Goal: Transaction & Acquisition: Purchase product/service

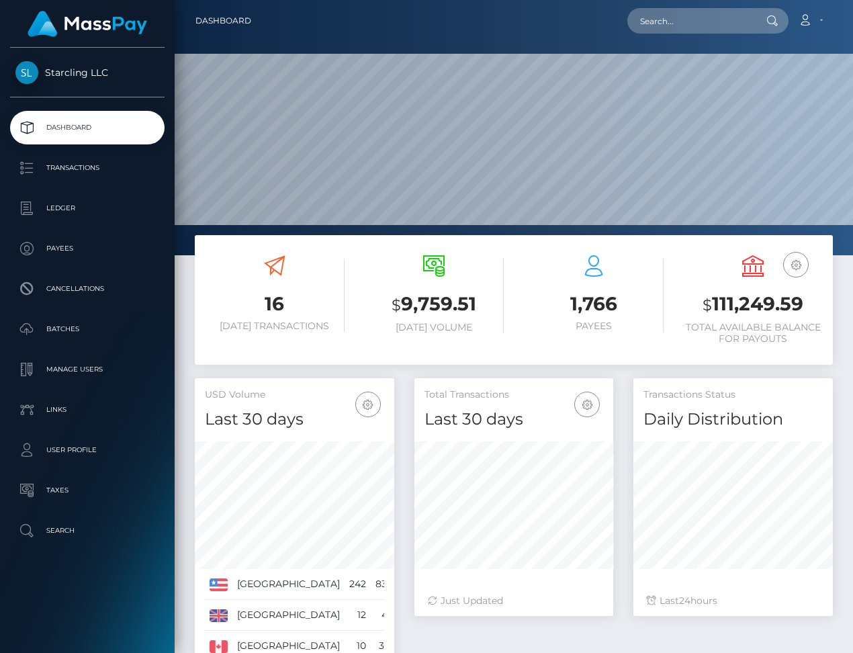
scroll to position [238, 199]
click at [57, 241] on p "Payees" at bounding box center [87, 248] width 144 height 20
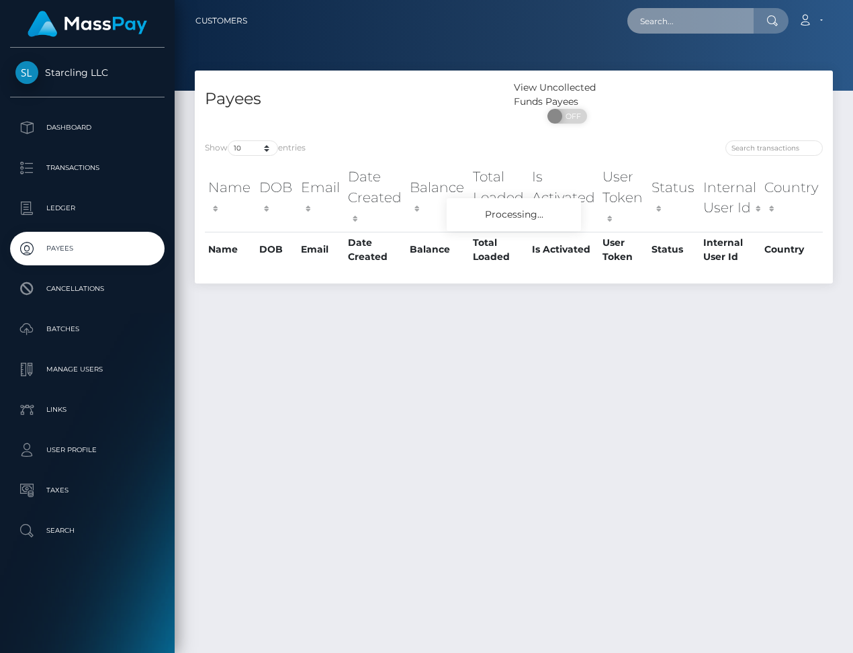
click at [696, 27] on input "text" at bounding box center [690, 21] width 126 height 26
paste input "84303"
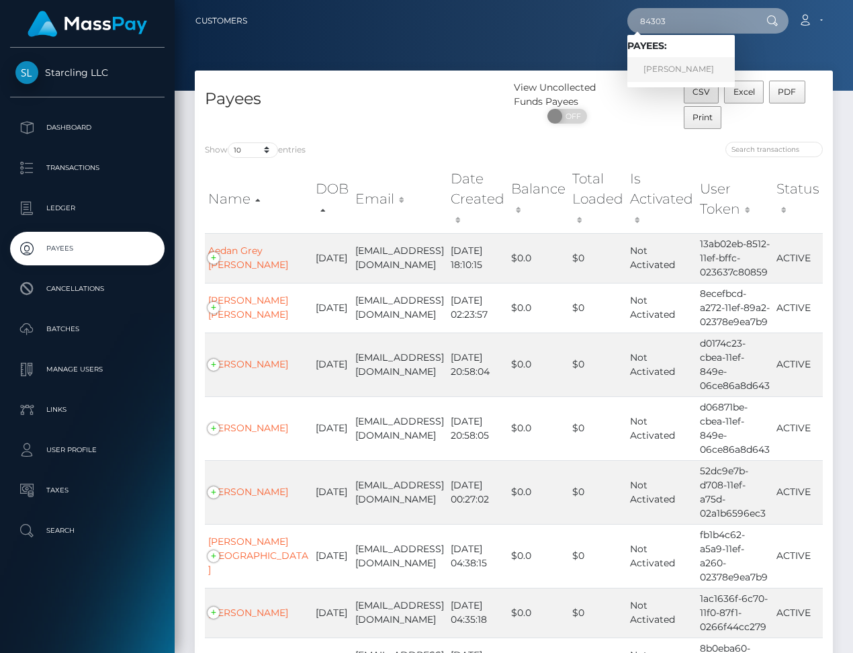
type input "84303"
click at [695, 62] on link "Alexandre Farinelli" at bounding box center [680, 69] width 107 height 25
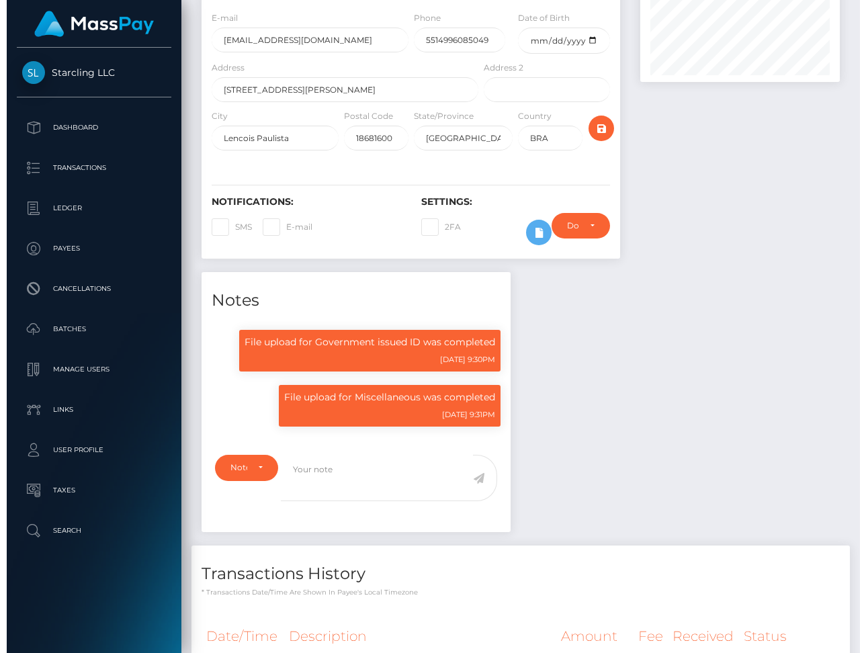
scroll to position [346, 0]
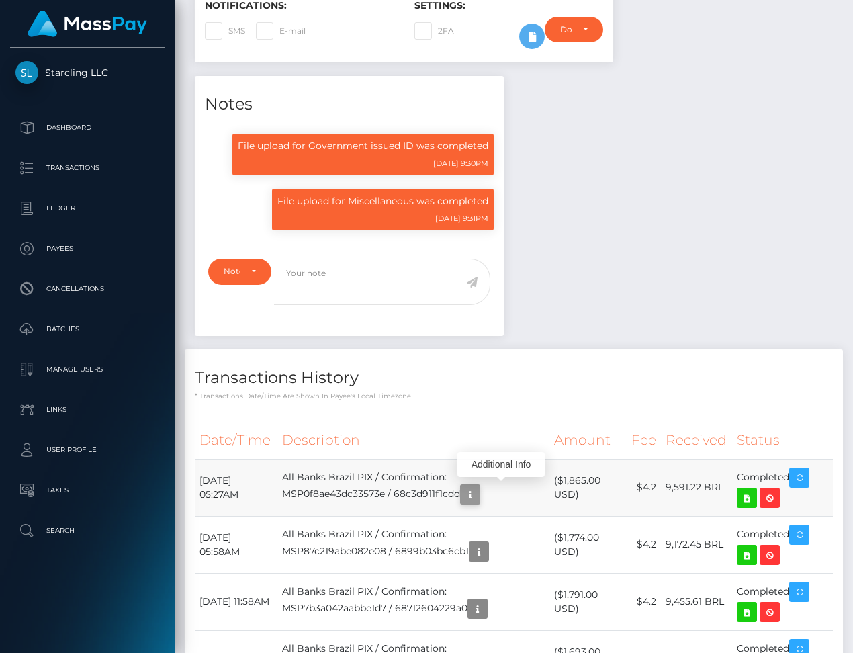
click at [478, 494] on icon "button" at bounding box center [470, 494] width 16 height 17
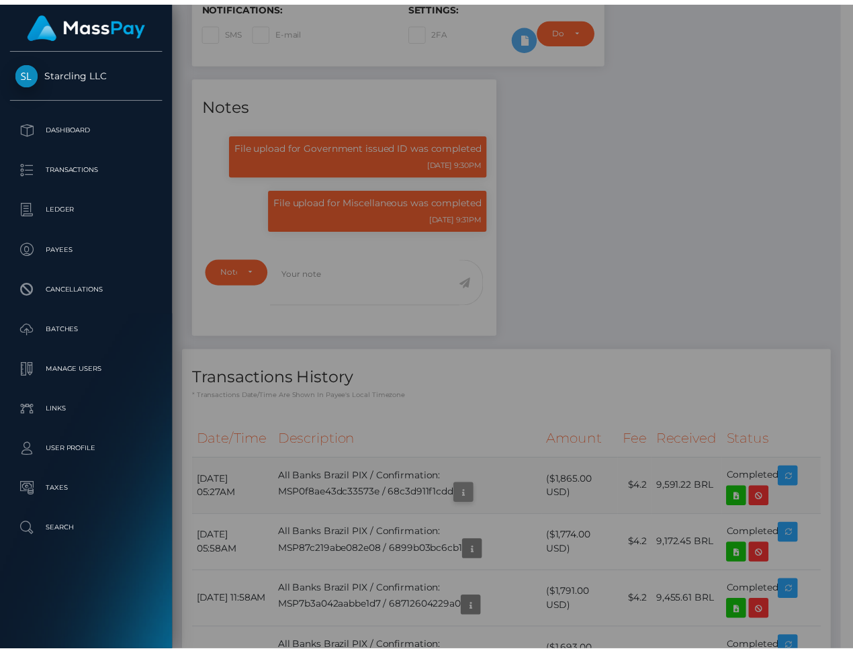
scroll to position [671616, 671578]
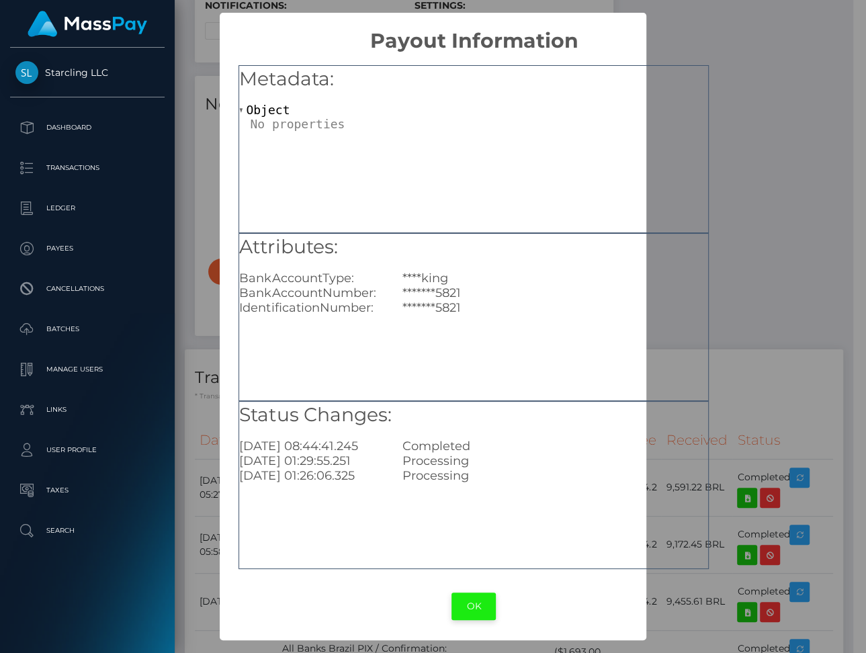
click at [483, 607] on button "OK" at bounding box center [473, 607] width 44 height 28
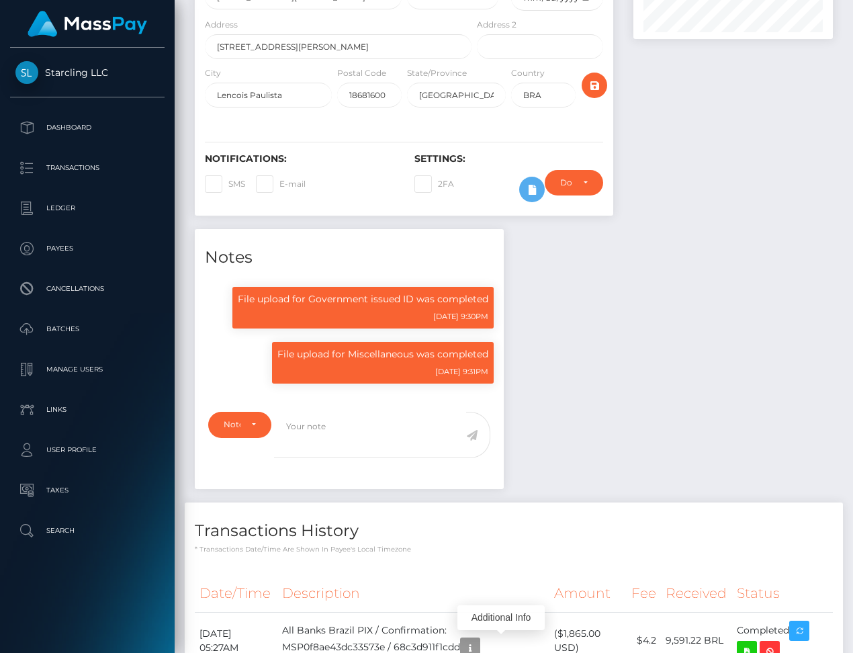
scroll to position [0, 0]
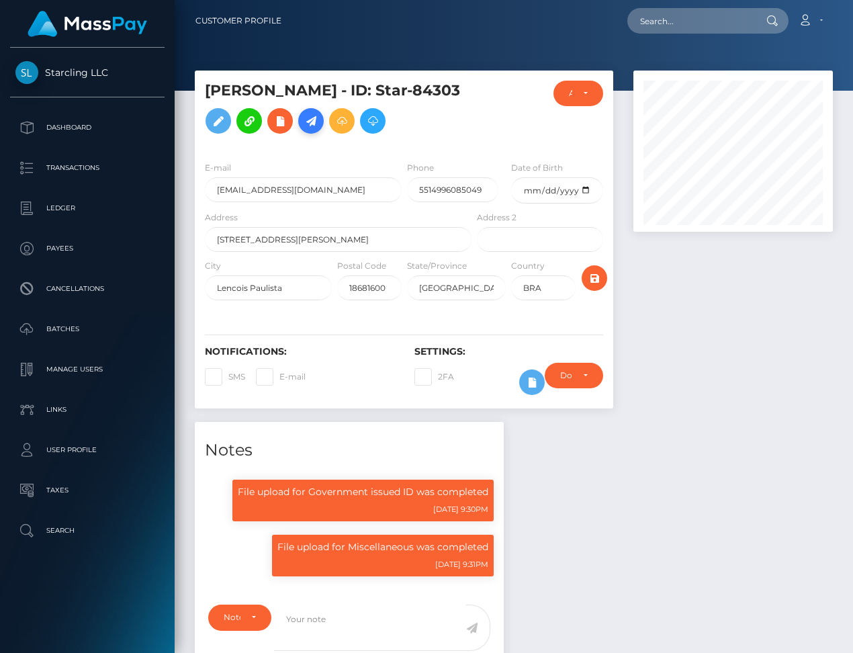
click at [319, 124] on icon at bounding box center [311, 121] width 16 height 17
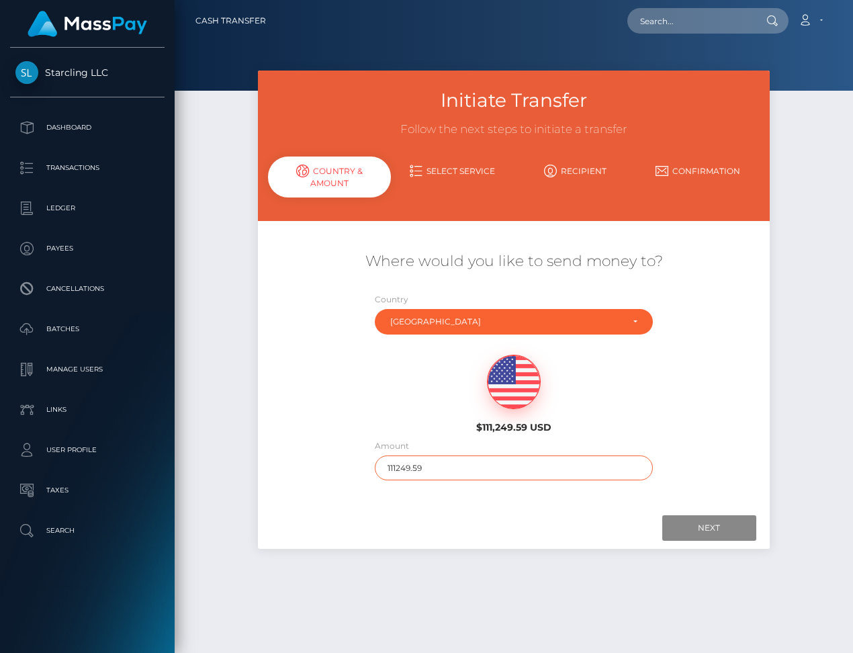
click at [433, 468] on input "111249.59" at bounding box center [514, 467] width 278 height 25
type input "1800"
click at [705, 528] on input "Next" at bounding box center [709, 528] width 94 height 26
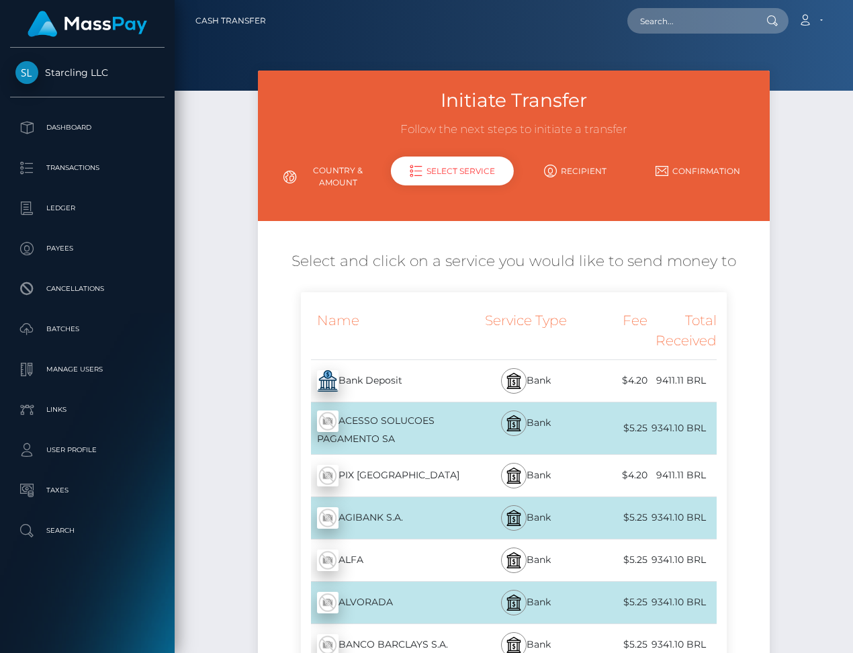
click at [430, 470] on div "PIX BRASIL - BRL" at bounding box center [387, 476] width 173 height 38
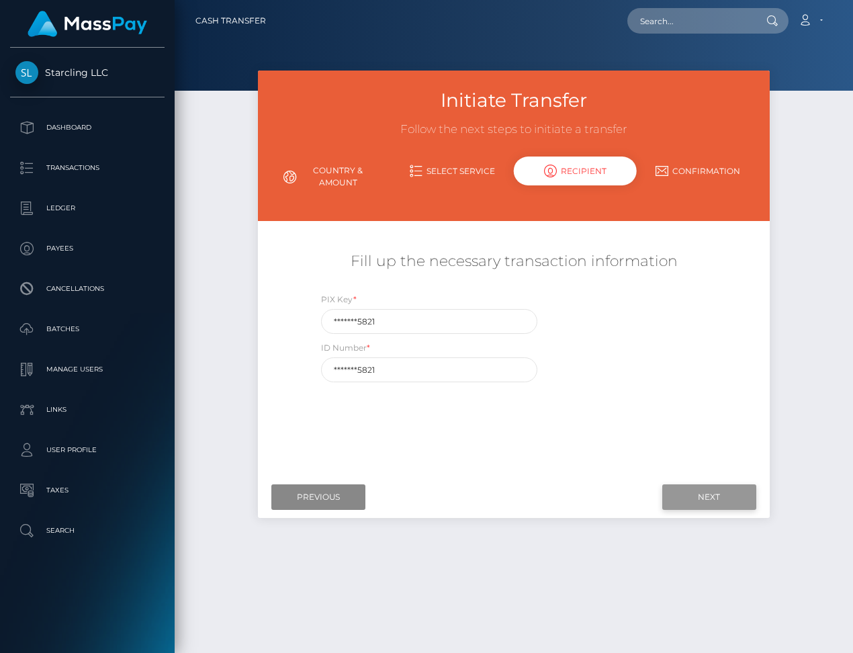
click at [722, 500] on input "Next" at bounding box center [709, 497] width 94 height 26
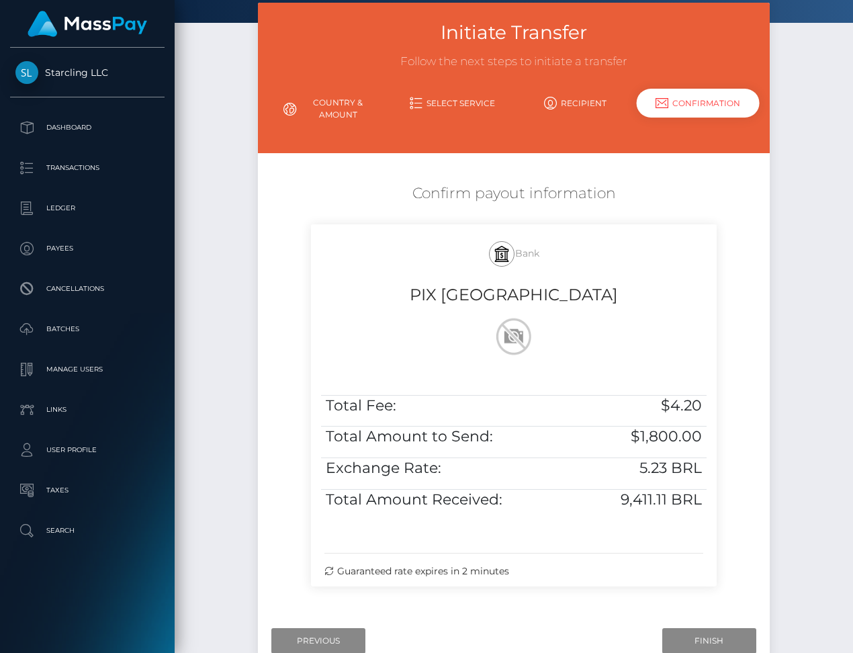
scroll to position [155, 0]
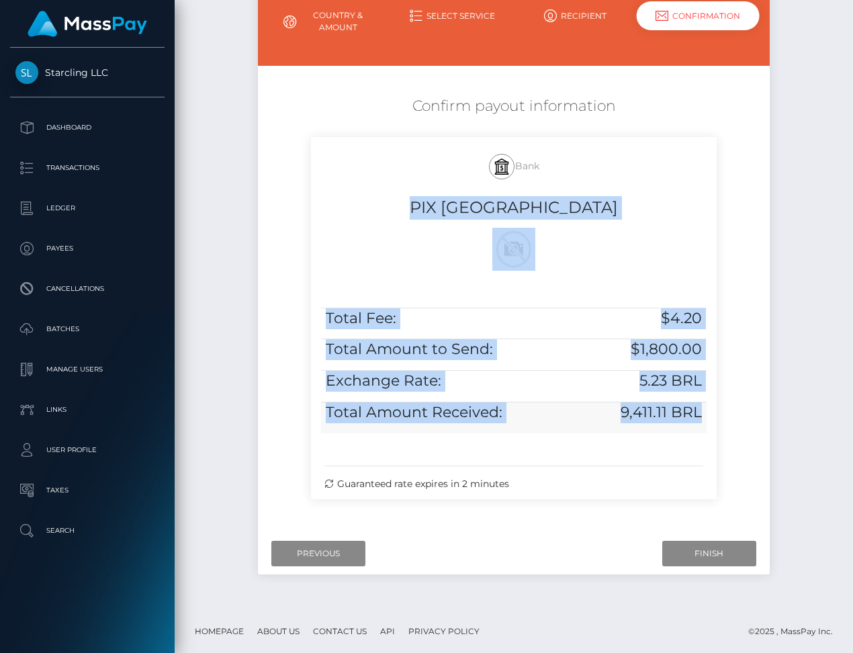
drag, startPoint x: 467, startPoint y: 208, endPoint x: 700, endPoint y: 417, distance: 313.0
click at [701, 417] on div "Bank PIX BRASIL Total Fee: $4.20 Total Amount to Send: $1,800.00 Exchange Rate:…" at bounding box center [514, 318] width 406 height 362
copy div "PIX BRASIL Total Fee: $4.20 Total Amount to Send: $1,800.00 Exchange Rate: 5.23…"
click at [725, 554] on input "Finish" at bounding box center [709, 554] width 94 height 26
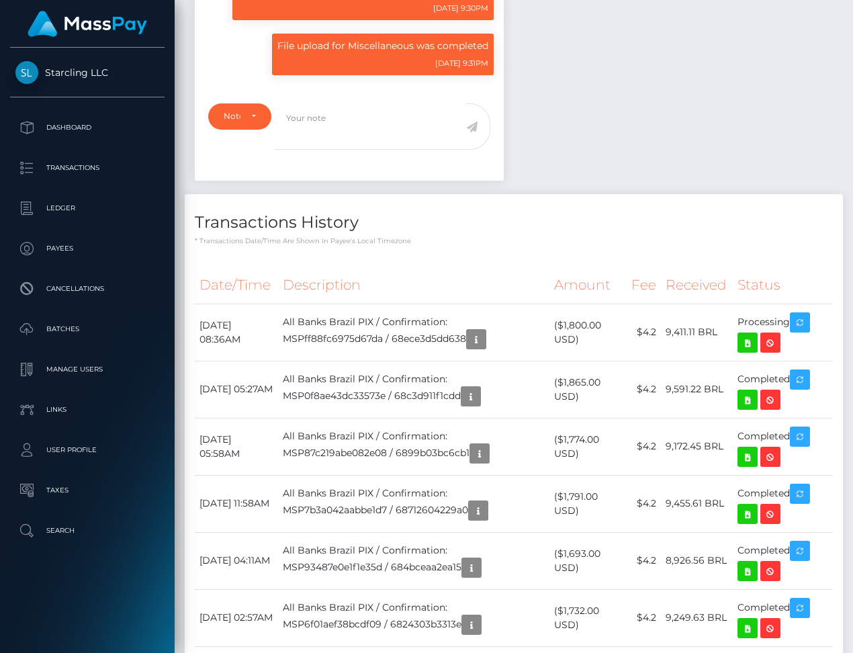
scroll to position [458, 0]
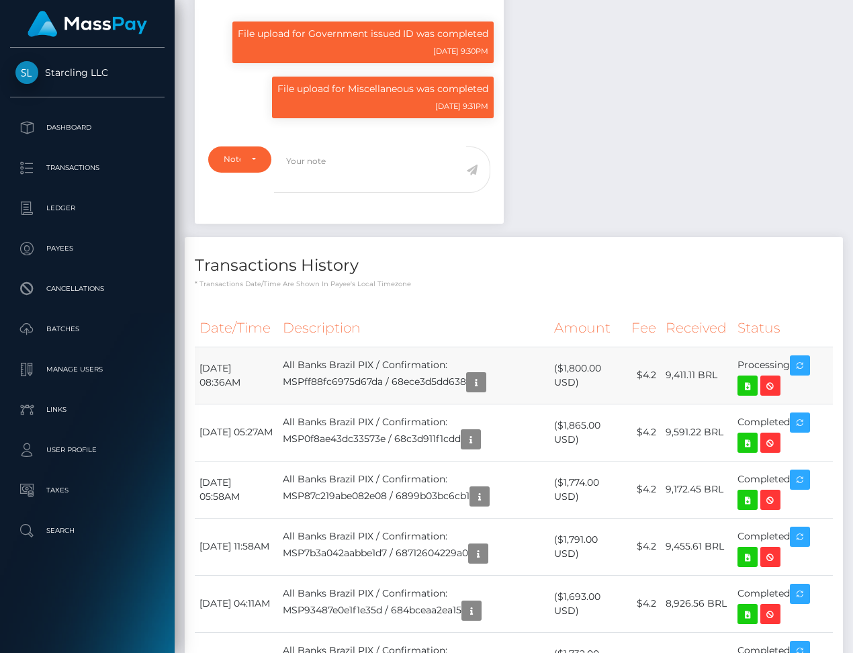
drag, startPoint x: 201, startPoint y: 365, endPoint x: 793, endPoint y: 365, distance: 591.8
click at [793, 365] on tr "October 13, 2025 08:36AM All Banks Brazil PIX / Confirmation: MSPff88fc6975d67d…" at bounding box center [514, 375] width 638 height 57
copy tr "October 13, 2025 08:36AM All Banks Brazil PIX / Confirmation: MSPff88fc6975d67d…"
click at [752, 384] on icon at bounding box center [748, 386] width 16 height 17
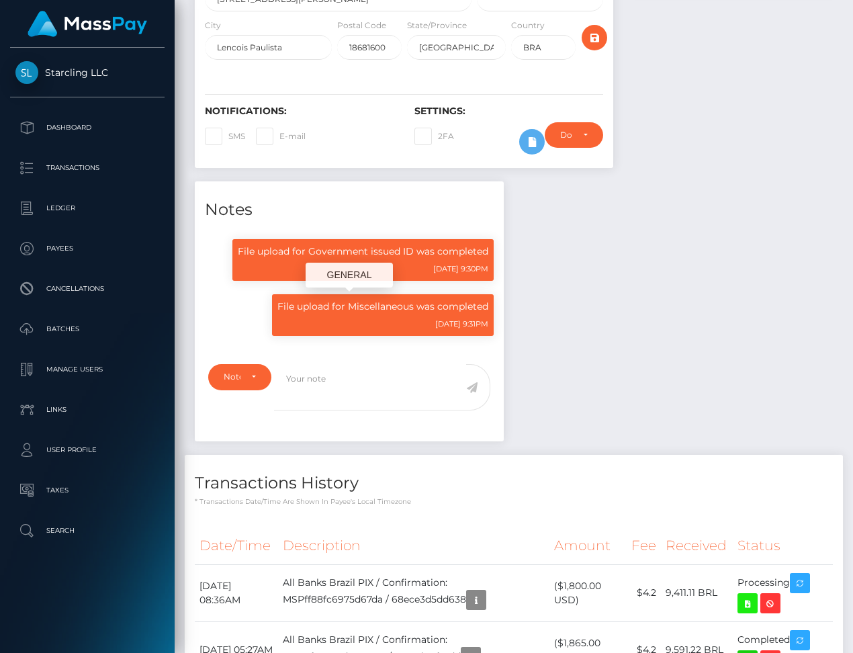
scroll to position [0, 0]
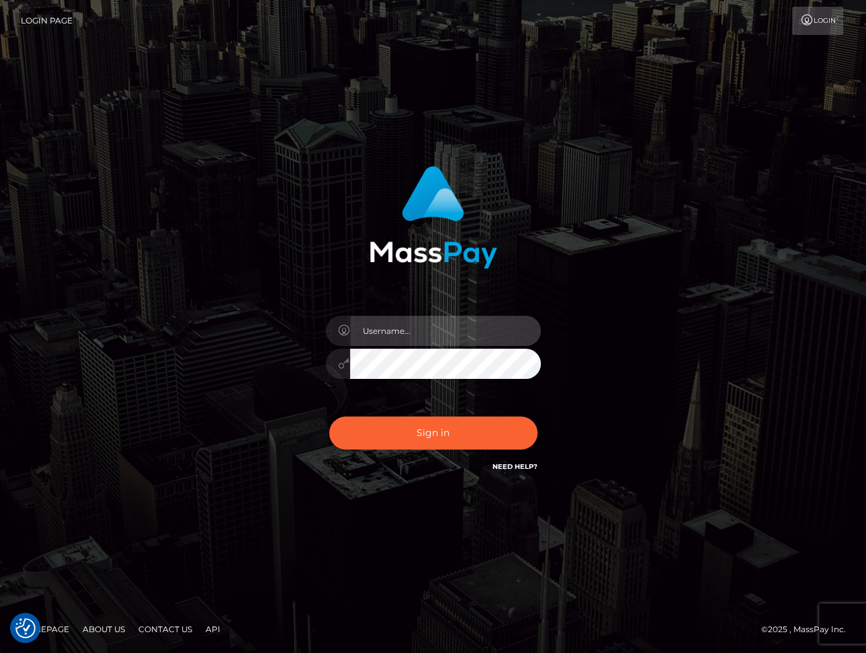
click at [424, 331] on input "text" at bounding box center [445, 331] width 191 height 30
type input "dariag"
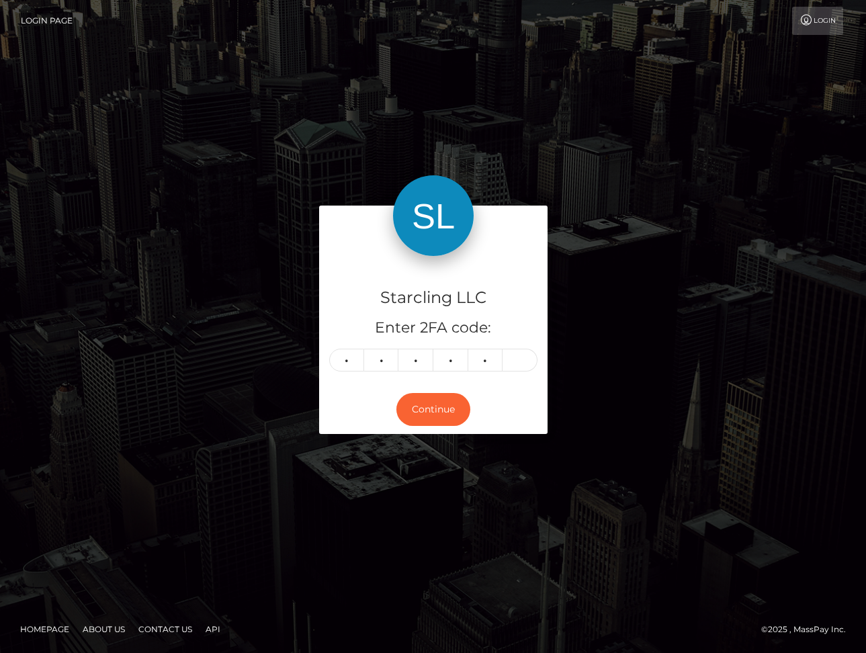
type input "5"
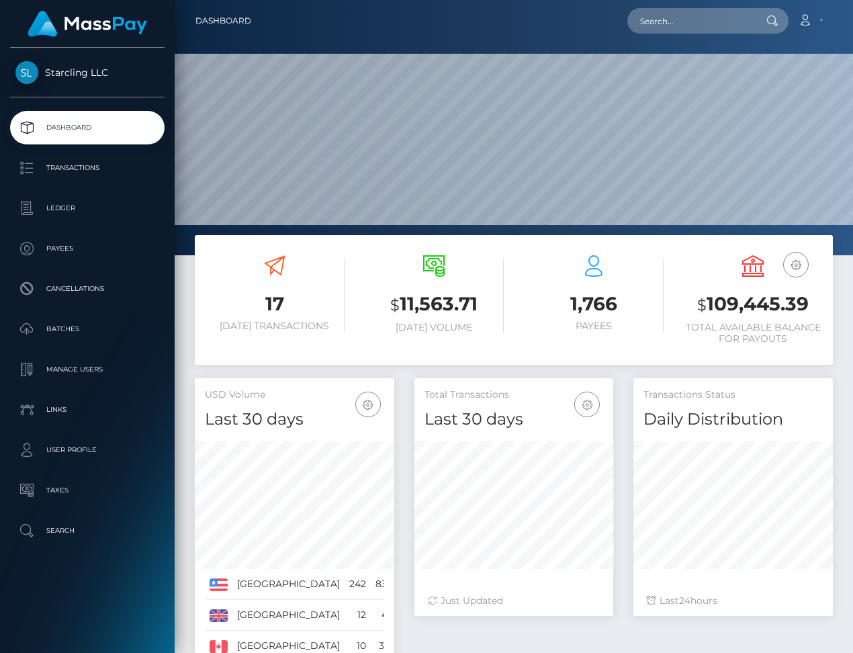
scroll to position [238, 199]
click at [676, 20] on input "text" at bounding box center [690, 21] width 126 height 26
paste input "555973"
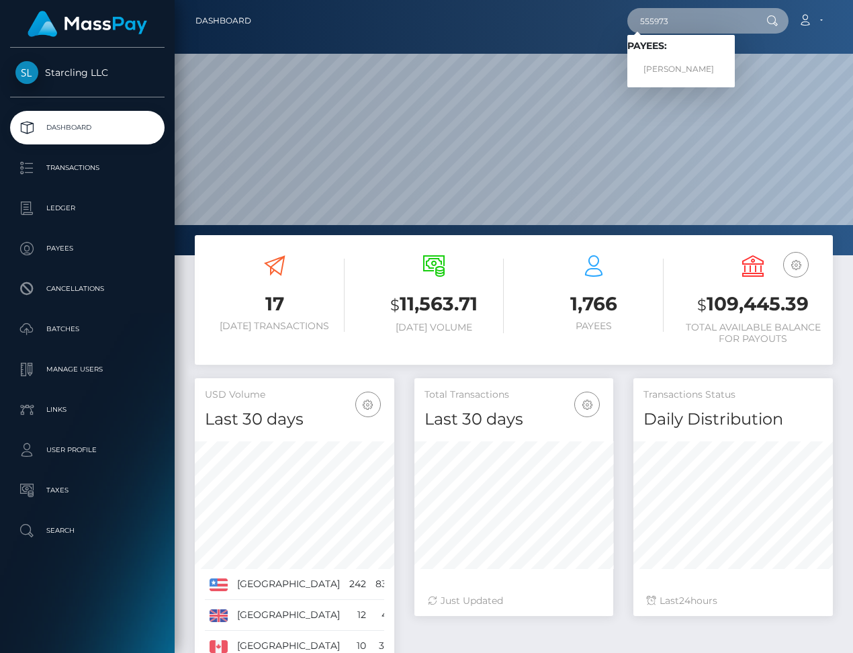
type input "555973"
click at [697, 75] on link "Kip Earlywine" at bounding box center [680, 69] width 107 height 25
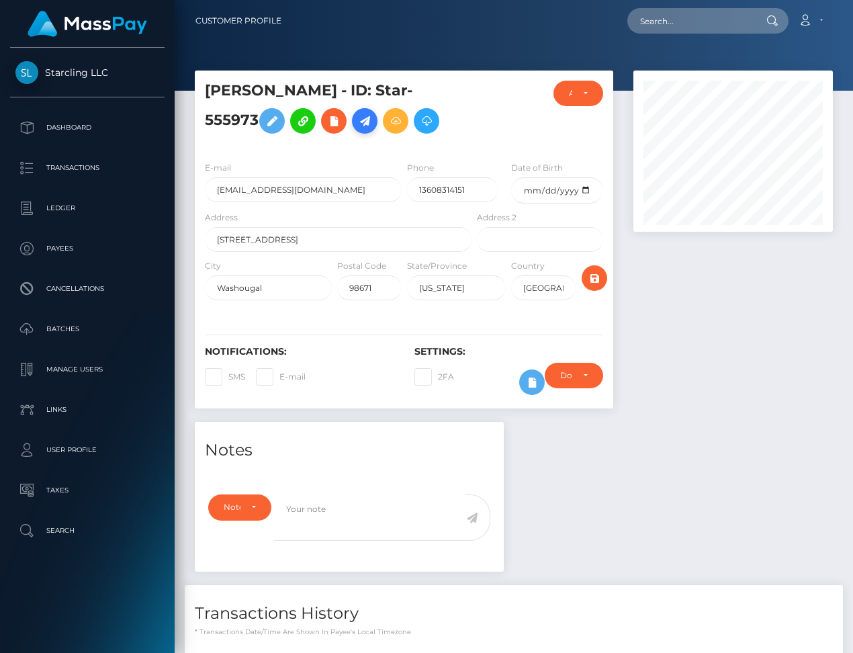
click at [357, 113] on icon at bounding box center [365, 121] width 16 height 17
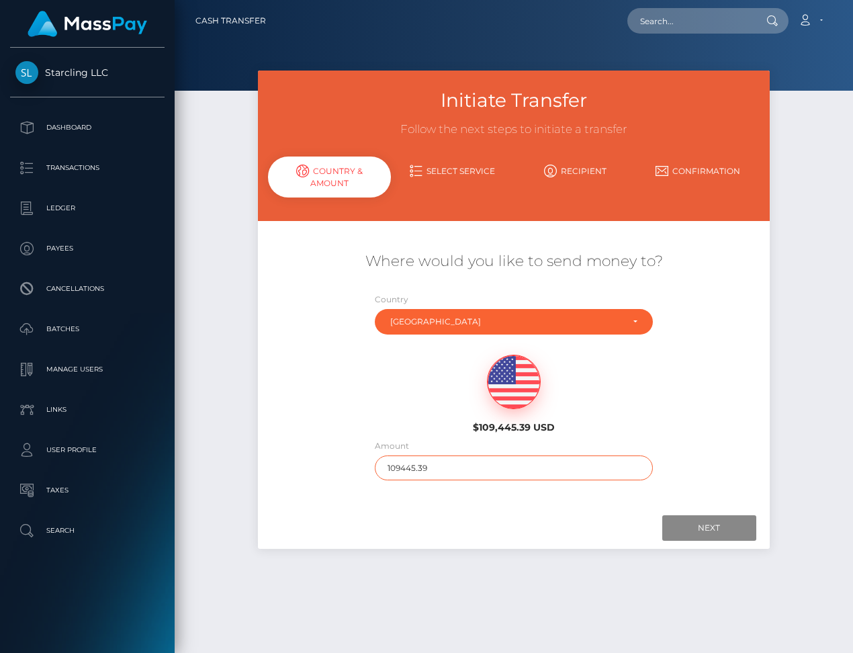
click at [401, 468] on input "109445.39" at bounding box center [514, 467] width 278 height 25
type input "984"
click at [732, 527] on input "Next" at bounding box center [709, 528] width 94 height 26
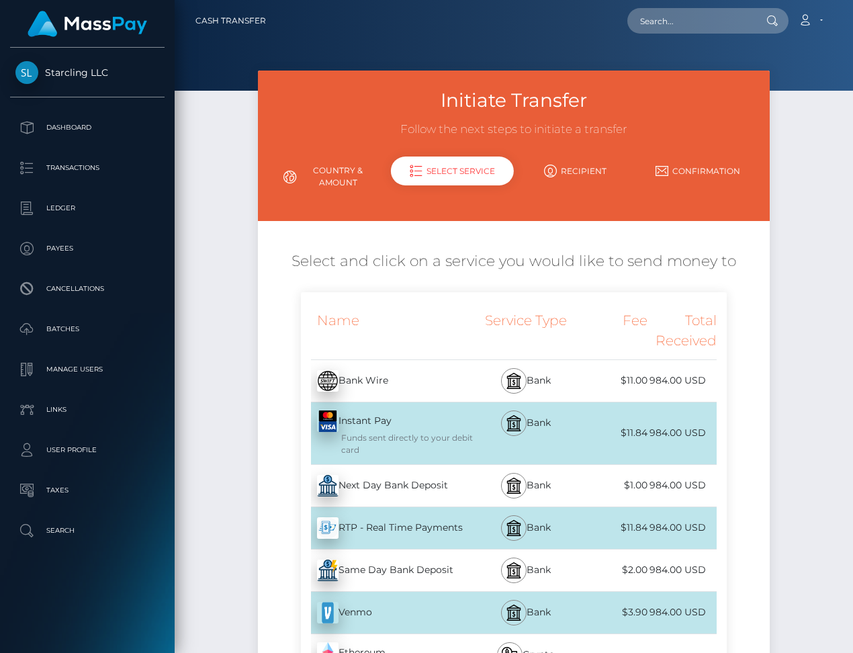
click at [385, 494] on div "Next Day Bank Deposit - USD" at bounding box center [387, 486] width 173 height 38
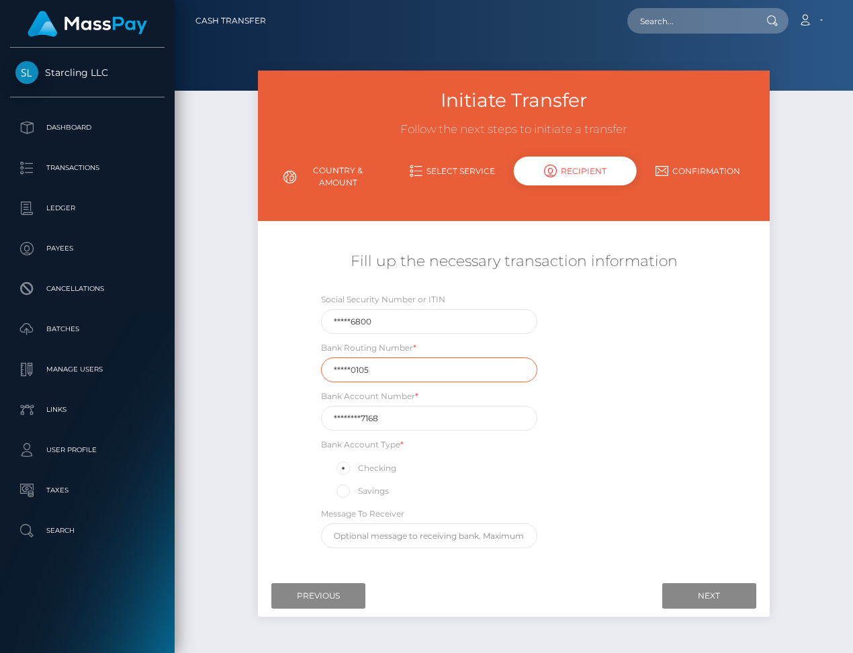
click at [359, 372] on input "*****0105" at bounding box center [429, 369] width 217 height 25
paste input "12500"
type input "125000105"
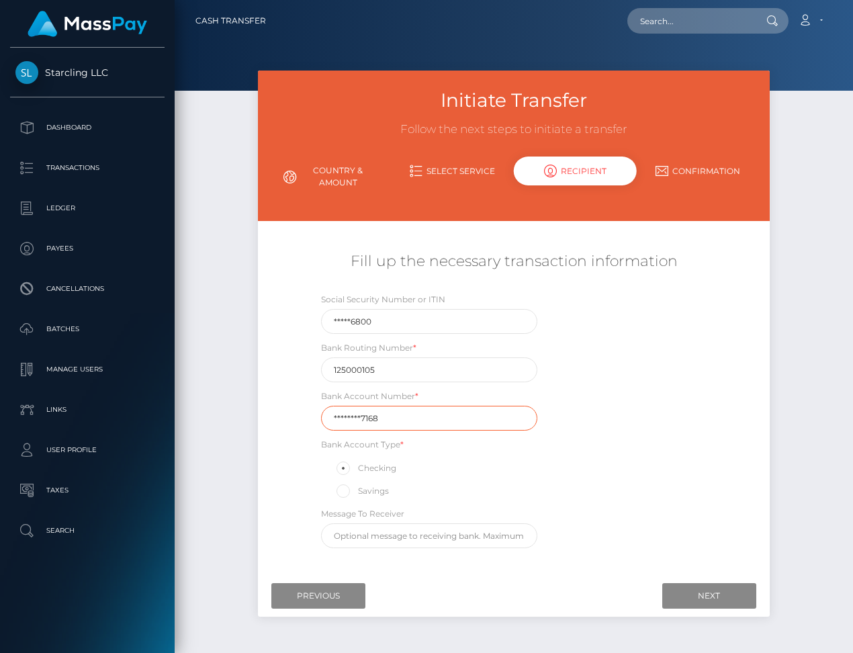
click at [349, 422] on input "********7168" at bounding box center [429, 418] width 217 height 25
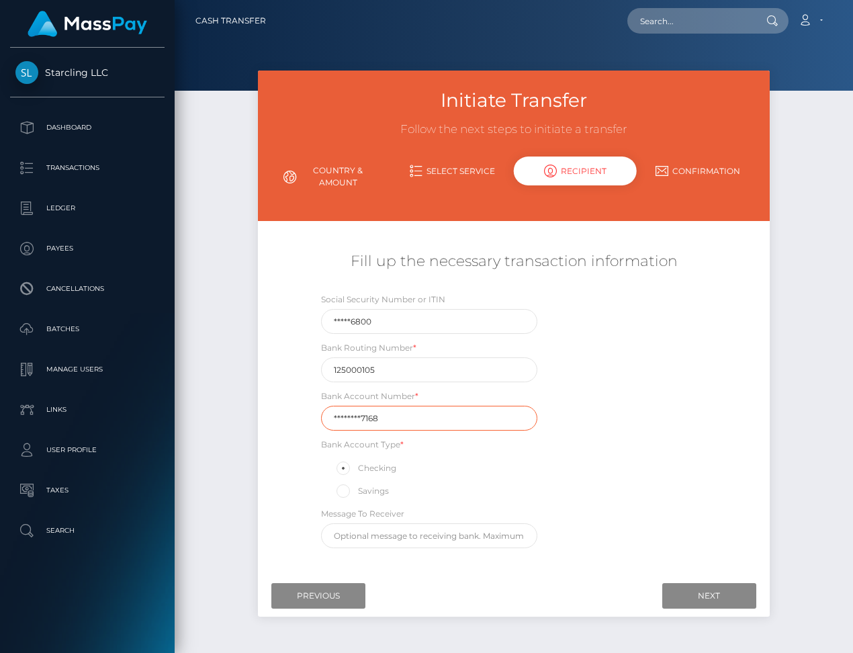
click at [349, 422] on input "********7168" at bounding box center [429, 418] width 217 height 25
paste input "16840442"
type input "168404427168"
click at [678, 529] on div "Social Security Number or ITIN *****6800 Bank Routing Number * 125000105 Bank A…" at bounding box center [514, 423] width 427 height 263
click at [691, 596] on input "Next" at bounding box center [709, 596] width 94 height 26
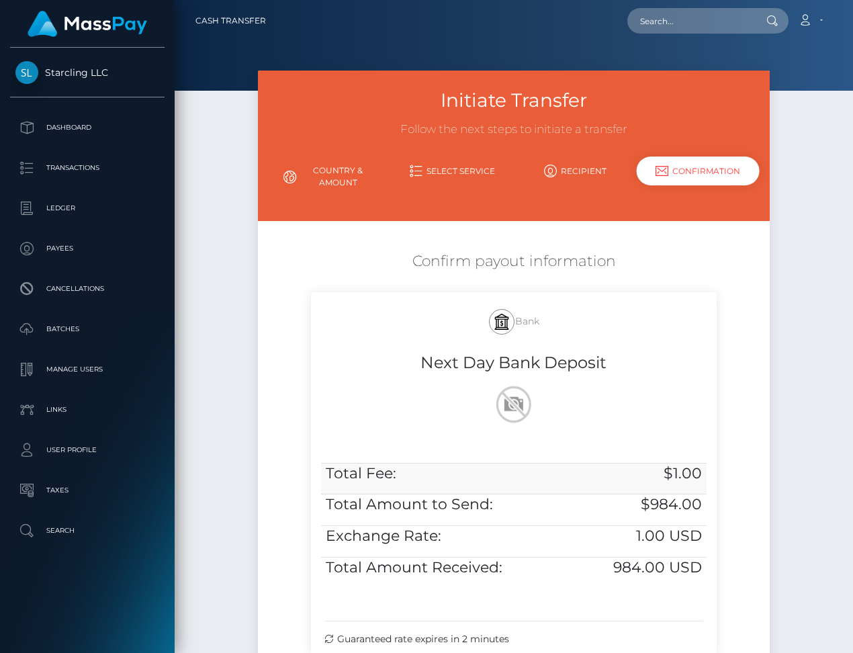
scroll to position [155, 0]
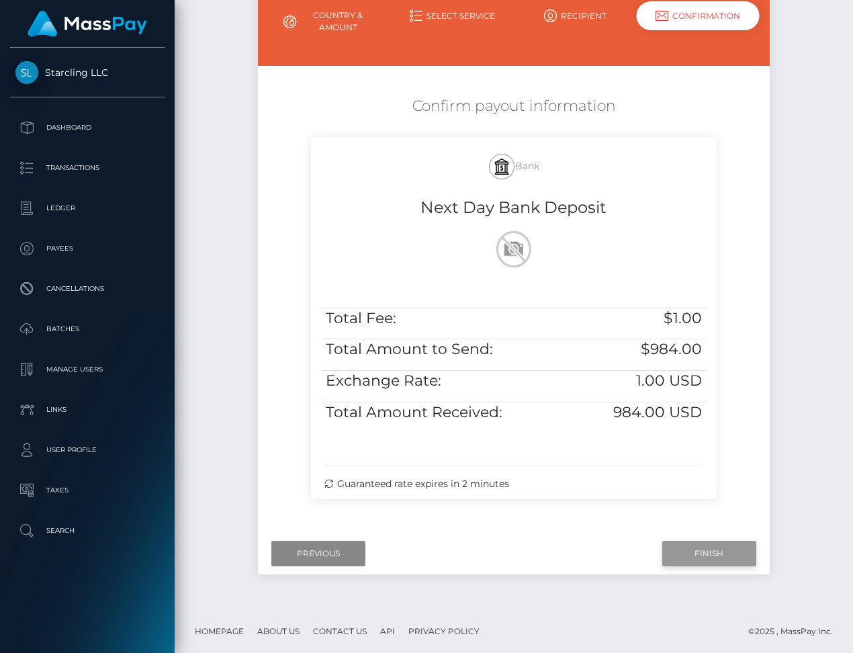
click at [696, 552] on input "Finish" at bounding box center [709, 554] width 94 height 26
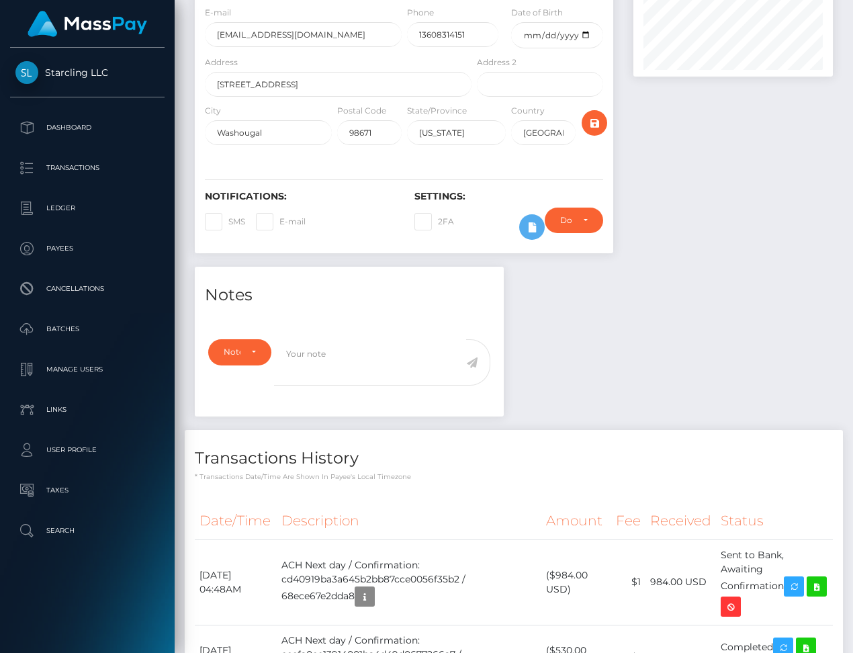
scroll to position [195, 0]
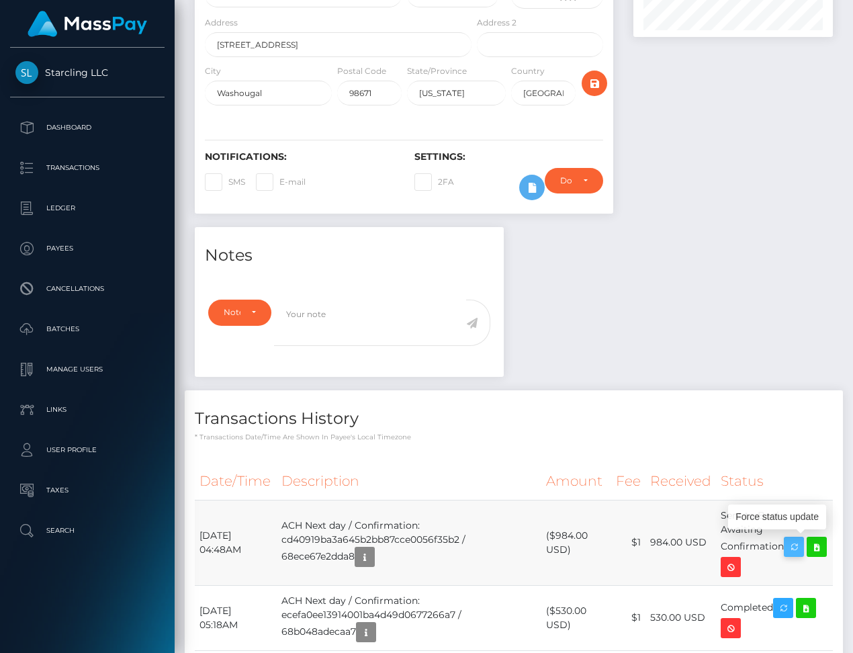
drag, startPoint x: 200, startPoint y: 529, endPoint x: 793, endPoint y: 539, distance: 592.6
click at [793, 539] on tr "October 13, 2025 04:48AM ACH Next day / Confirmation: cd40919ba3a645b2bb87cce00…" at bounding box center [514, 542] width 638 height 85
copy tr "October 13, 2025 04:48AM ACH Next day / Confirmation: cd40919ba3a645b2bb87cce00…"
click at [809, 556] on icon at bounding box center [817, 547] width 16 height 17
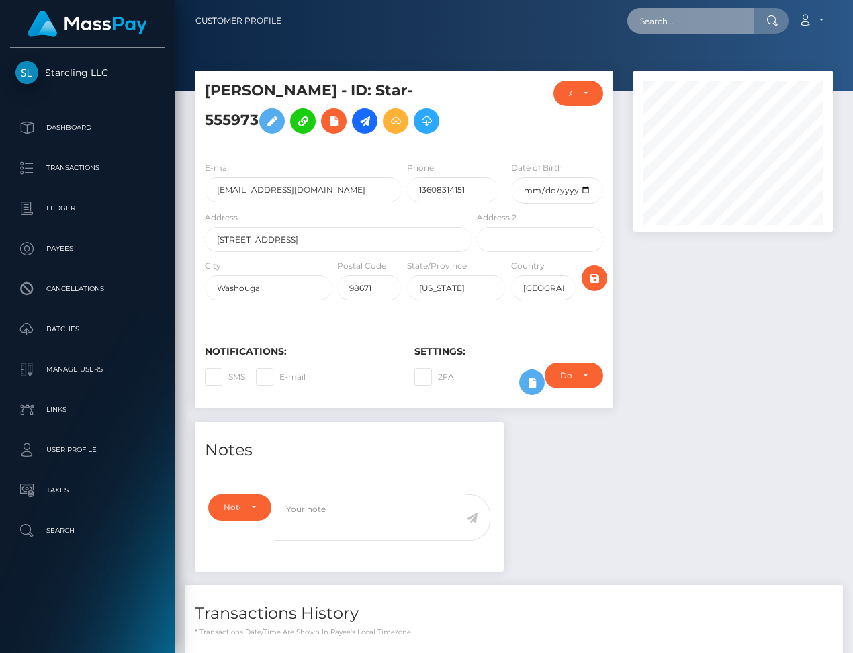
click at [677, 25] on input "text" at bounding box center [690, 21] width 126 height 26
paste input "175783"
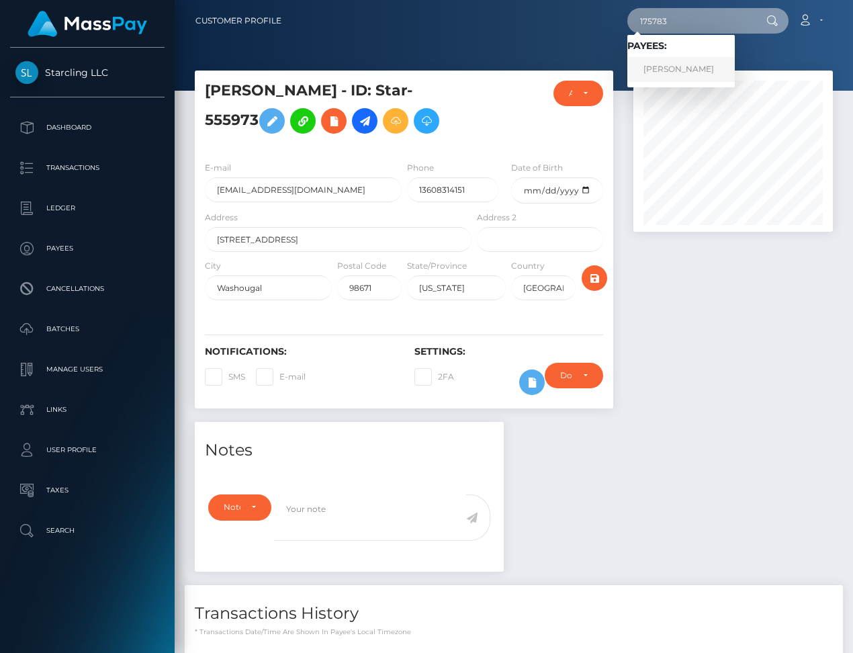
type input "175783"
click at [674, 71] on link "Kaleb Grace" at bounding box center [680, 69] width 107 height 25
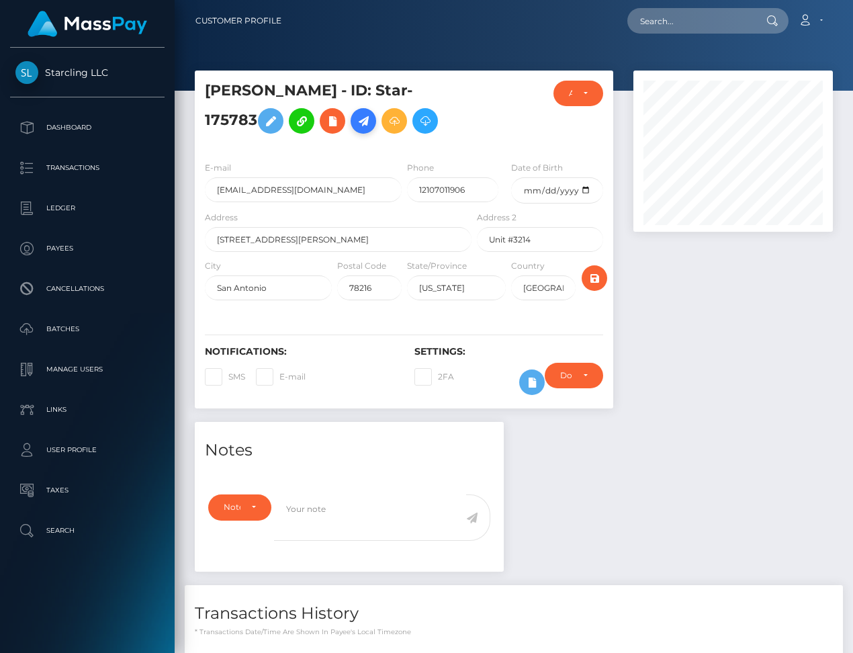
click at [355, 130] on icon at bounding box center [363, 121] width 16 height 17
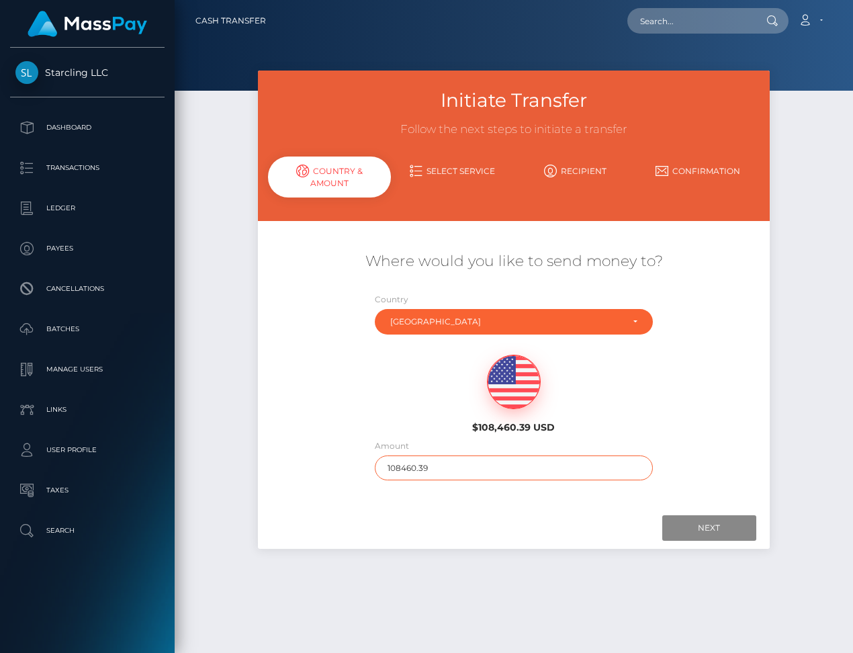
click at [396, 464] on input "108460.39" at bounding box center [514, 467] width 278 height 25
type input "353"
click at [731, 531] on input "Next" at bounding box center [709, 528] width 94 height 26
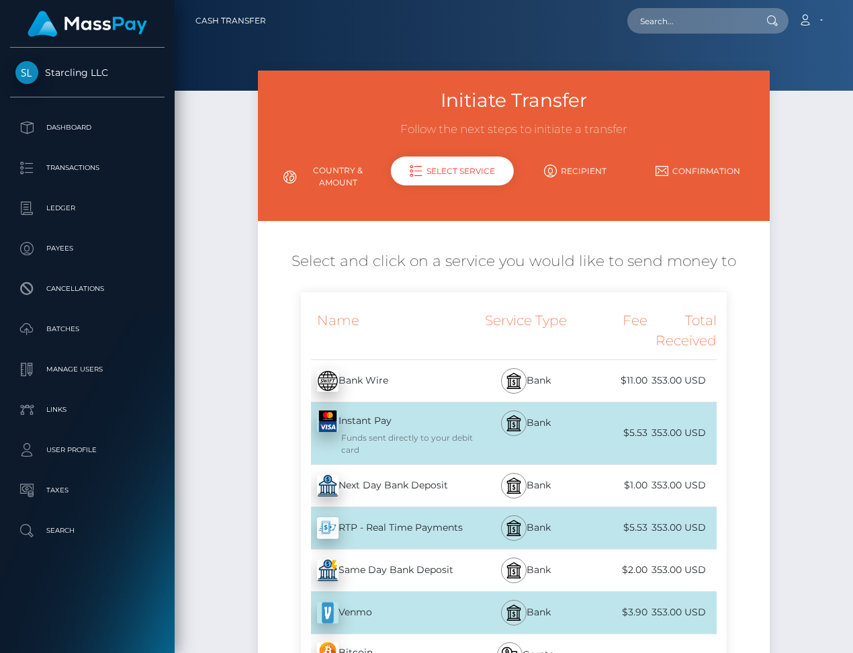
click at [384, 488] on div "Next Day Bank Deposit - USD" at bounding box center [387, 486] width 173 height 38
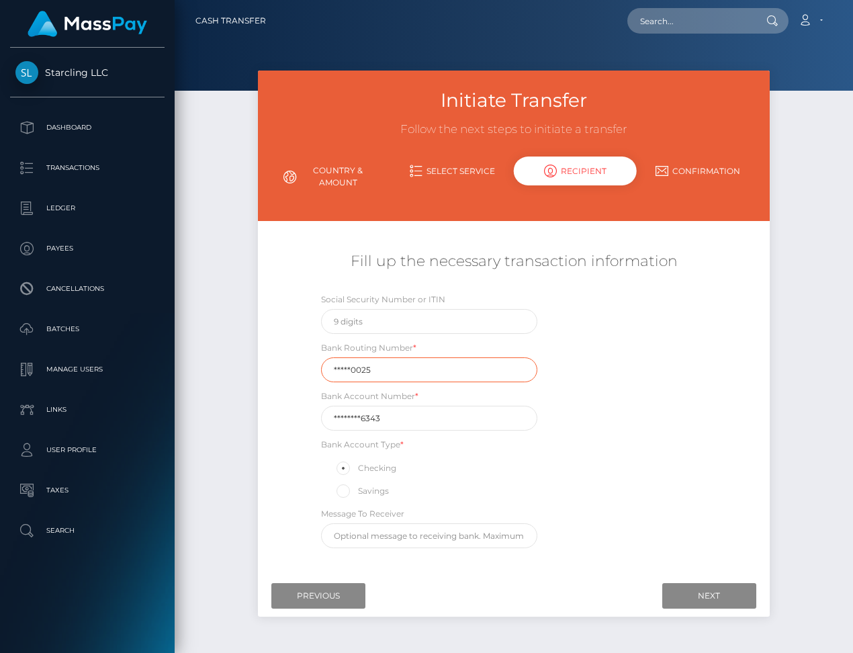
click at [366, 364] on input "*****0025" at bounding box center [429, 369] width 217 height 25
paste input "11100"
type input "111000025"
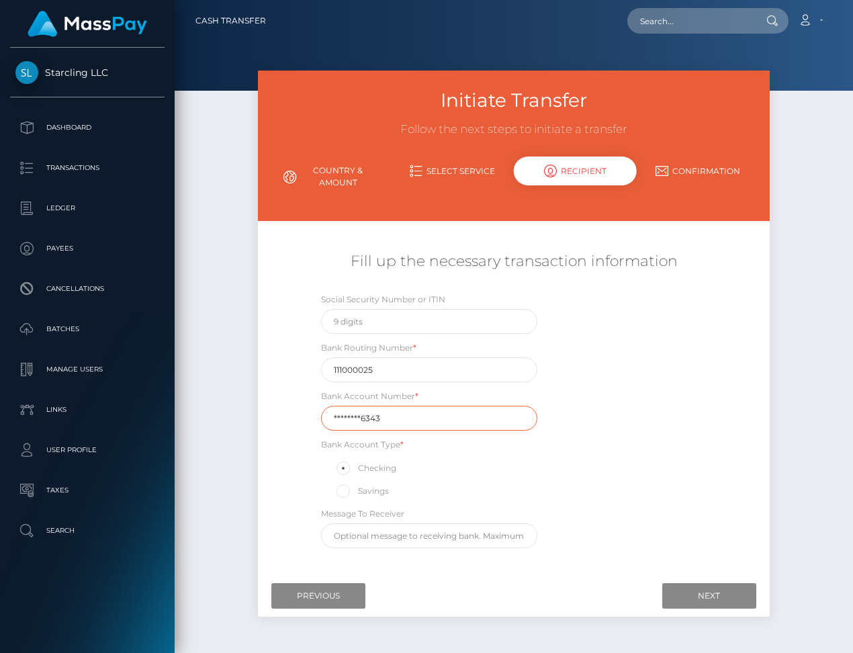
click at [365, 417] on input "********6343" at bounding box center [429, 418] width 217 height 25
paste input "48812906"
type input "488129066343"
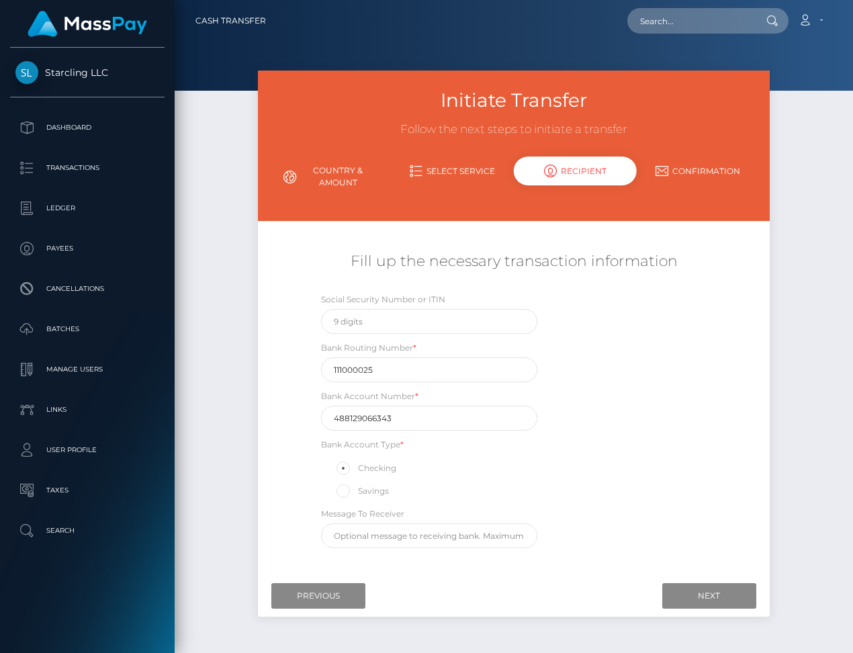
click at [609, 474] on div "Social Security Number or ITIN Bank Routing Number * 111000025 Bank Account Num…" at bounding box center [514, 423] width 427 height 263
click at [380, 318] on input "text" at bounding box center [429, 321] width 217 height 25
type input "924006222"
click at [717, 600] on input "Next" at bounding box center [709, 596] width 94 height 26
click at [521, 322] on div "Social Security Number or ITIN 924006222" at bounding box center [429, 313] width 217 height 42
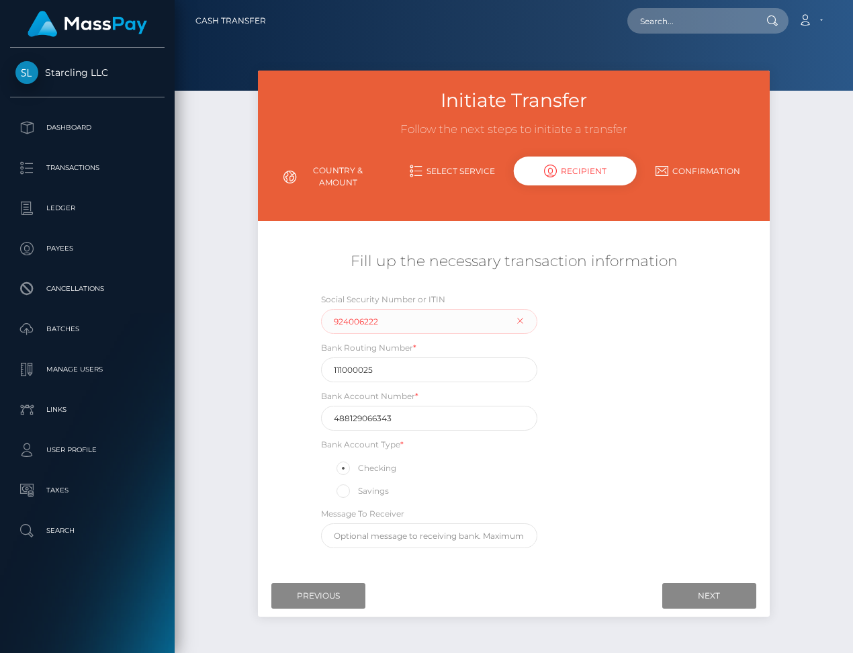
click at [519, 321] on div "Social Security Number or ITIN 924006222" at bounding box center [429, 313] width 217 height 42
click at [445, 322] on input "924006222" at bounding box center [429, 321] width 217 height 25
click at [705, 590] on input "Next" at bounding box center [709, 596] width 94 height 26
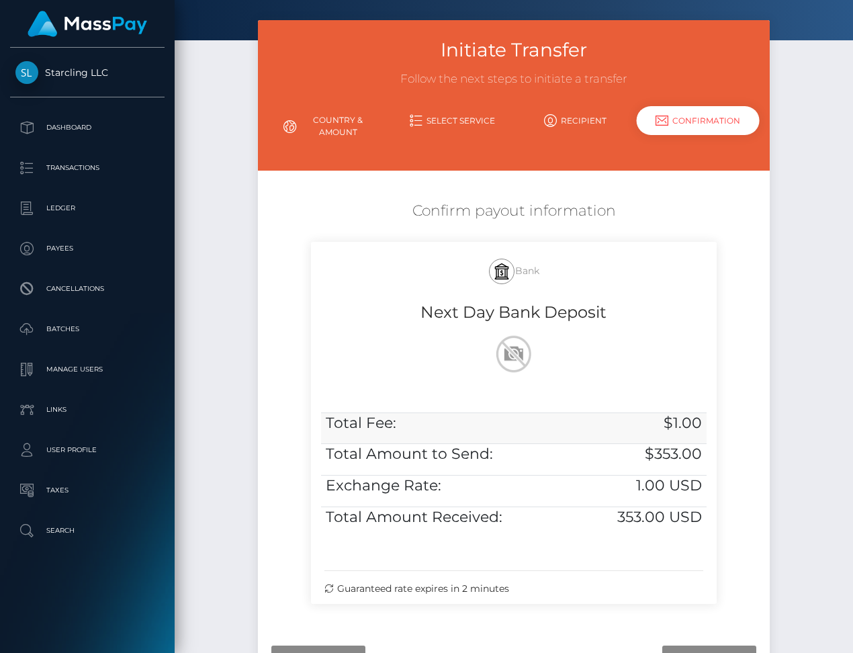
scroll to position [75, 0]
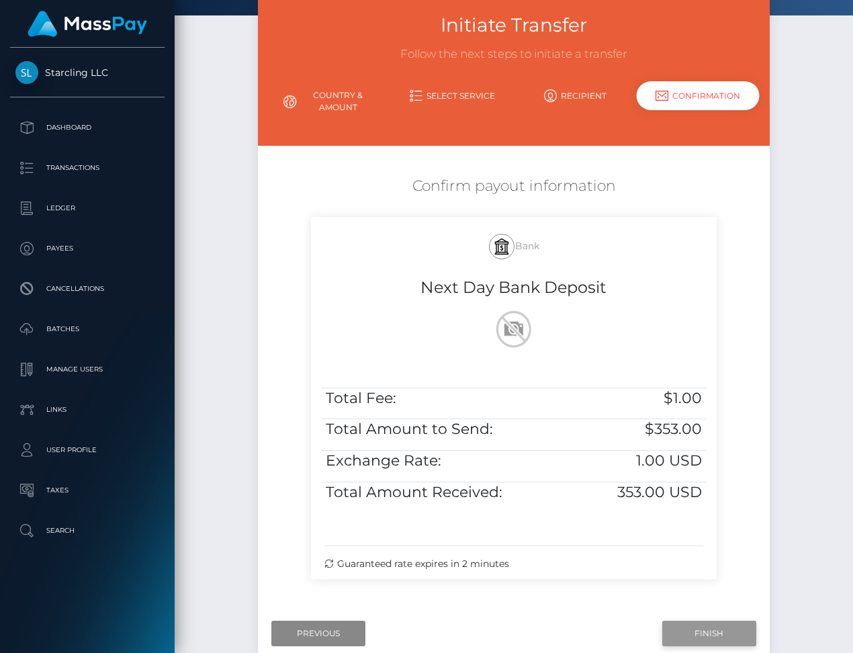
click at [695, 638] on input "Finish" at bounding box center [709, 634] width 94 height 26
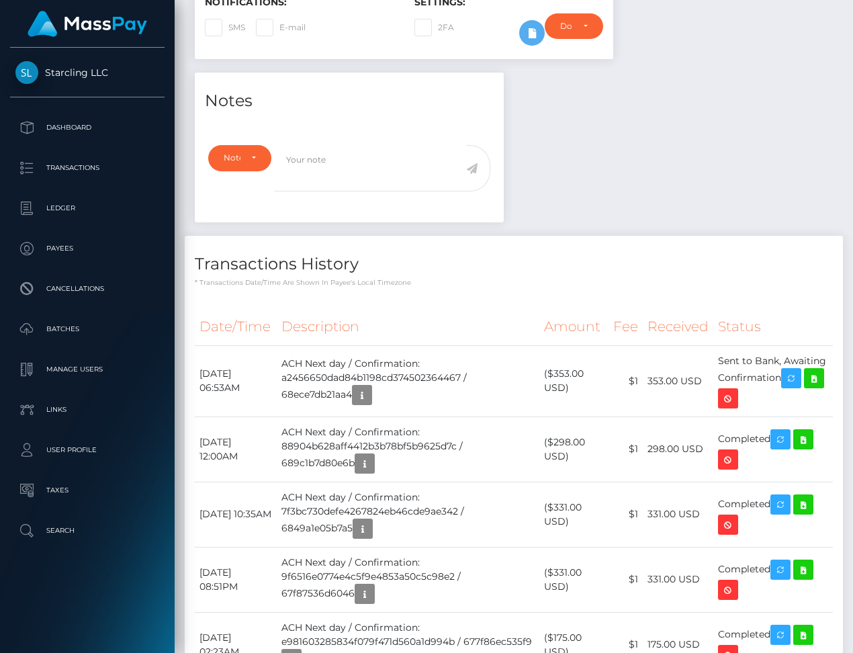
scroll to position [161, 199]
drag, startPoint x: 199, startPoint y: 394, endPoint x: 788, endPoint y: 410, distance: 589.4
click at [788, 410] on tr "October 13, 2025 06:53AM ACH Next day / Confirmation: a2456650dad84b1198cd37450…" at bounding box center [514, 380] width 638 height 71
copy tr "October 13, 2025 06:53AM ACH Next day / Confirmation: a2456650dad84b1198cd37450…"
click at [806, 387] on icon at bounding box center [814, 378] width 16 height 17
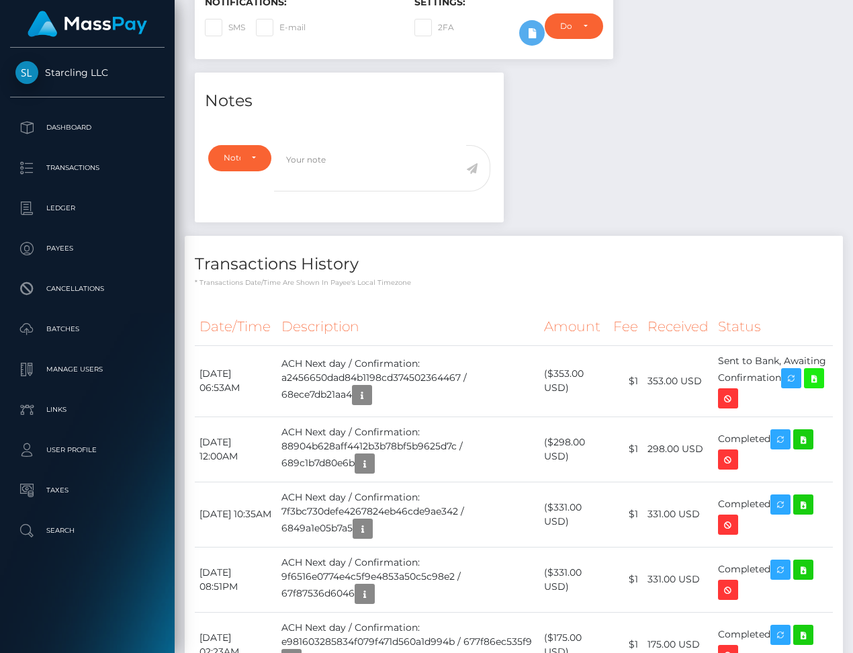
scroll to position [0, 0]
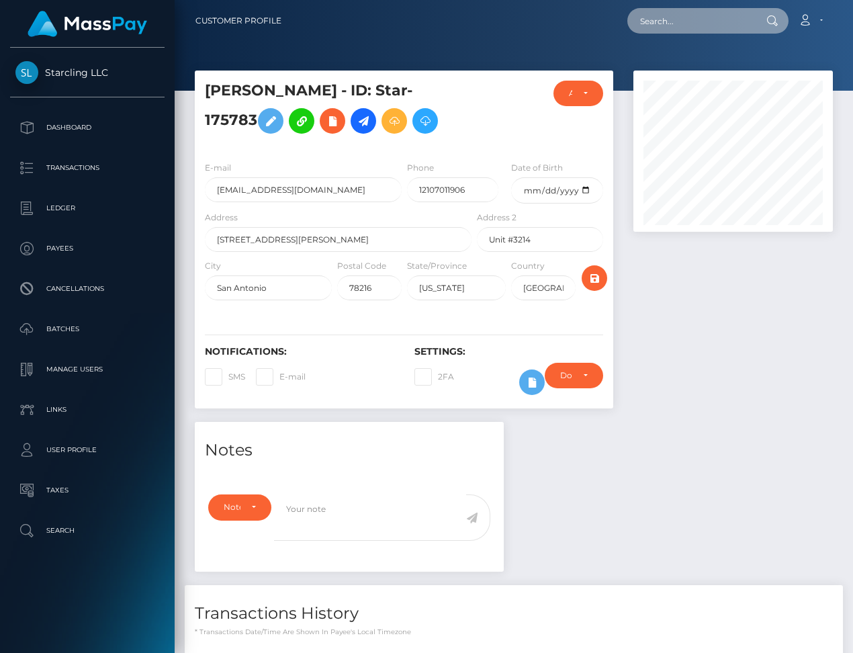
click at [654, 30] on input "text" at bounding box center [690, 21] width 126 height 26
paste input "446879"
type input "446879"
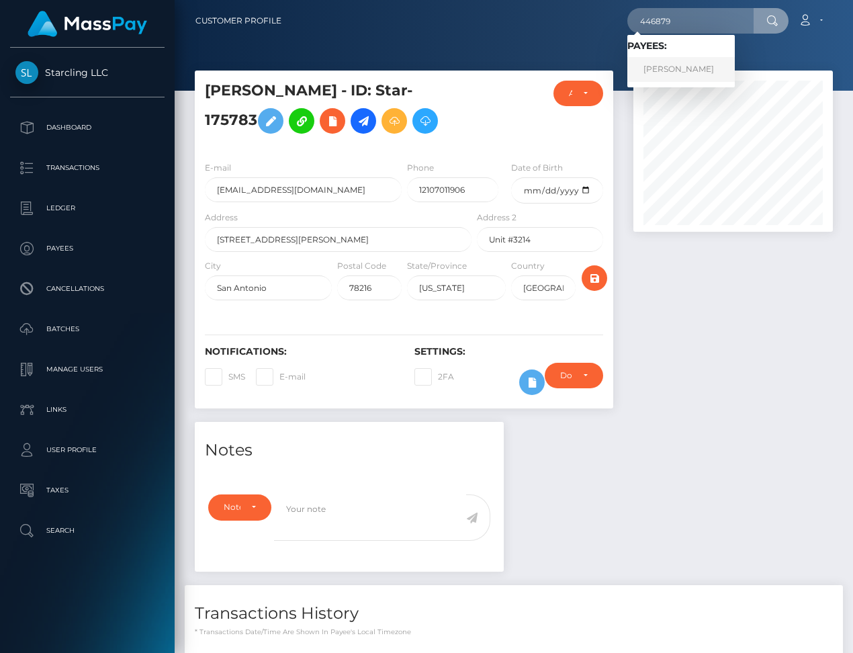
click at [697, 60] on link "Aidan Pheil" at bounding box center [680, 69] width 107 height 25
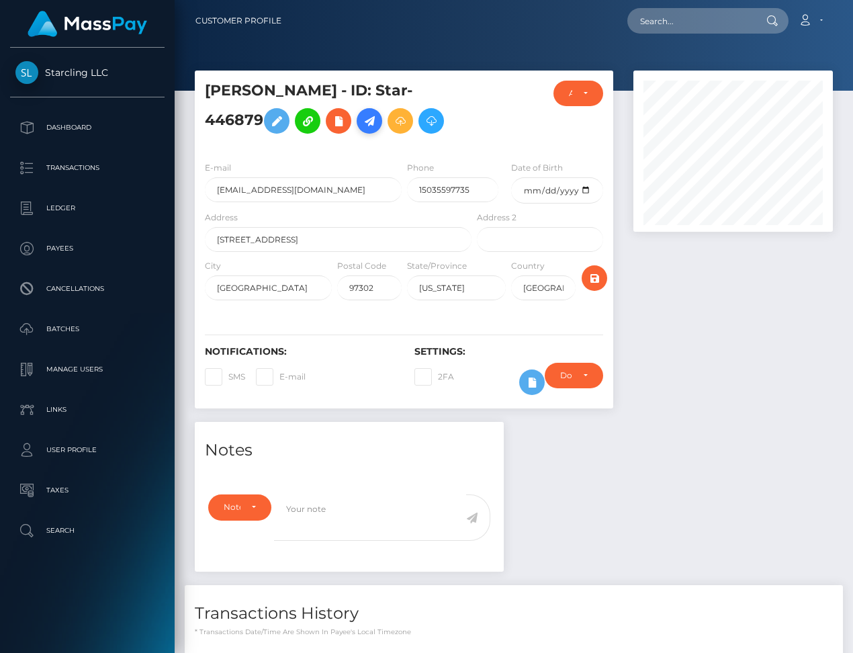
click at [361, 130] on icon at bounding box center [369, 121] width 16 height 17
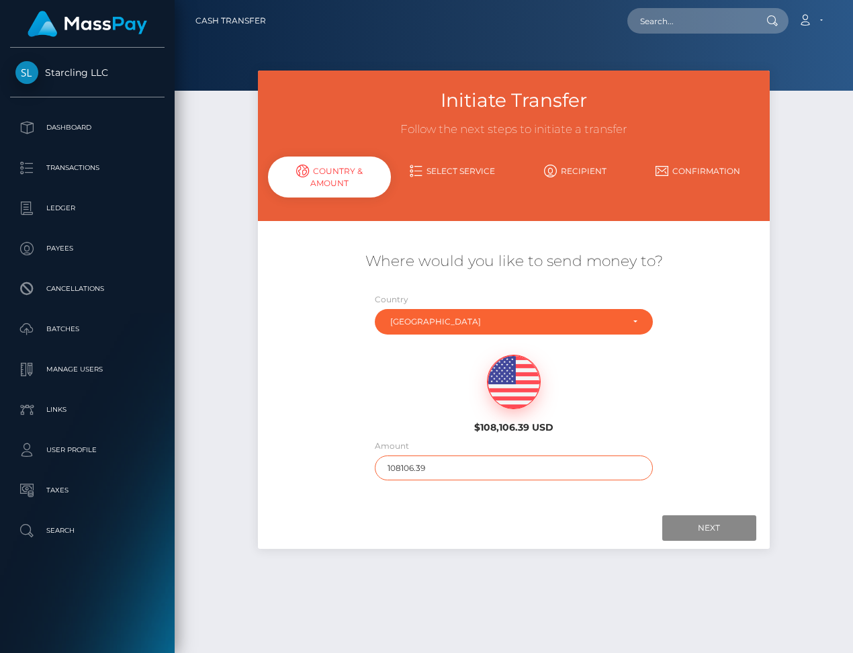
click at [397, 470] on input "108106.39" at bounding box center [514, 467] width 278 height 25
type input "2800"
click at [724, 526] on input "Next" at bounding box center [709, 528] width 94 height 26
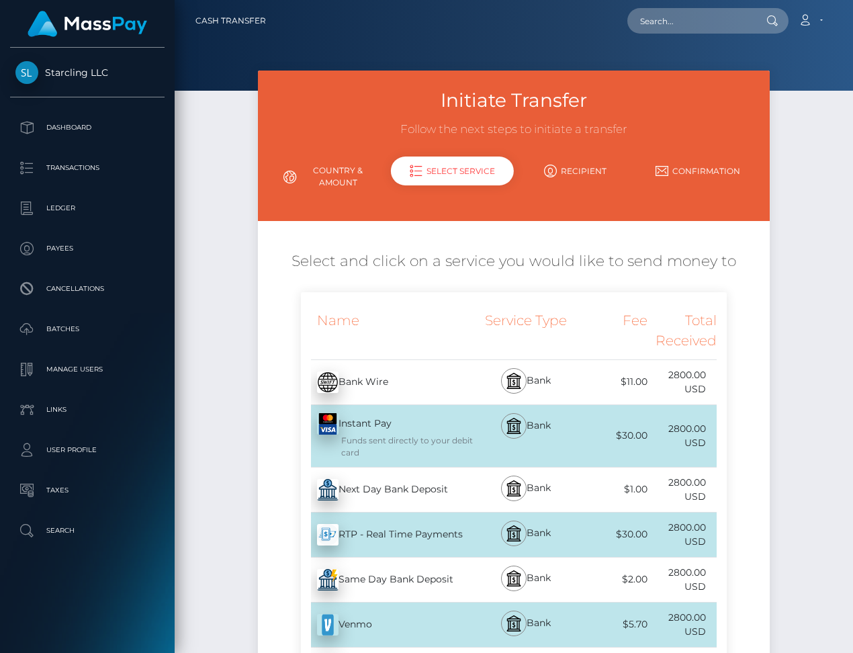
click at [415, 484] on div "Next Day Bank Deposit - USD" at bounding box center [387, 490] width 173 height 38
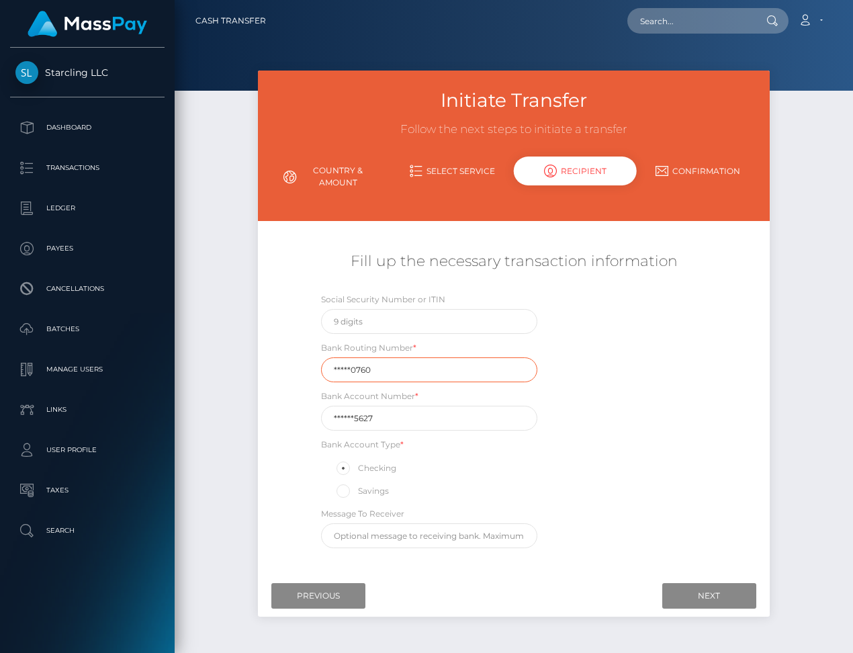
click at [408, 369] on input "*****0760" at bounding box center [429, 369] width 217 height 25
paste input "32507"
type input "325070760"
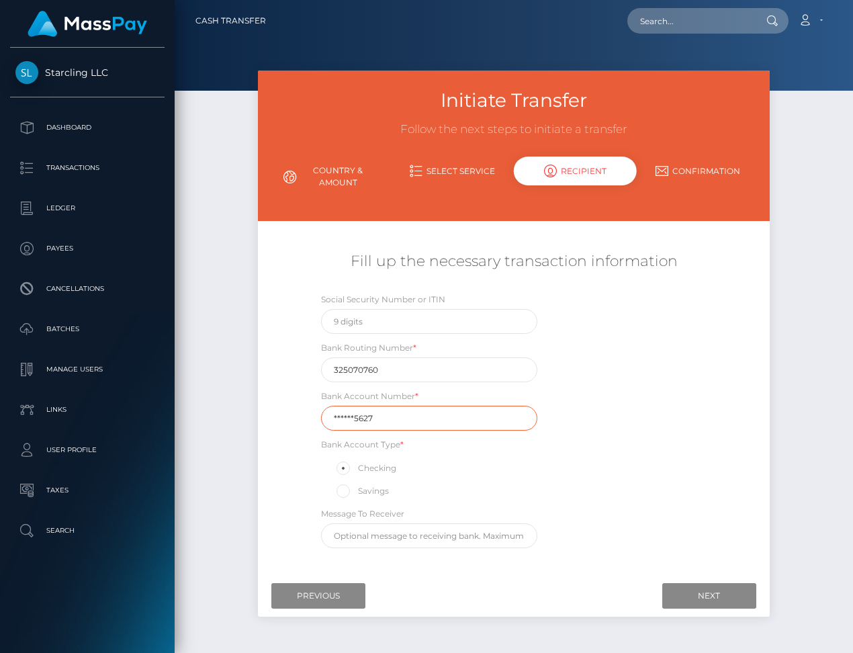
click at [398, 412] on input "******5627" at bounding box center [429, 418] width 217 height 25
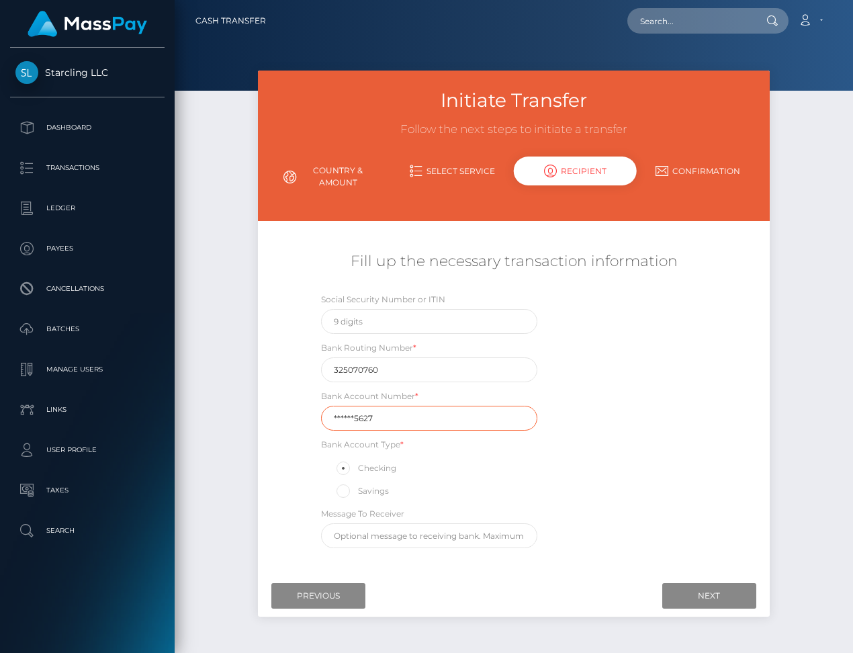
paste input "401128"
type input "4011285627"
click at [659, 504] on div "Social Security Number or ITIN Bank Routing Number * 325070760 Bank Account Num…" at bounding box center [514, 423] width 427 height 263
click at [694, 595] on input "Next" at bounding box center [709, 596] width 94 height 26
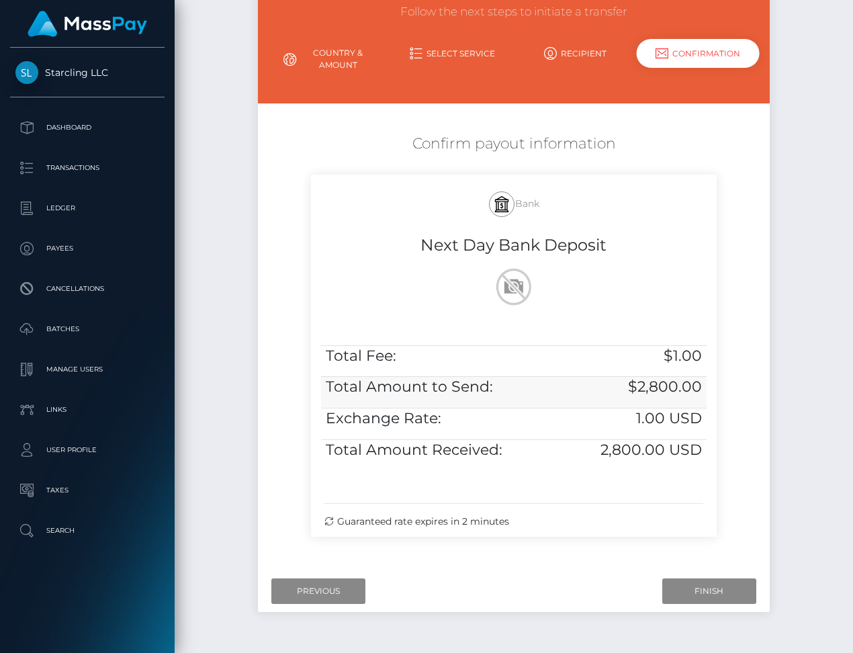
scroll to position [155, 0]
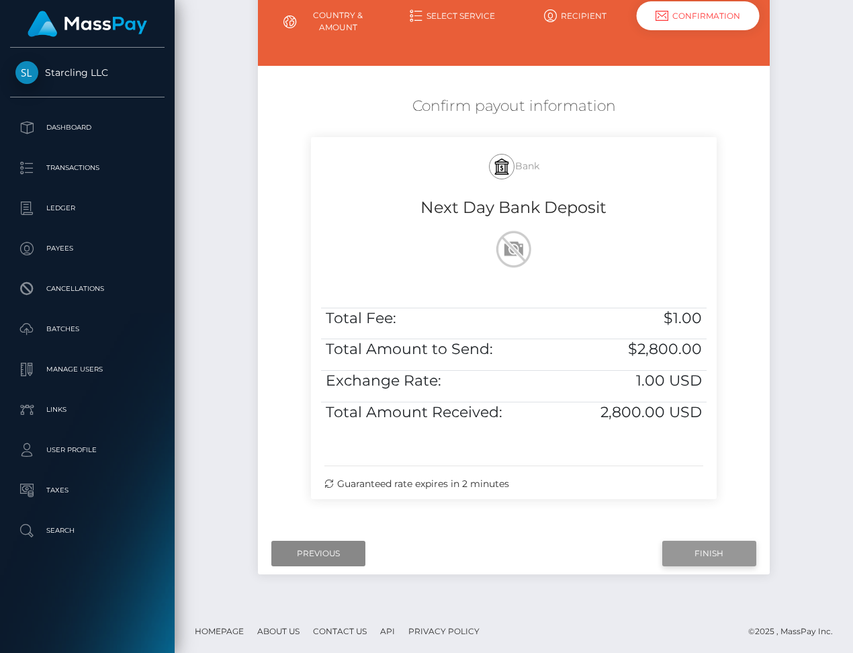
click at [703, 552] on input "Finish" at bounding box center [709, 554] width 94 height 26
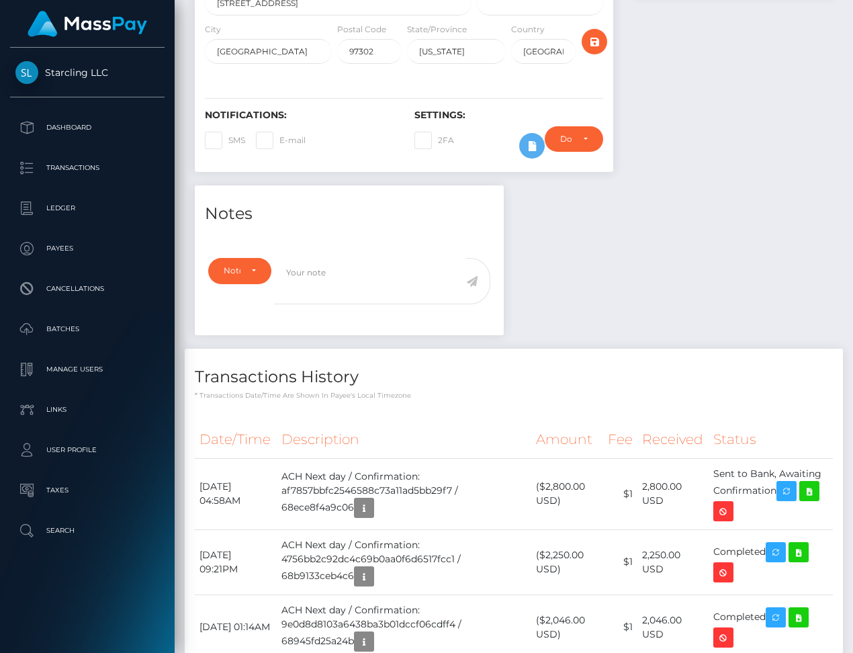
scroll to position [289, 0]
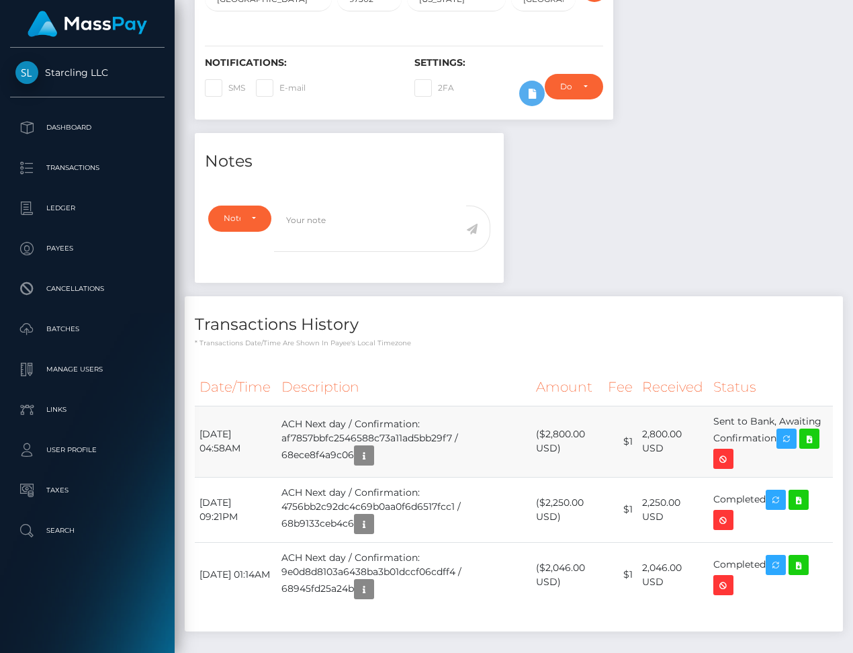
drag, startPoint x: 200, startPoint y: 451, endPoint x: 782, endPoint y: 455, distance: 581.8
click at [782, 455] on tr "October 13, 2025 04:58AM ACH Next day / Confirmation: af7857bbfc2546588c73a11ad…" at bounding box center [514, 441] width 638 height 71
copy tr "October 13, 2025 04:58AM ACH Next day / Confirmation: af7857bbfc2546588c73a11ad…"
click at [814, 447] on icon at bounding box center [809, 439] width 16 height 17
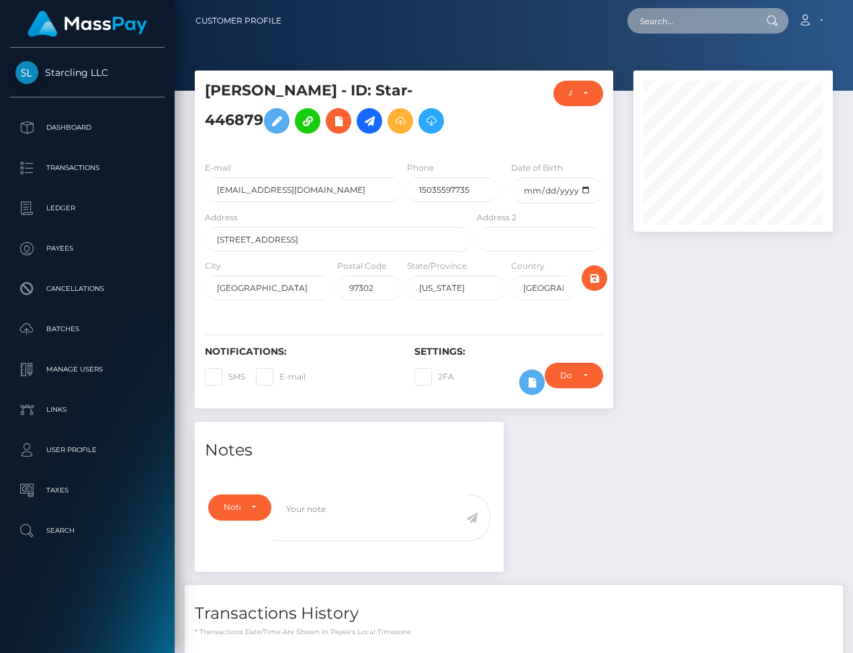
click at [678, 18] on input "text" at bounding box center [690, 21] width 126 height 26
paste input "2904761"
type input "2904761"
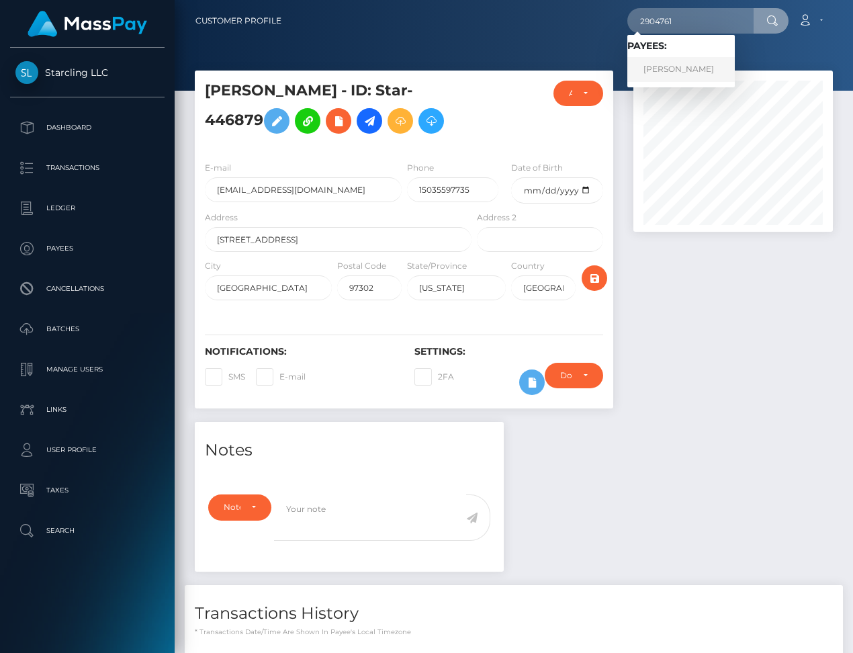
click at [675, 72] on link "Jacob Garceau" at bounding box center [680, 69] width 107 height 25
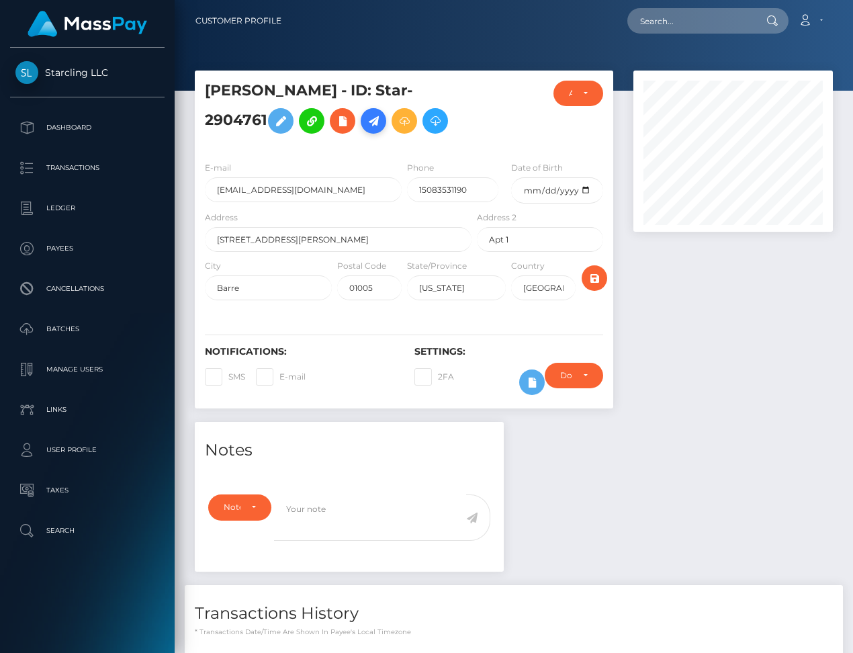
click at [365, 122] on icon at bounding box center [373, 121] width 16 height 17
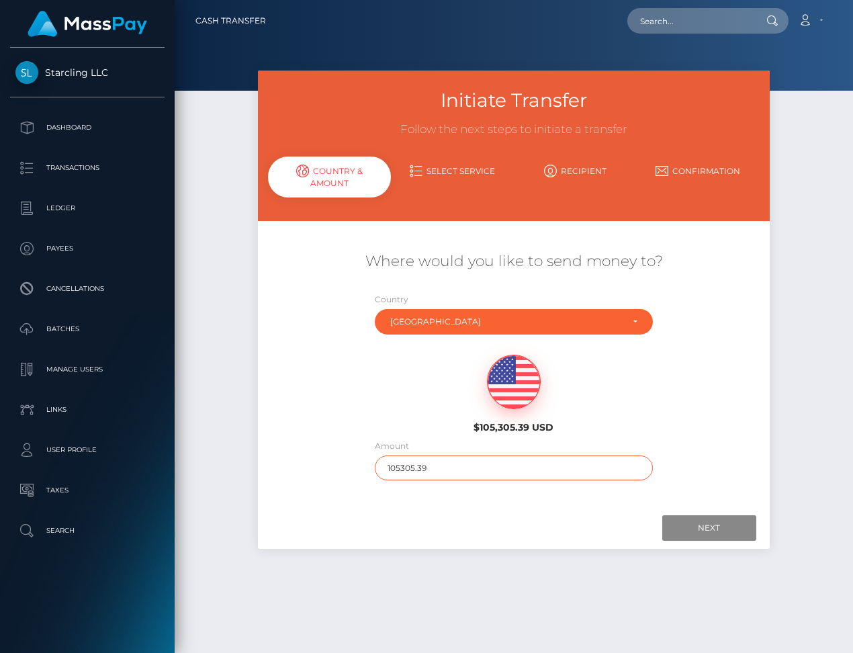
click at [422, 472] on input "105305.39" at bounding box center [514, 467] width 278 height 25
type input "622"
click at [709, 533] on input "Next" at bounding box center [709, 528] width 94 height 26
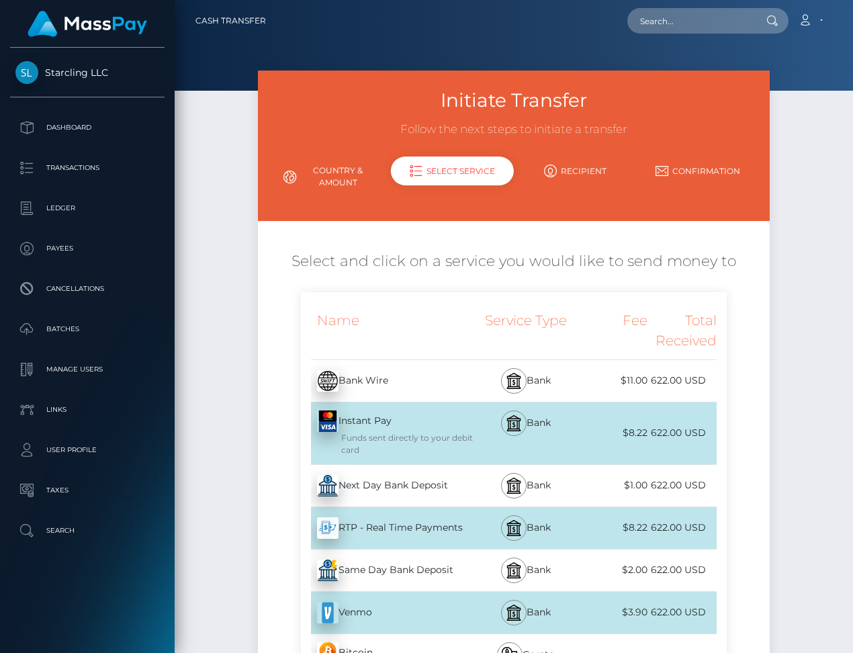
click at [413, 485] on div "Next Day Bank Deposit - USD" at bounding box center [387, 486] width 173 height 38
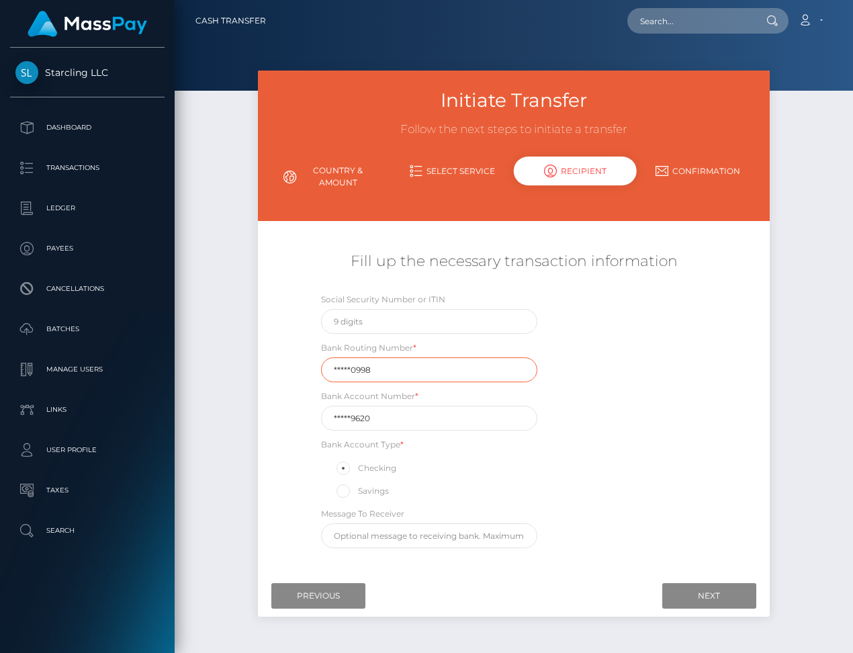
click at [382, 369] on input "*****0998" at bounding box center [429, 369] width 217 height 25
paste input "21137"
type input "211370998"
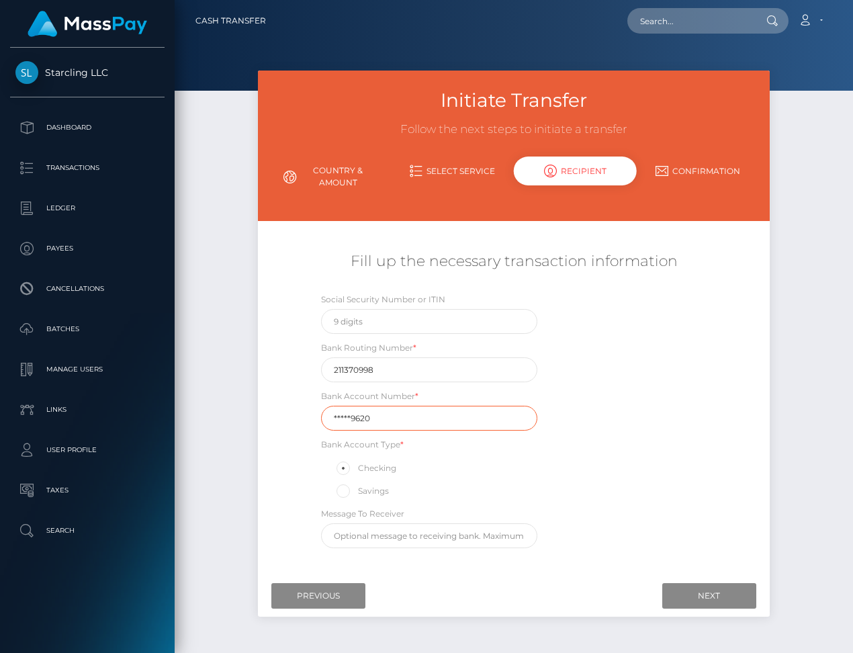
click at [384, 421] on input "*****9620" at bounding box center [429, 418] width 217 height 25
paste input "97114"
type input "971149620"
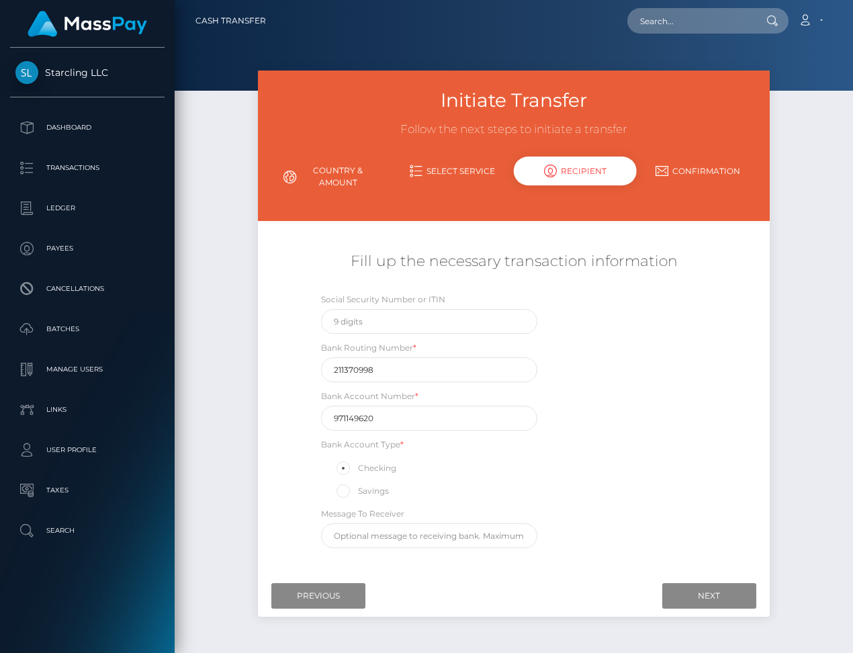
click at [637, 457] on div "Social Security Number or ITIN Bank Routing Number * 211370998 Bank Account Num…" at bounding box center [514, 423] width 427 height 263
click at [717, 593] on input "Next" at bounding box center [709, 596] width 94 height 26
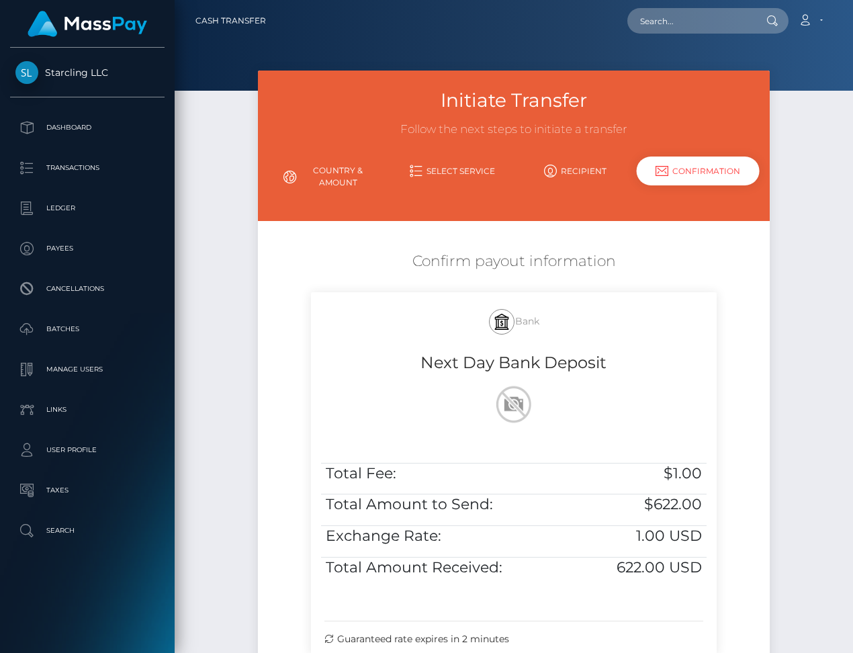
scroll to position [155, 0]
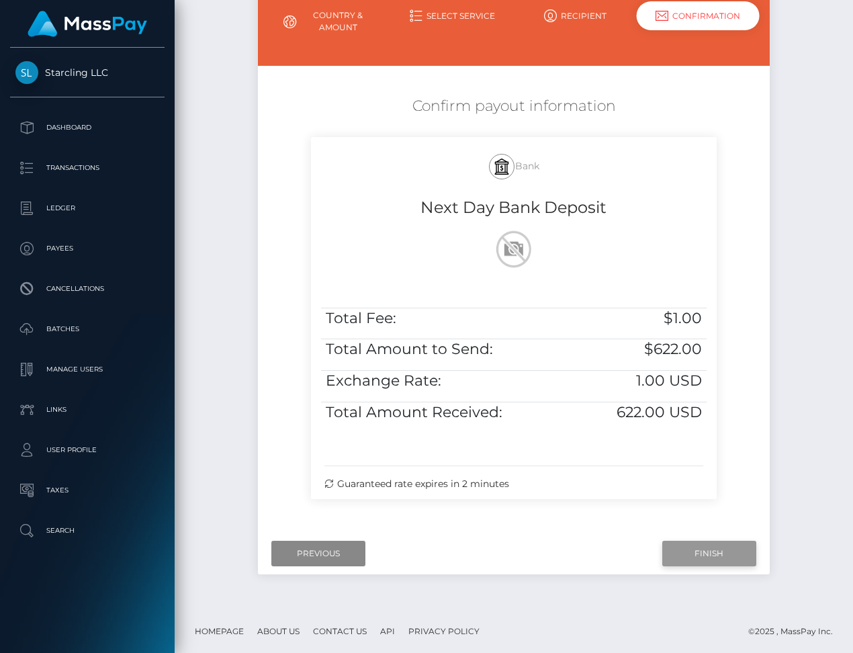
click at [703, 545] on input "Finish" at bounding box center [709, 554] width 94 height 26
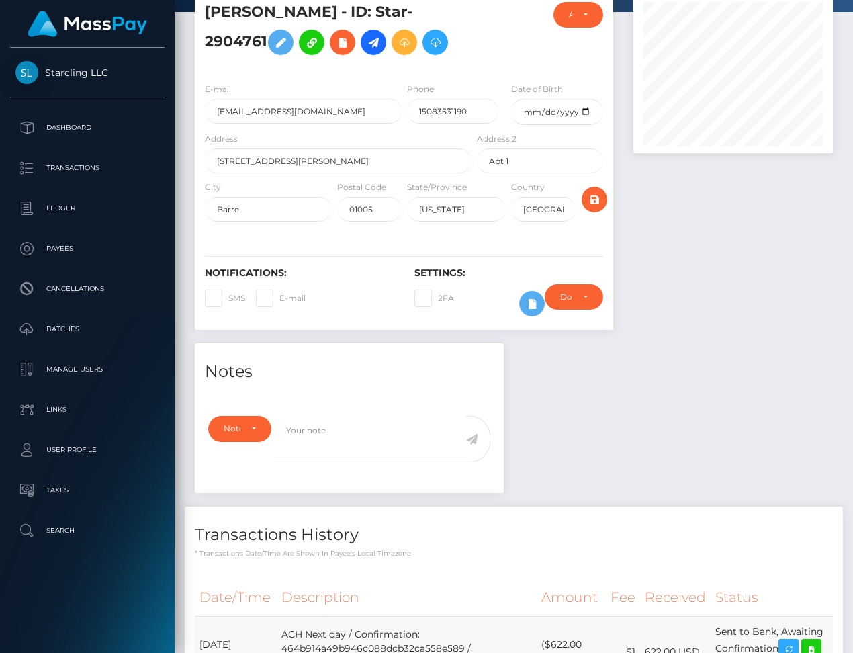
scroll to position [213, 0]
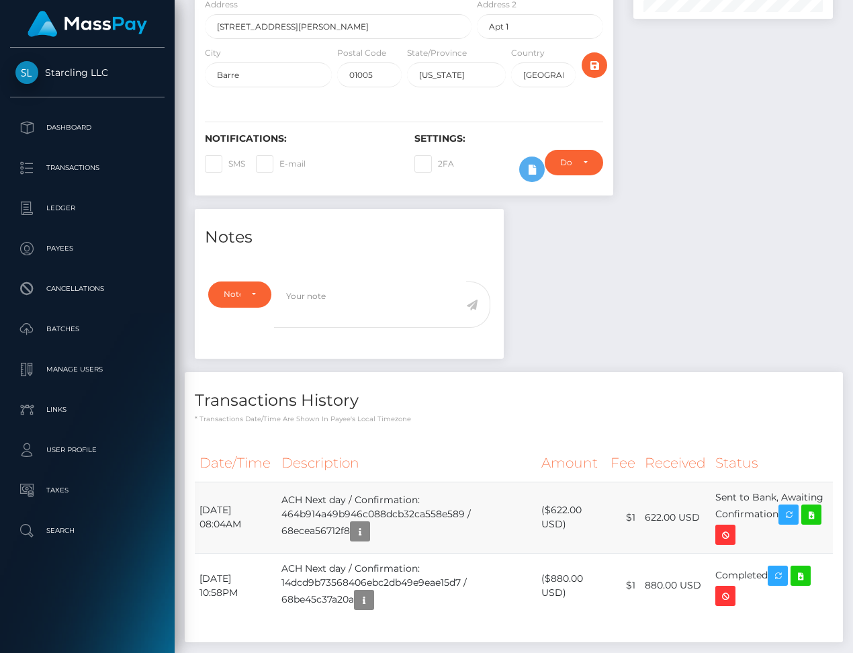
drag, startPoint x: 200, startPoint y: 505, endPoint x: 781, endPoint y: 511, distance: 581.1
click at [781, 511] on tr "[DATE] 08:04AM ACH Next day / Confirmation: 464b914a49b946c088dcb32ca558e589 / …" at bounding box center [514, 517] width 638 height 71
copy tr "[DATE] 08:04AM ACH Next day / Confirmation: 464b914a49b946c088dcb32ca558e589 / …"
click at [803, 523] on icon at bounding box center [811, 515] width 16 height 17
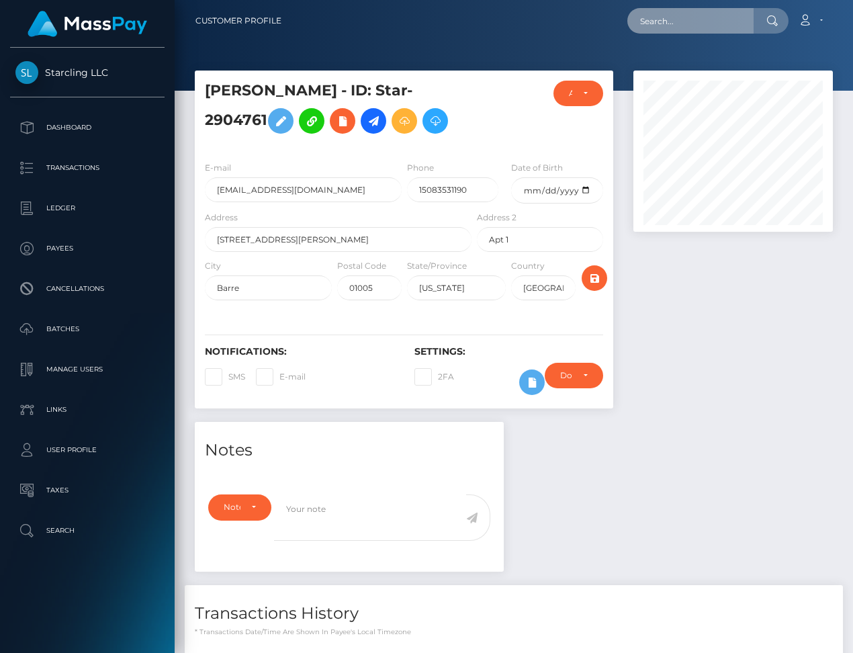
click at [697, 18] on input "text" at bounding box center [690, 21] width 126 height 26
paste input "185633"
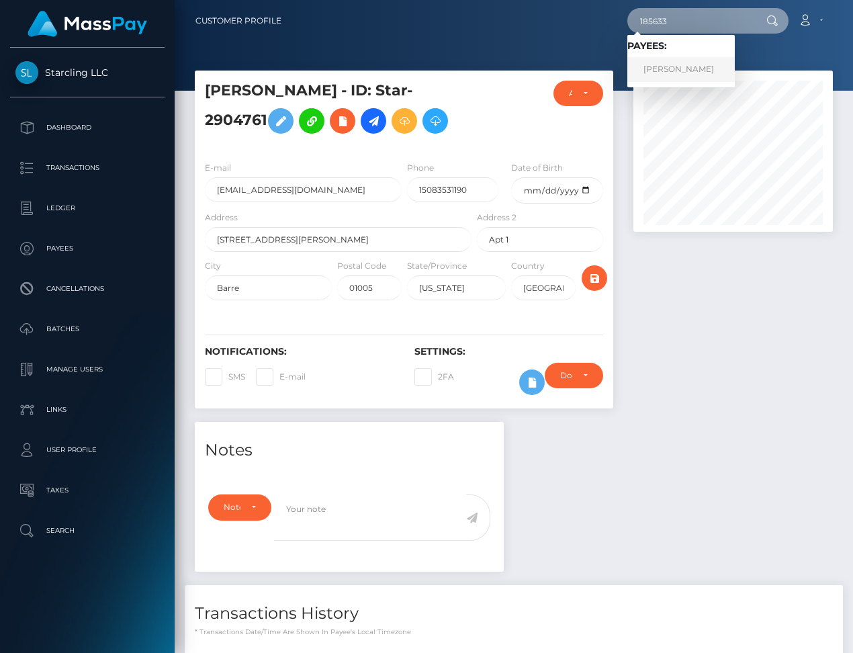
type input "185633"
click at [700, 71] on link "[PERSON_NAME]" at bounding box center [680, 69] width 107 height 25
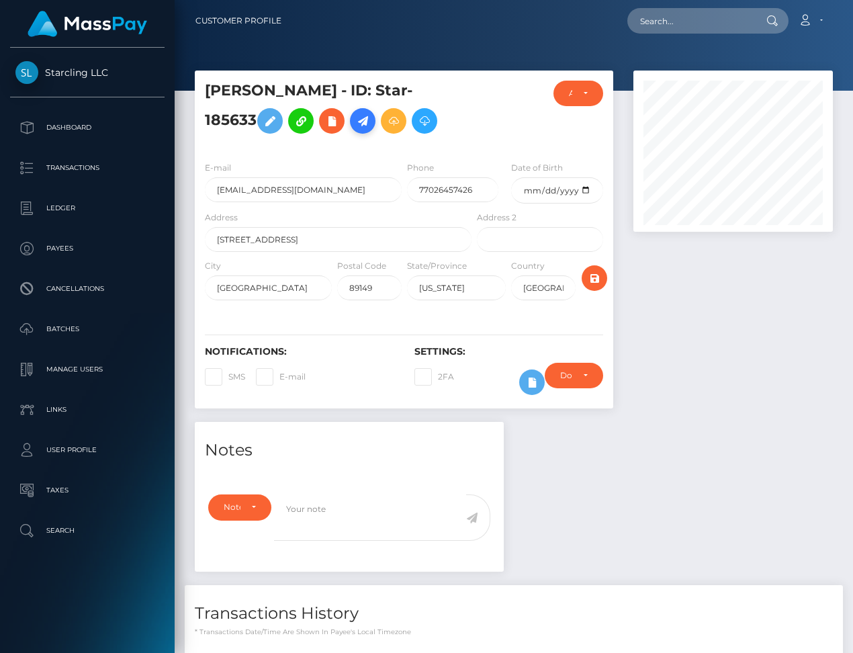
click at [355, 122] on icon at bounding box center [363, 121] width 16 height 17
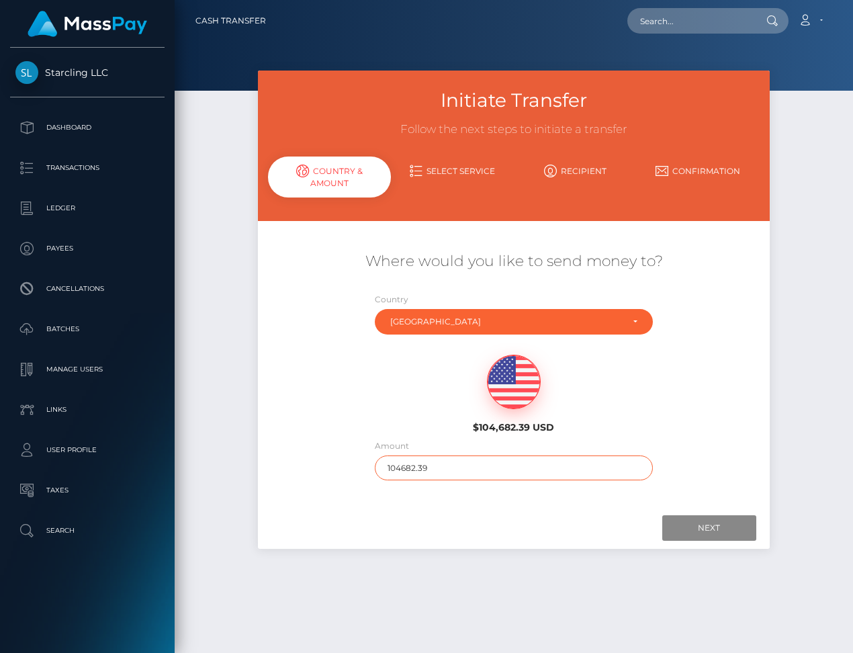
click at [412, 466] on input "104682.39" at bounding box center [514, 467] width 278 height 25
type input "310"
click at [701, 531] on input "Next" at bounding box center [709, 528] width 94 height 26
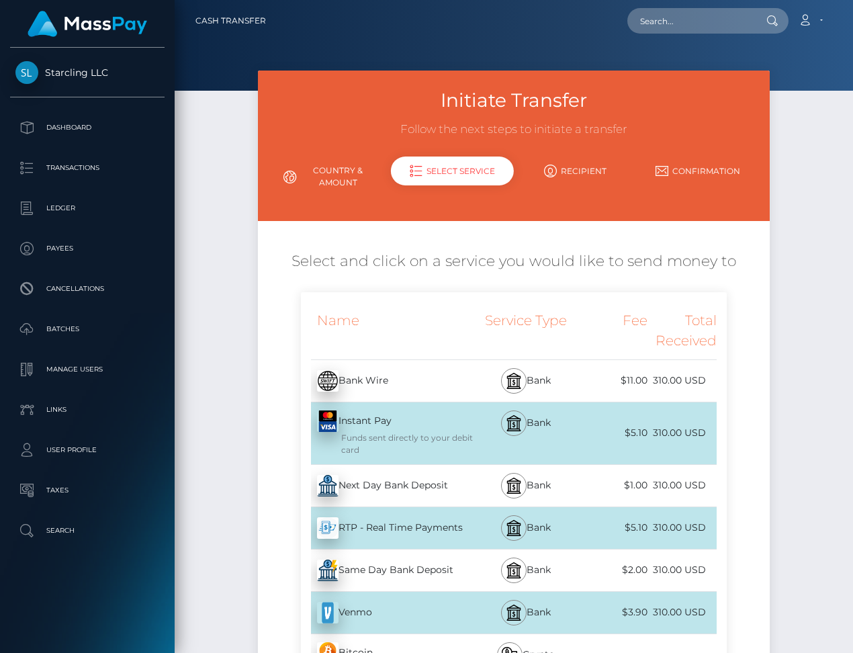
click at [399, 481] on div "Next Day Bank Deposit - USD" at bounding box center [387, 486] width 173 height 38
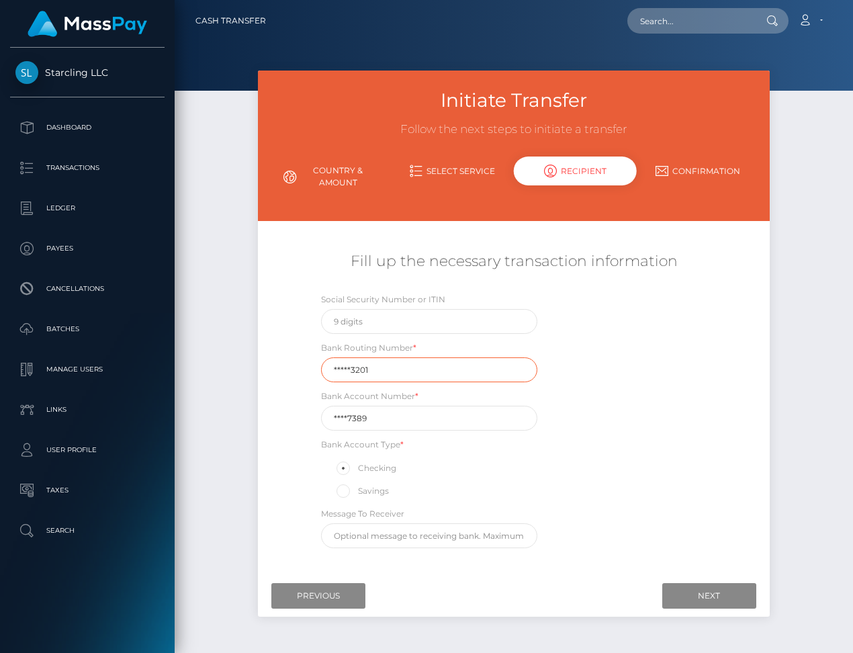
click at [372, 362] on input "*****3201" at bounding box center [429, 369] width 217 height 25
paste input "12430"
type input "124303201"
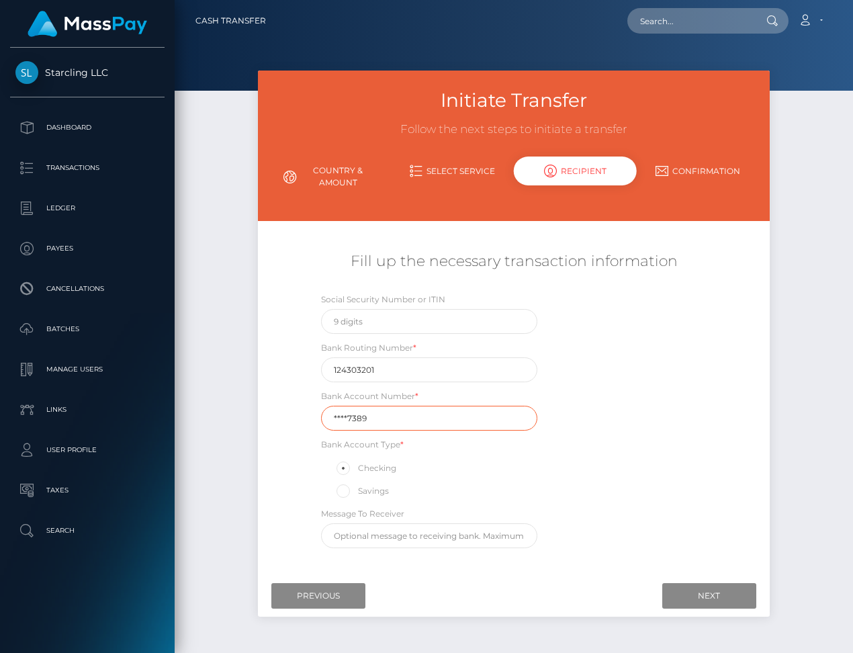
click at [417, 416] on input "****7389" at bounding box center [429, 418] width 217 height 25
paste input "3004"
type input "30047389"
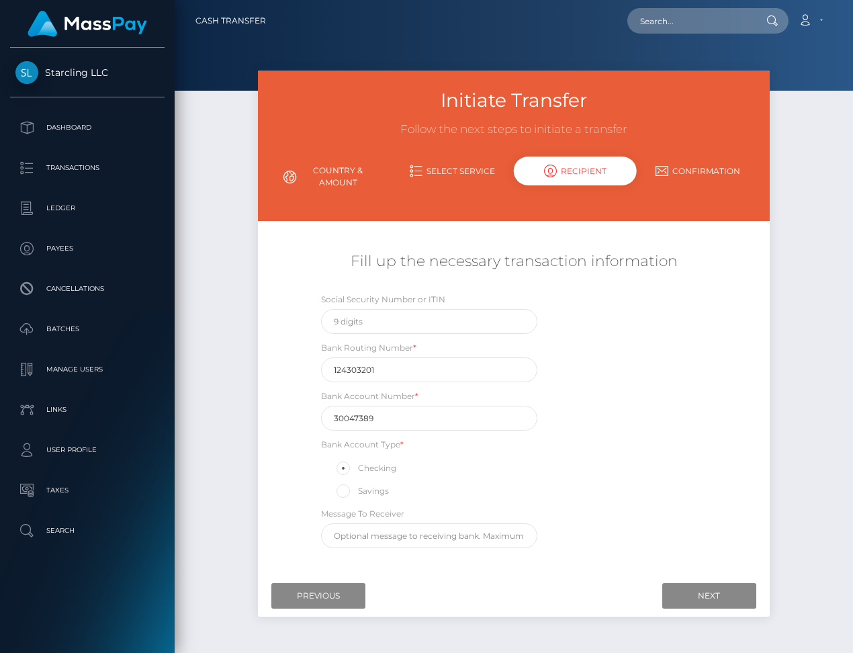
click at [672, 511] on div "Social Security Number or ITIN Bank Routing Number * 124303201 Bank Account Num…" at bounding box center [514, 423] width 427 height 263
click at [693, 599] on input "Next" at bounding box center [709, 596] width 94 height 26
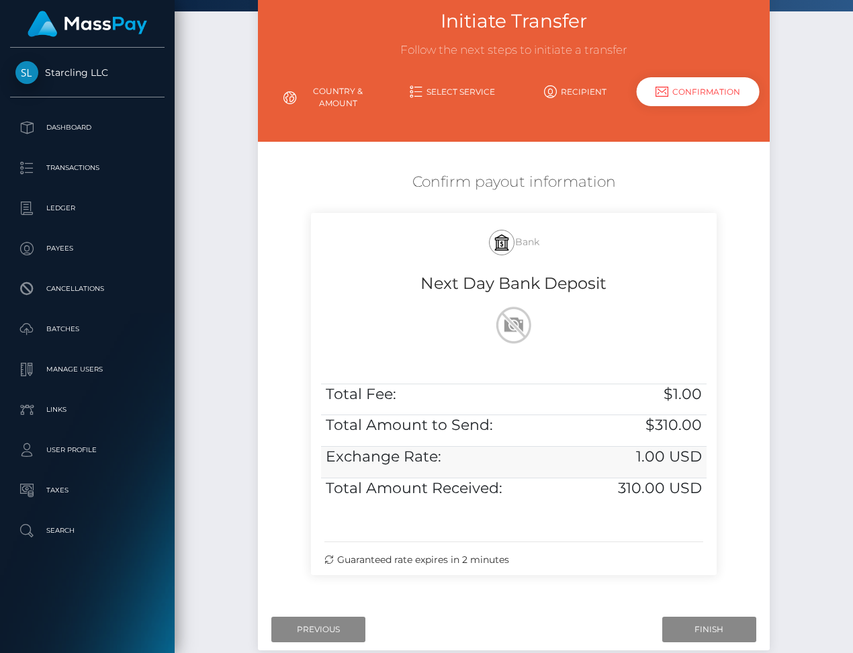
scroll to position [155, 0]
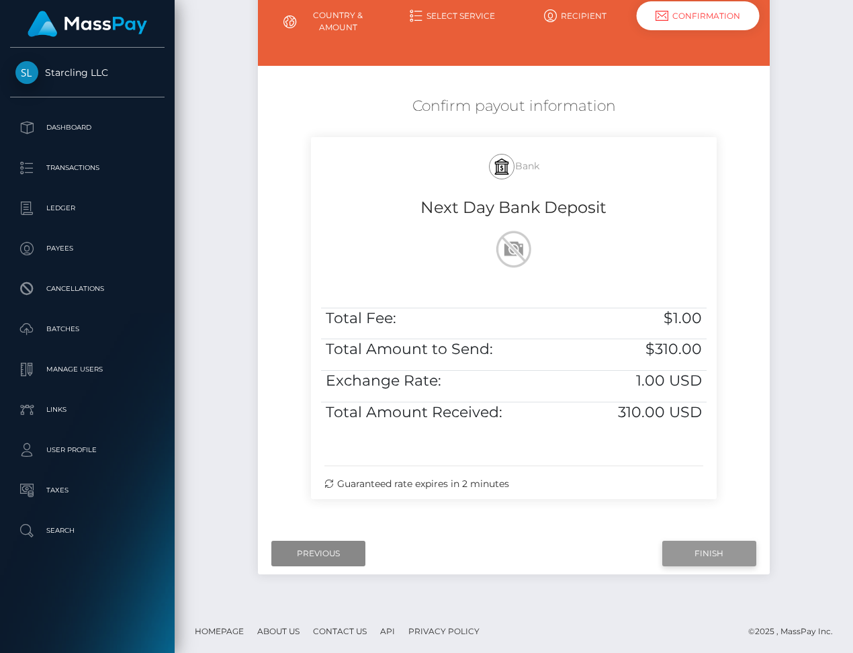
click at [709, 550] on input "Finish" at bounding box center [709, 554] width 94 height 26
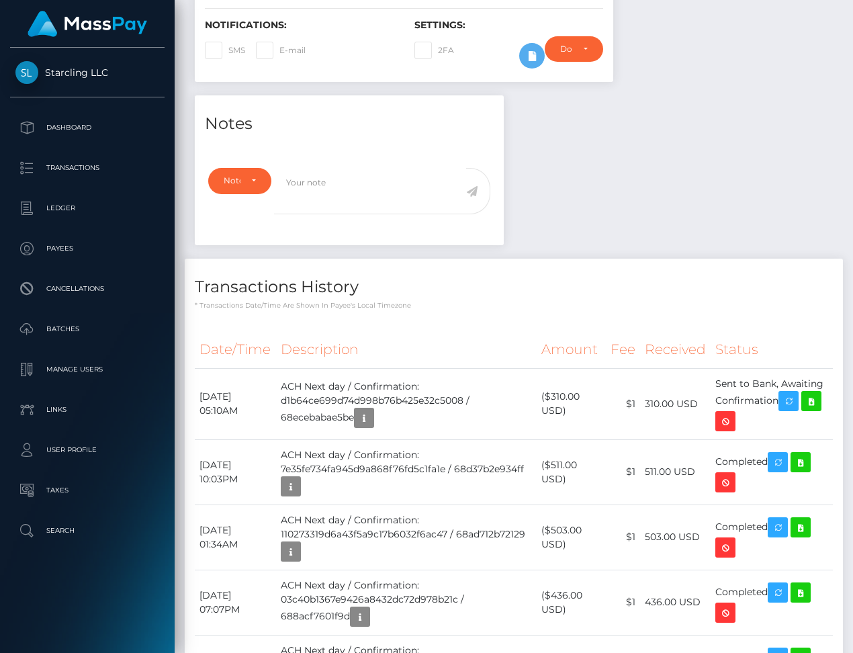
scroll to position [390, 0]
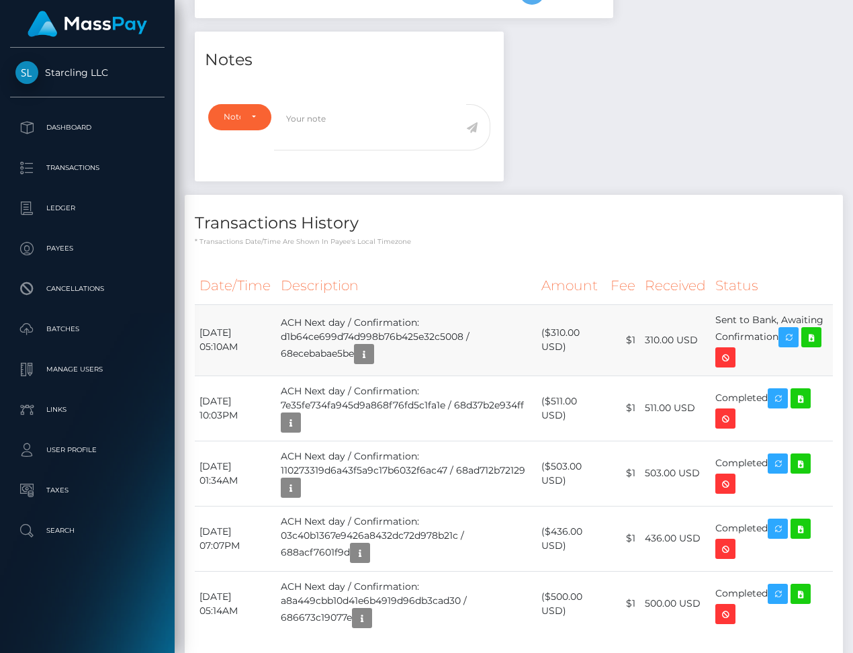
drag, startPoint x: 200, startPoint y: 326, endPoint x: 829, endPoint y: 324, distance: 629.5
click at [829, 324] on tr "[DATE] 05:10AM ACH Next day / Confirmation: d1b64ce699d74d998b76b425e32c5008 / …" at bounding box center [514, 339] width 638 height 71
copy tr "[DATE] 05:10AM ACH Next day / Confirmation: d1b64ce699d74d998b76b425e32c5008 / …"
click at [803, 346] on icon at bounding box center [811, 337] width 16 height 17
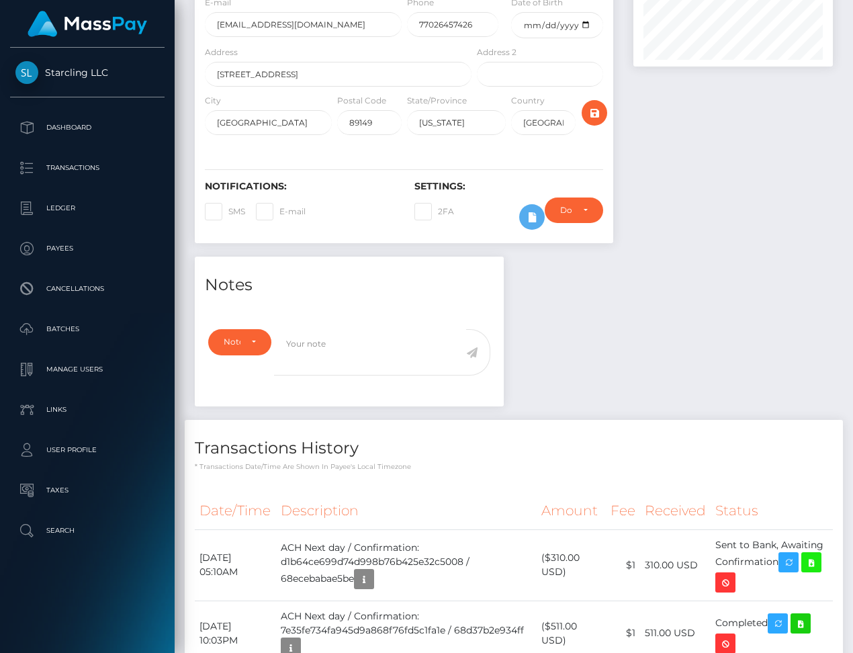
scroll to position [0, 0]
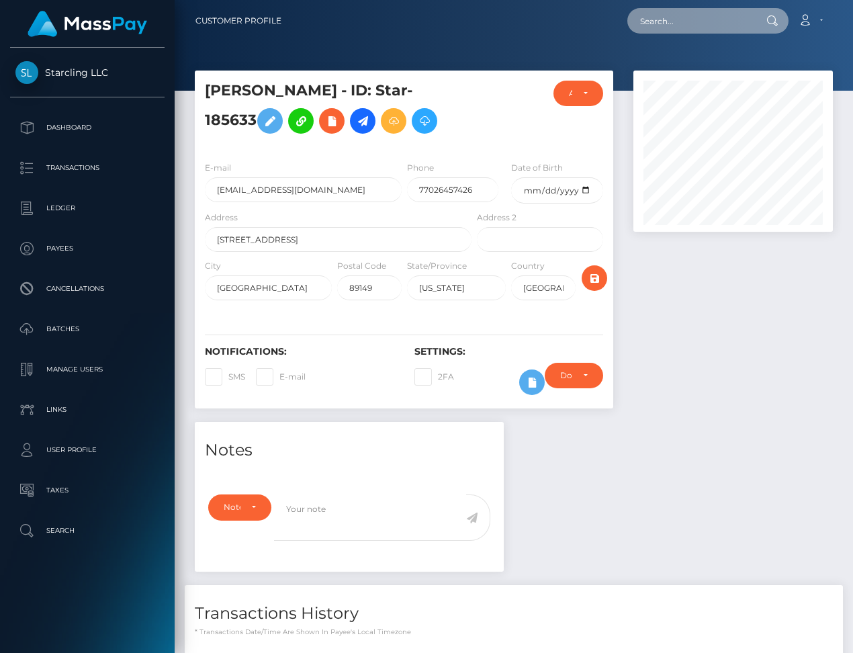
click at [659, 29] on input "text" at bounding box center [690, 21] width 126 height 26
paste input "652729"
type input "652729"
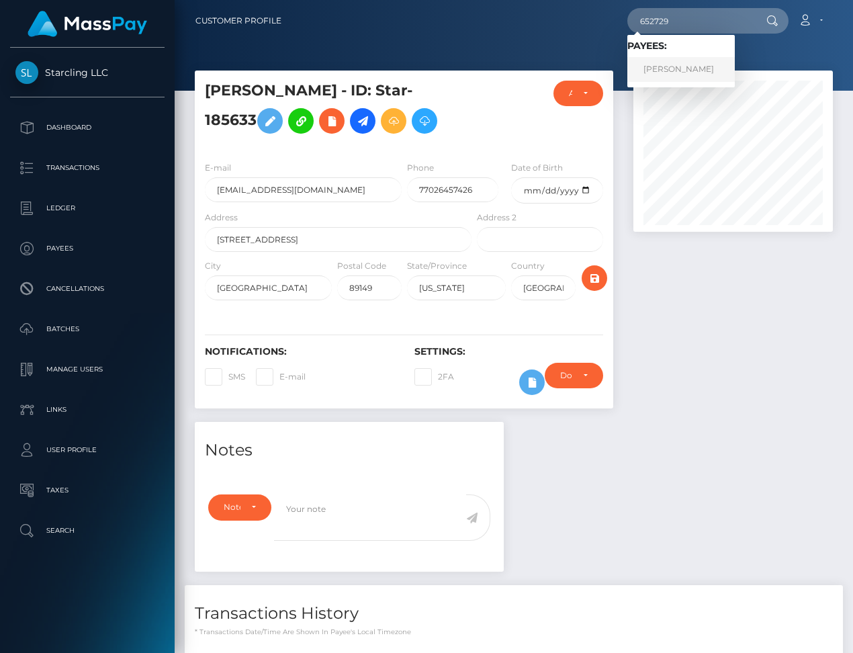
click at [678, 68] on link "Ryan Allan Delany" at bounding box center [680, 69] width 107 height 25
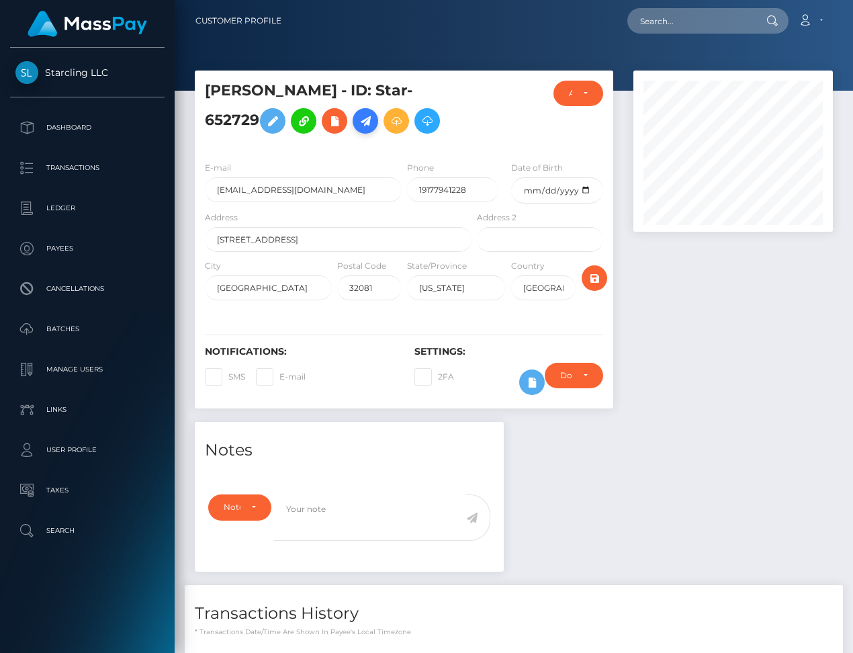
click at [374, 122] on icon at bounding box center [365, 121] width 16 height 17
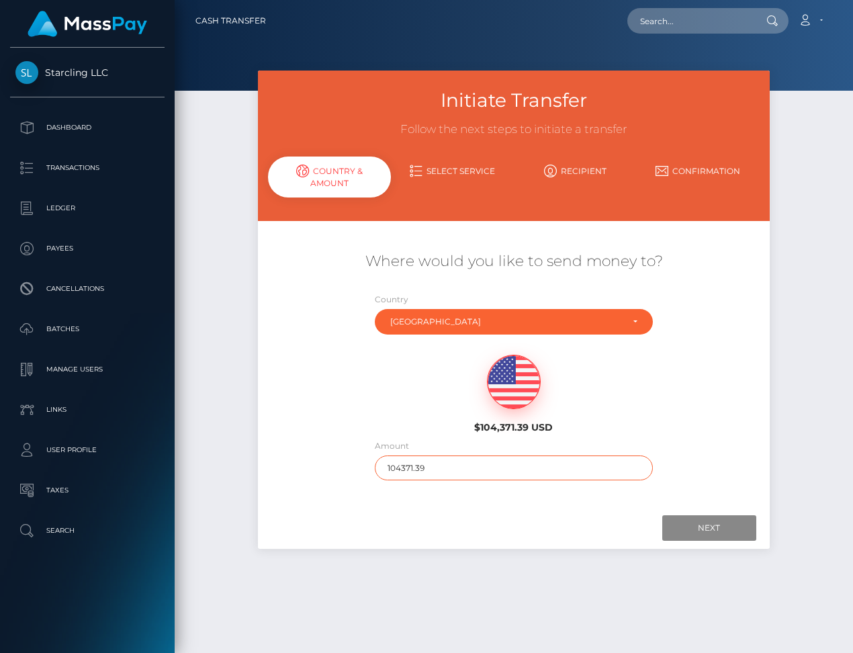
click at [409, 456] on input "104371.39" at bounding box center [514, 467] width 278 height 25
type input "1340"
click at [707, 528] on input "Next" at bounding box center [709, 528] width 94 height 26
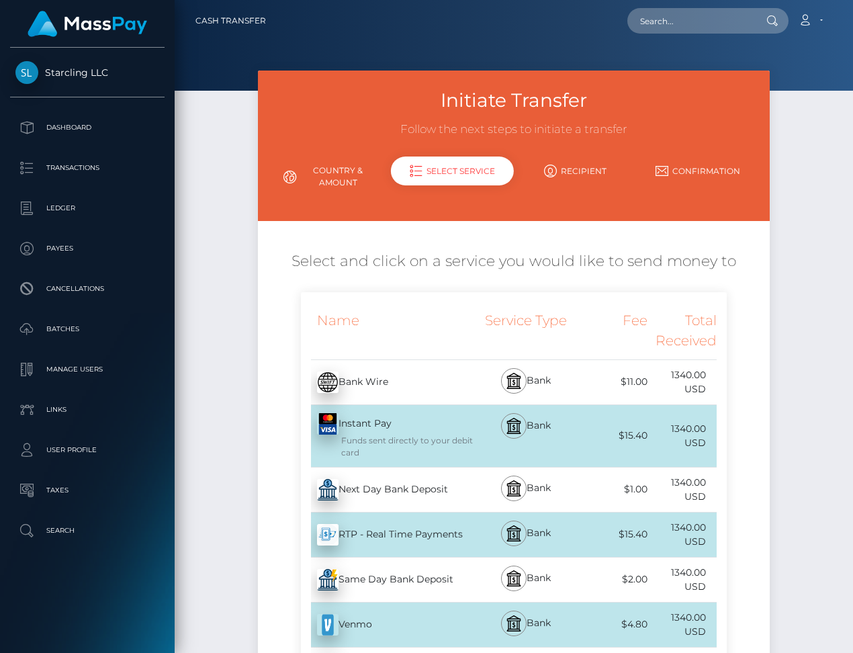
click at [425, 482] on div "Next Day Bank Deposit - USD" at bounding box center [387, 490] width 173 height 38
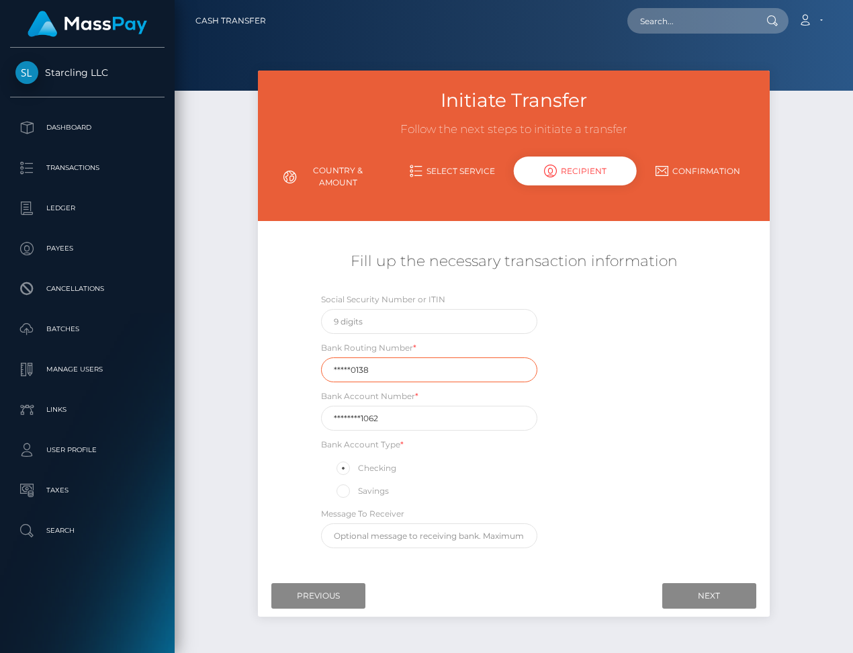
click at [393, 369] on input "*****0138" at bounding box center [429, 369] width 217 height 25
paste input "01100"
type input "011000138"
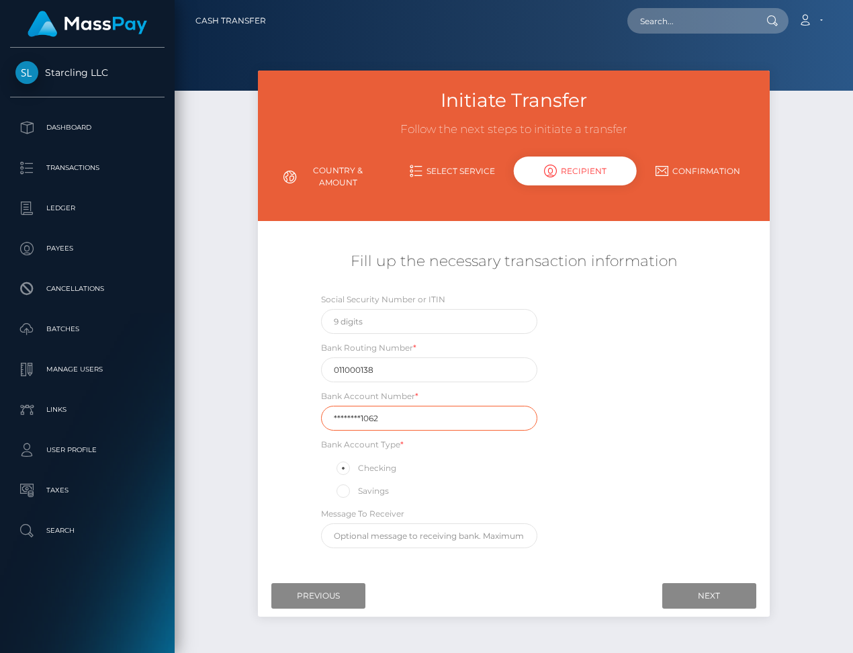
click at [383, 416] on input "********1062" at bounding box center [429, 418] width 217 height 25
paste input "00460537"
type input "004605371062"
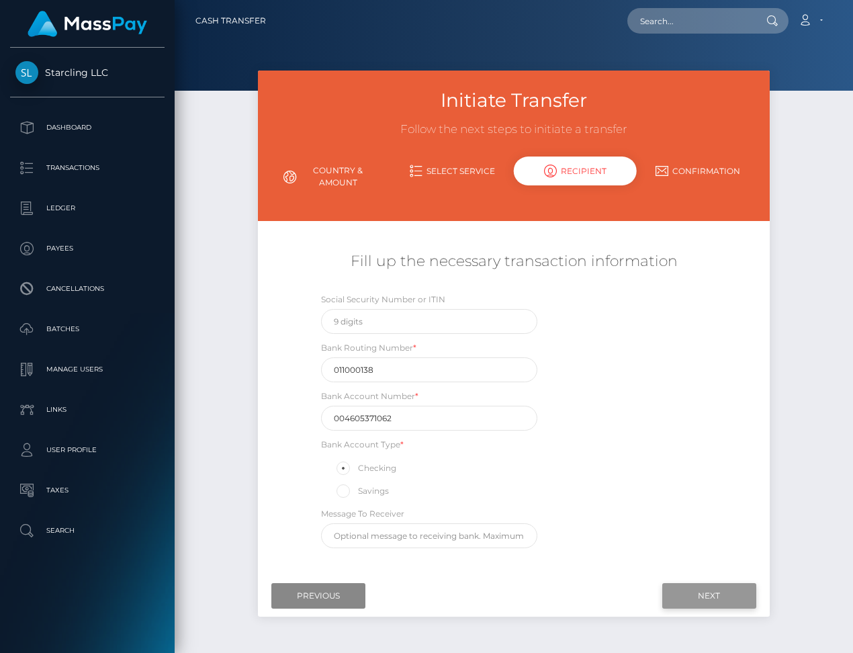
click at [708, 592] on input "Next" at bounding box center [709, 596] width 94 height 26
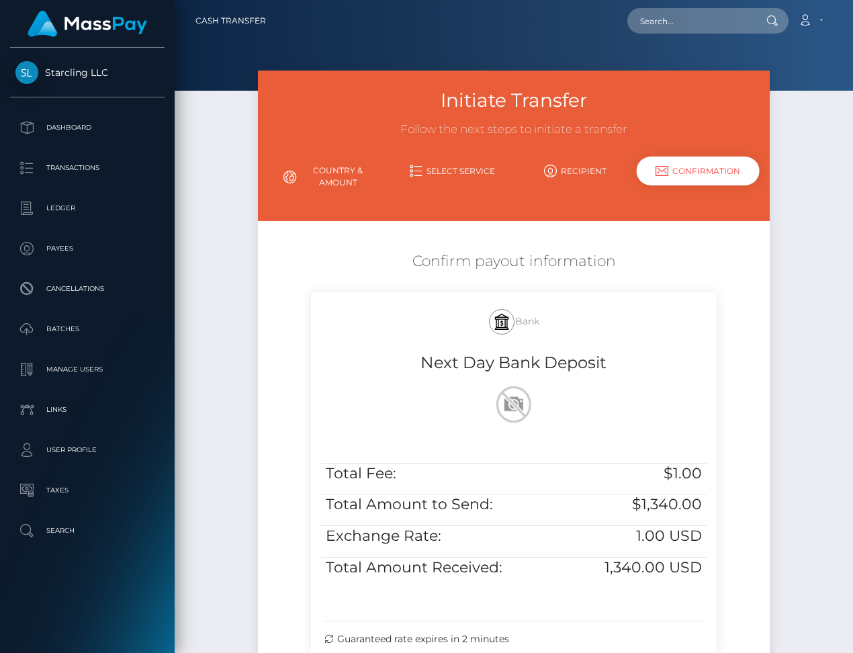
scroll to position [155, 0]
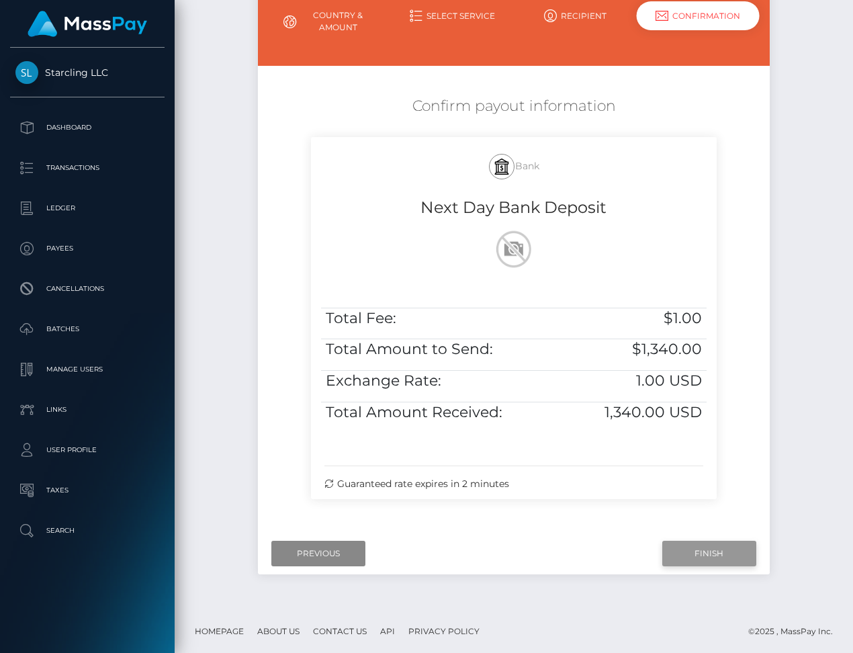
click at [696, 554] on input "Finish" at bounding box center [709, 554] width 94 height 26
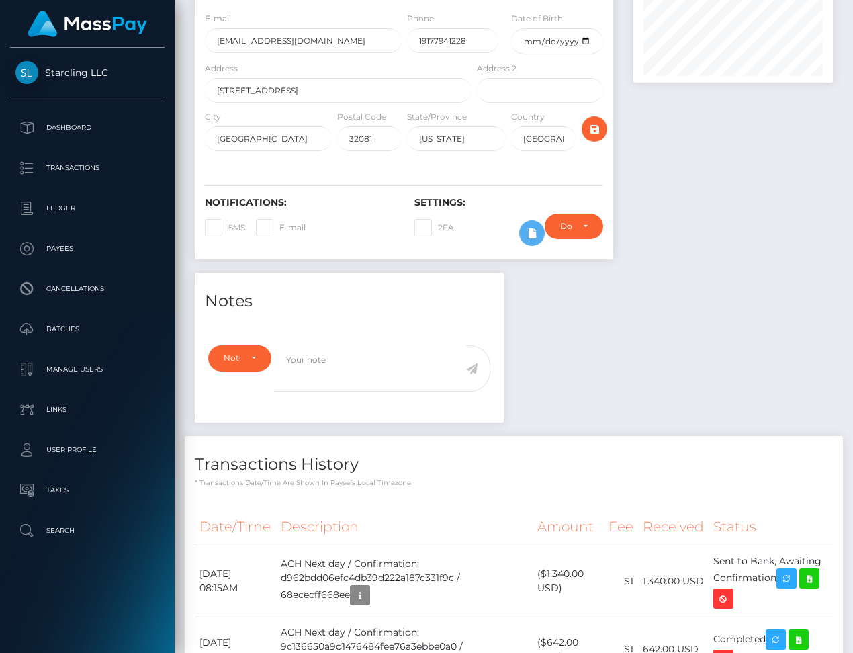
scroll to position [279, 0]
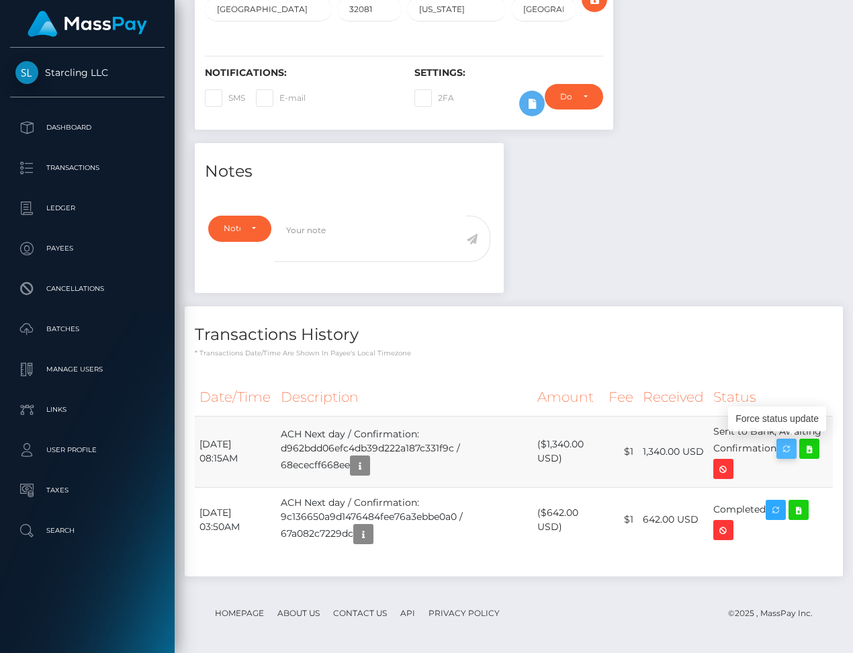
drag, startPoint x: 198, startPoint y: 439, endPoint x: 785, endPoint y: 447, distance: 587.2
click at [785, 447] on tr "October 13, 2025 08:15AM ACH Next day / Confirmation: d962bdd06efc4db39d222a187…" at bounding box center [514, 451] width 638 height 71
copy tr "October 13, 2025 08:15AM ACH Next day / Confirmation: d962bdd06efc4db39d222a187…"
click at [818, 447] on icon at bounding box center [809, 449] width 16 height 17
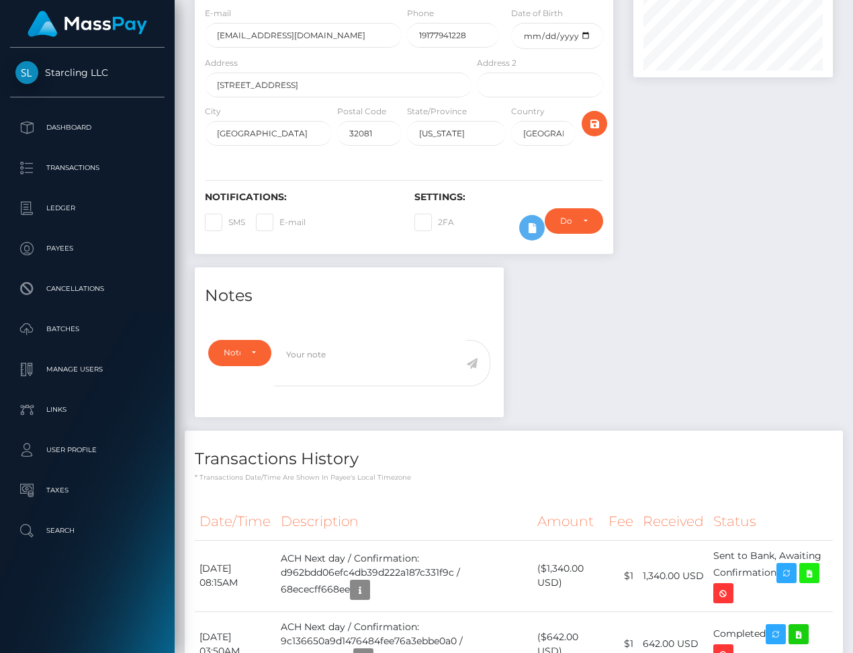
scroll to position [0, 0]
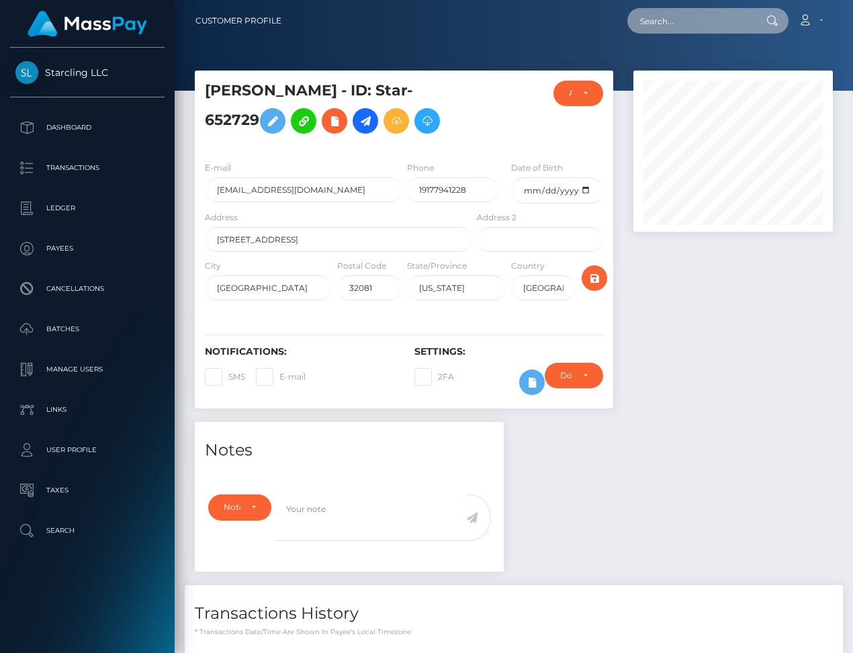
click at [671, 19] on input "text" at bounding box center [690, 21] width 126 height 26
paste input "1004807"
type input "1004807"
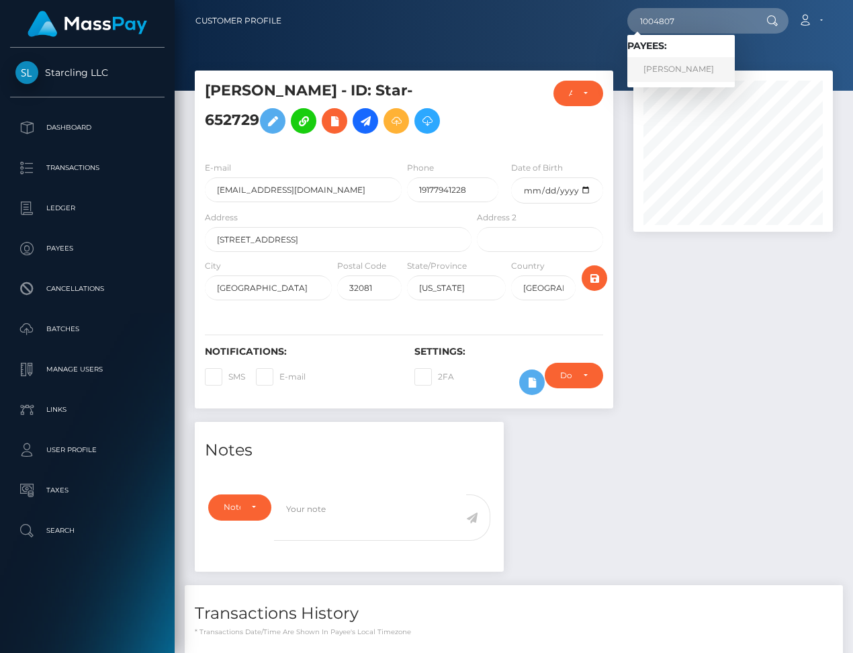
click at [698, 75] on link "Michl-Leo Mueller" at bounding box center [680, 69] width 107 height 25
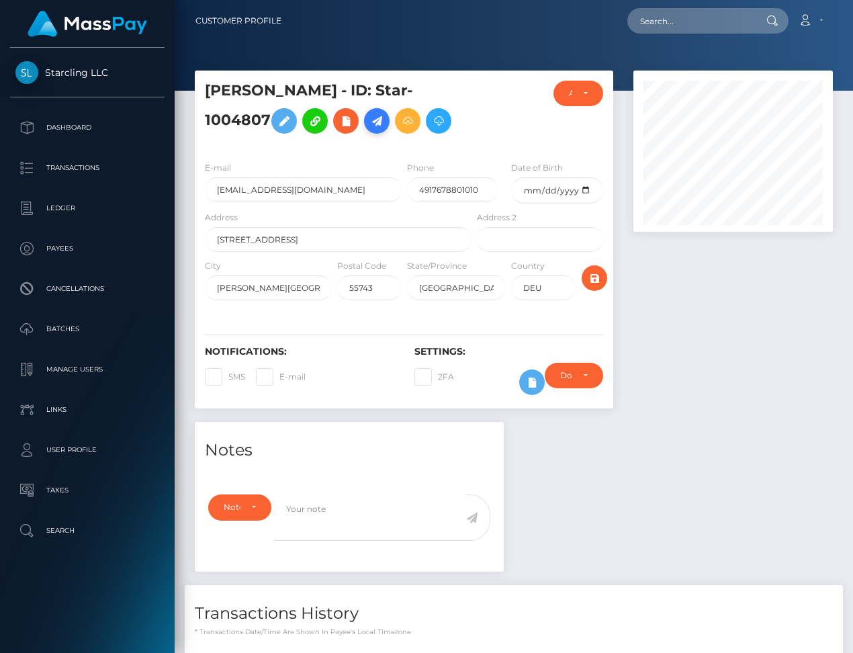
click at [374, 122] on icon at bounding box center [377, 121] width 16 height 17
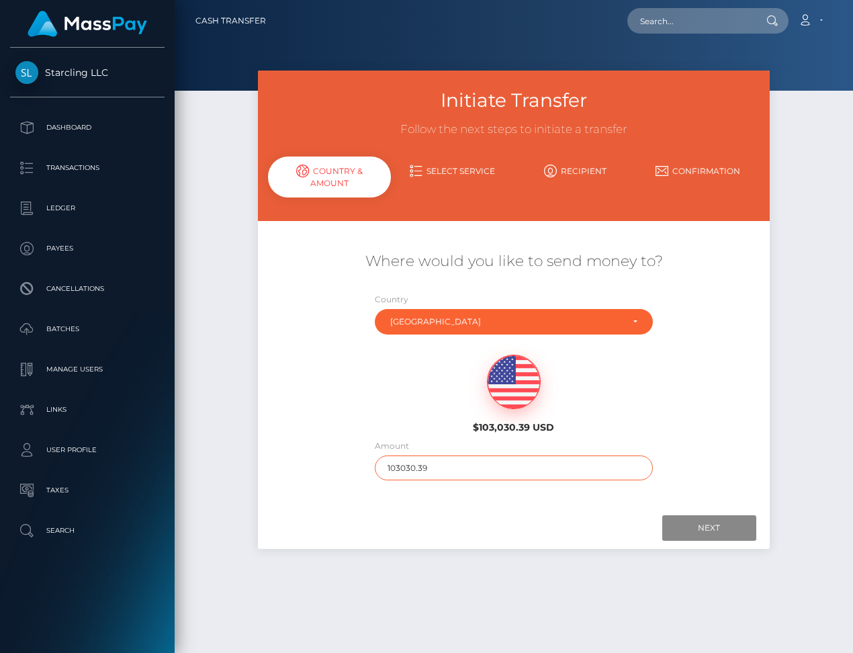
click at [410, 473] on input "103030.39" at bounding box center [514, 467] width 278 height 25
type input "850"
click at [719, 527] on input "Next" at bounding box center [709, 528] width 94 height 26
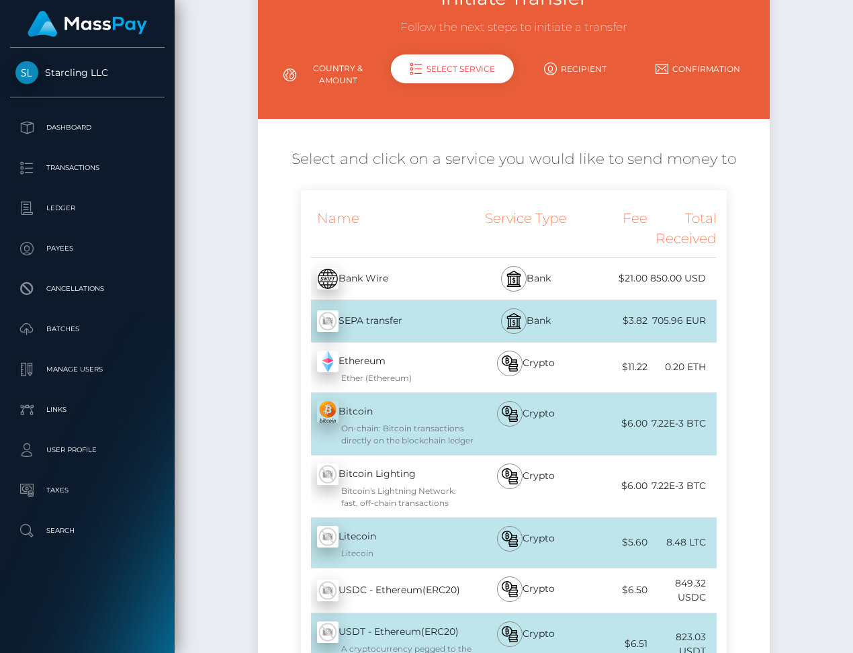
scroll to position [92, 0]
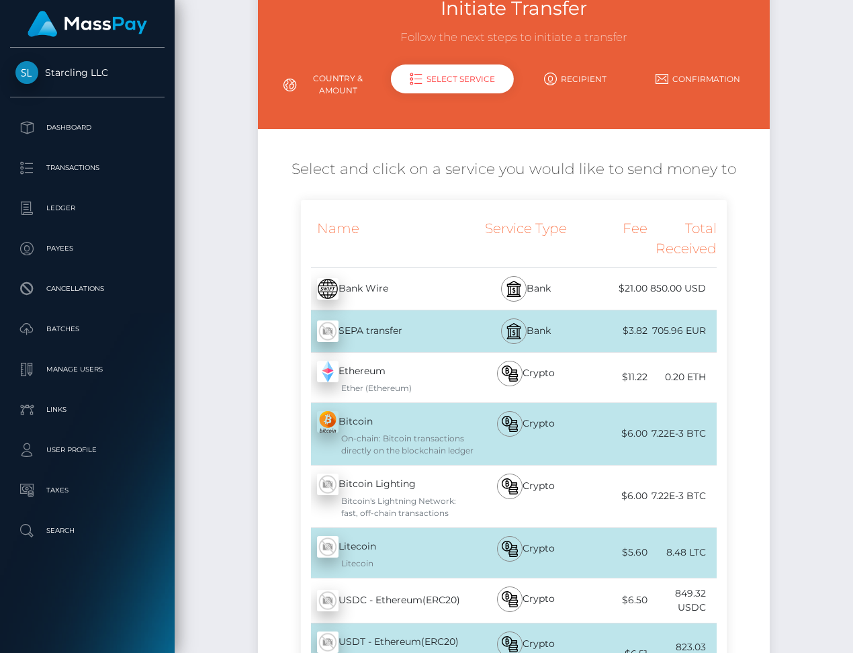
click at [400, 327] on div "SEPA transfer - EUR" at bounding box center [387, 331] width 173 height 38
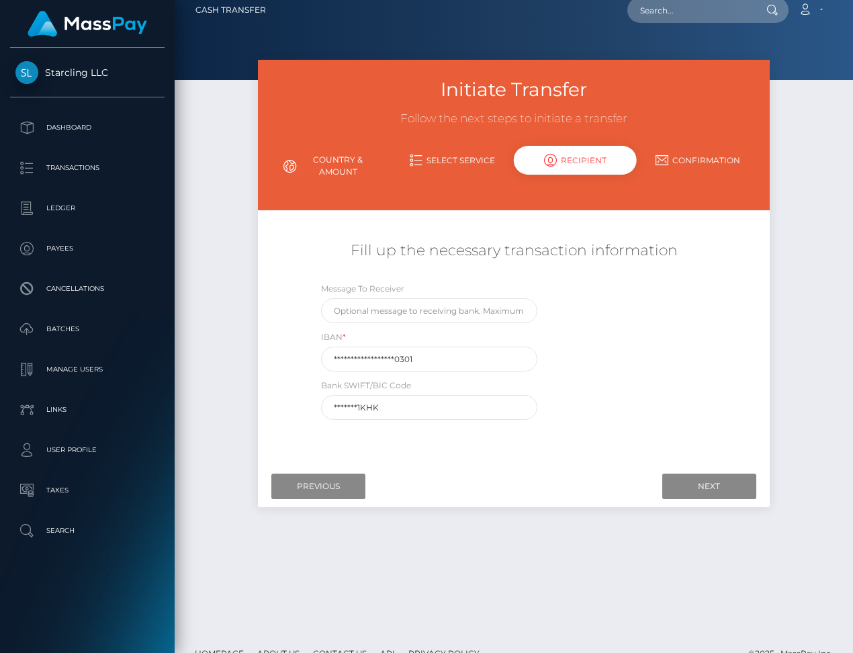
scroll to position [0, 0]
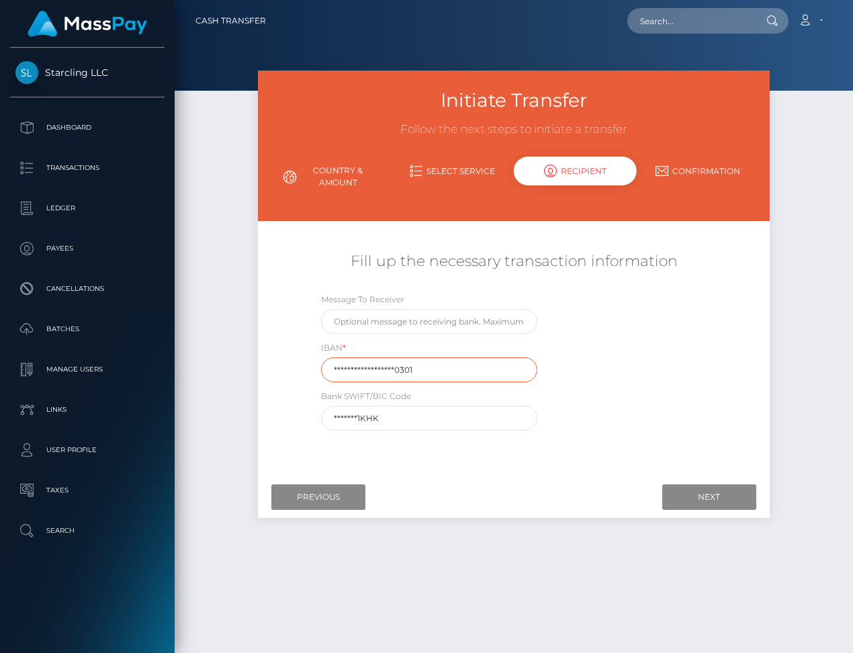
click at [368, 372] on input "**********" at bounding box center [429, 369] width 217 height 25
paste input "DE31 [CREDIT_CARD_NUMBER]"
click at [356, 371] on input "[FINANCIAL_ID]" at bounding box center [429, 369] width 217 height 25
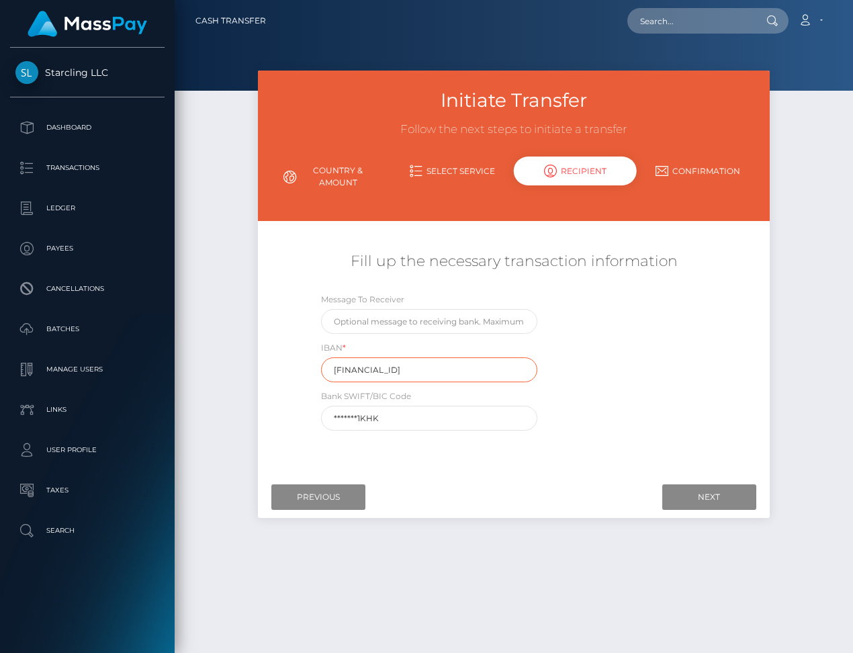
click at [376, 369] on input "[FINANCIAL_ID]" at bounding box center [429, 369] width 217 height 25
click at [391, 367] on input "[FINANCIAL_ID]" at bounding box center [429, 369] width 217 height 25
click at [411, 368] on input "[FINANCIAL_ID]" at bounding box center [429, 369] width 217 height 25
click at [428, 369] on input "[FINANCIAL_ID]" at bounding box center [429, 369] width 217 height 25
type input "[FINANCIAL_ID]"
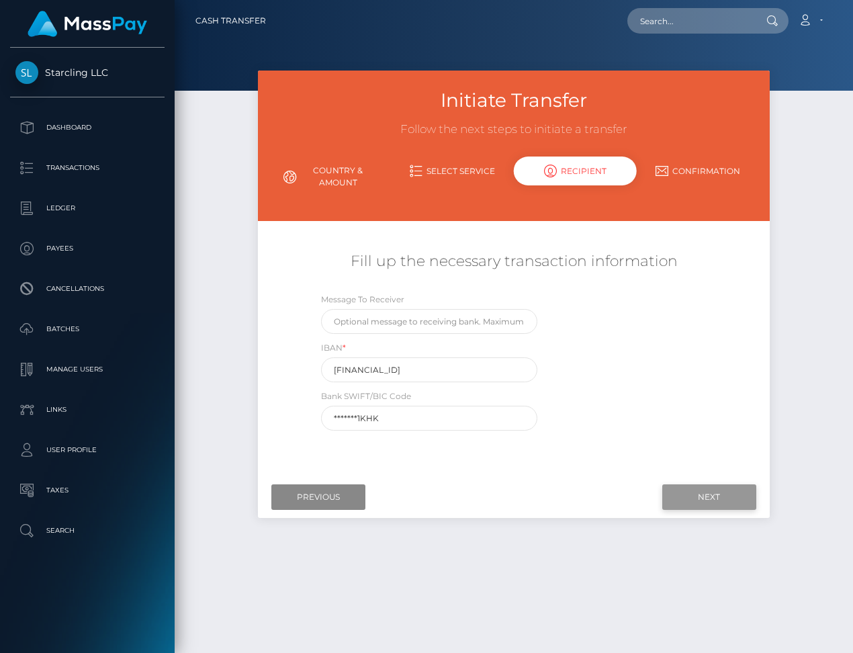
click at [691, 498] on input "Next" at bounding box center [709, 497] width 94 height 26
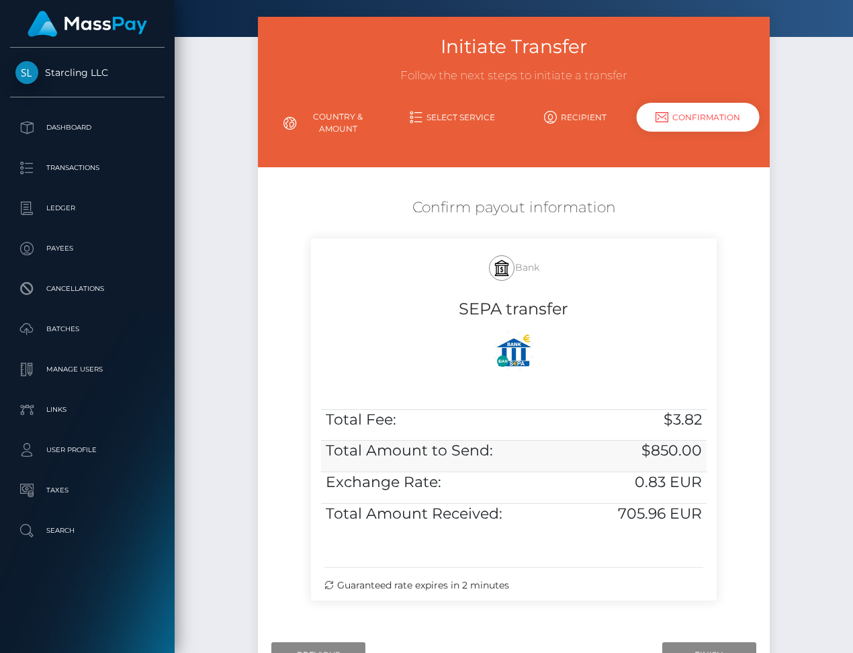
scroll to position [54, 0]
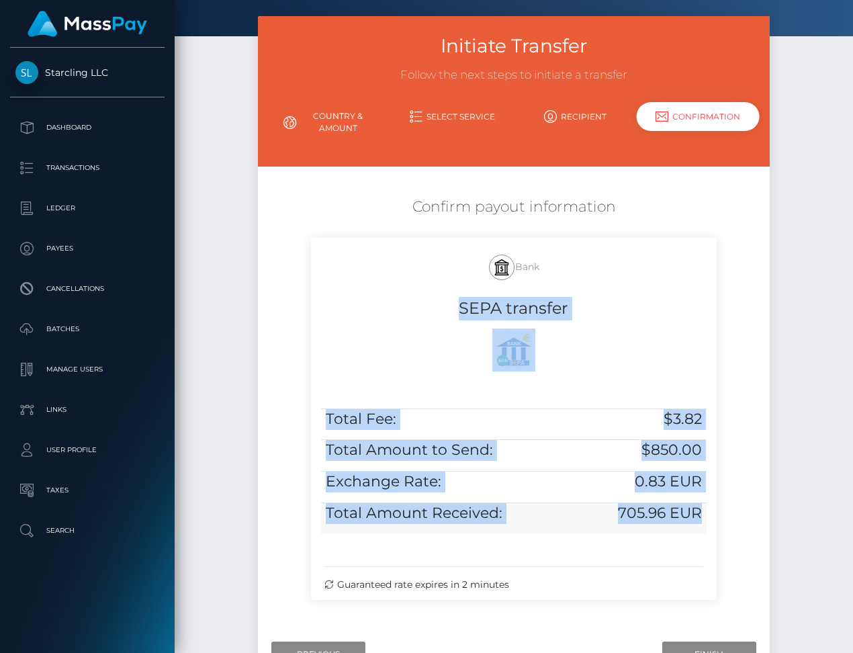
drag, startPoint x: 457, startPoint y: 307, endPoint x: 703, endPoint y: 523, distance: 327.0
click at [703, 523] on div "Bank SEPA transfer Total Fee: $3.82 Total Amount to Send: $850.00 Exchange Rate…" at bounding box center [514, 419] width 406 height 362
copy div "SEPA transfer Total Fee: $3.82 Total Amount to Send: $850.00 Exchange Rate: 0.8…"
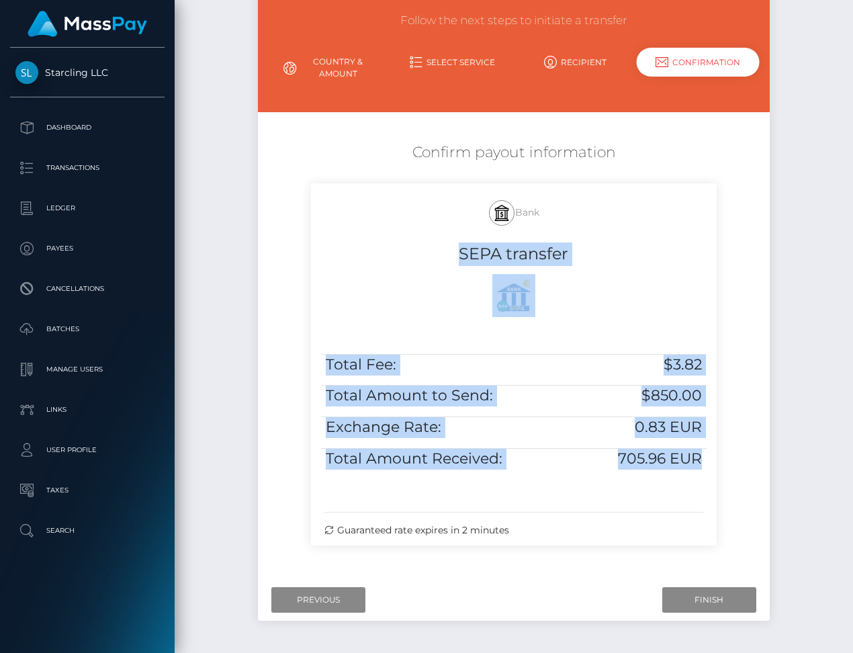
scroll to position [126, 0]
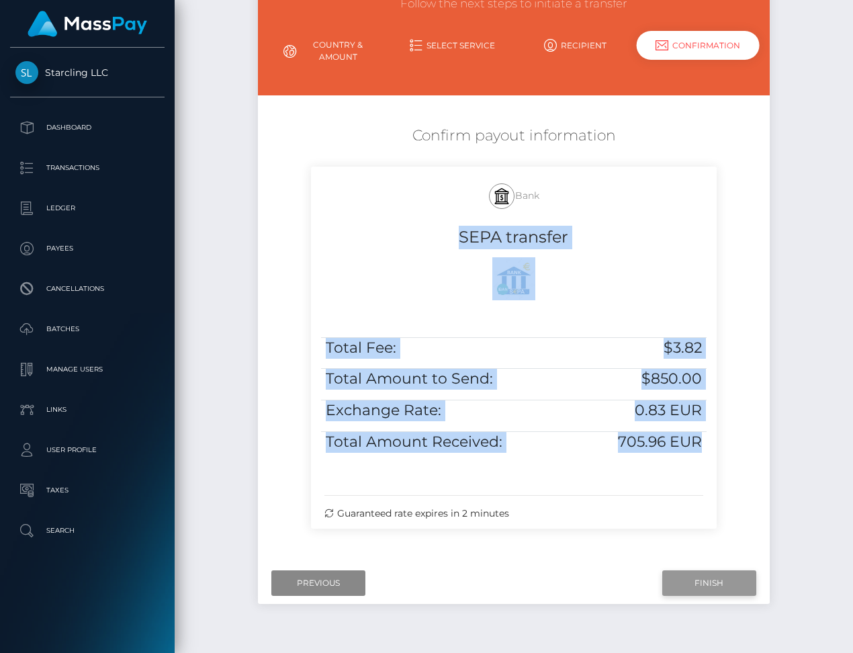
click at [711, 582] on input "Finish" at bounding box center [709, 583] width 94 height 26
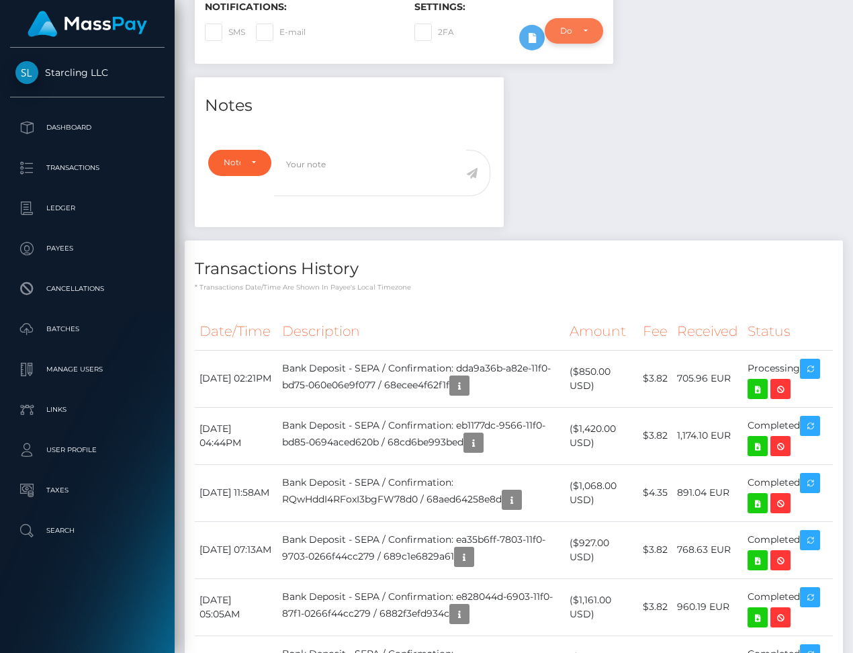
scroll to position [374, 0]
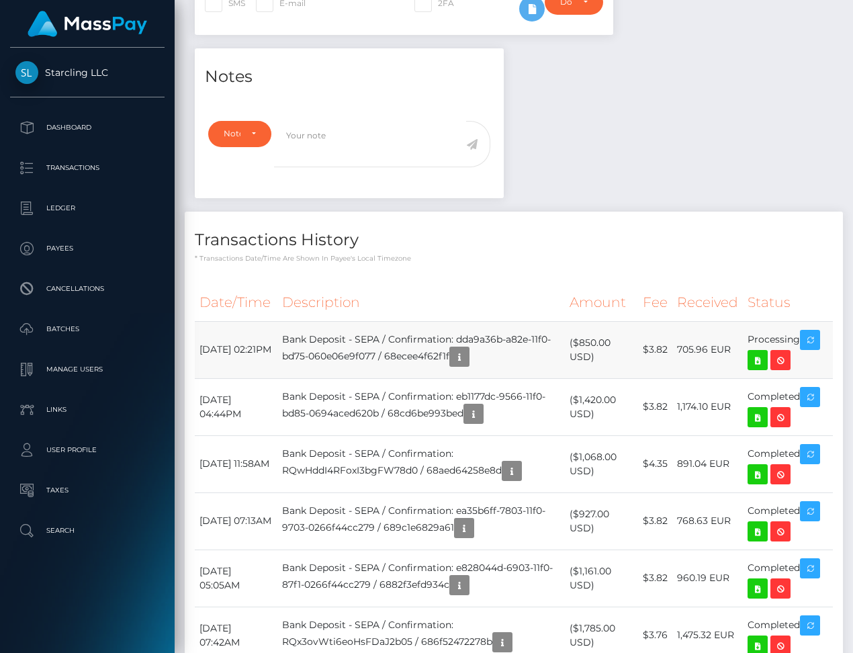
drag, startPoint x: 198, startPoint y: 339, endPoint x: 802, endPoint y: 340, distance: 603.9
click at [802, 340] on tr "October 13, 2025 02:21PM Bank Deposit - SEPA / Confirmation: dda9a36b-a82e-11f0…" at bounding box center [514, 349] width 638 height 57
copy tr "October 13, 2025 02:21PM Bank Deposit - SEPA / Confirmation: dda9a36b-a82e-11f0…"
click at [765, 359] on icon at bounding box center [758, 360] width 16 height 17
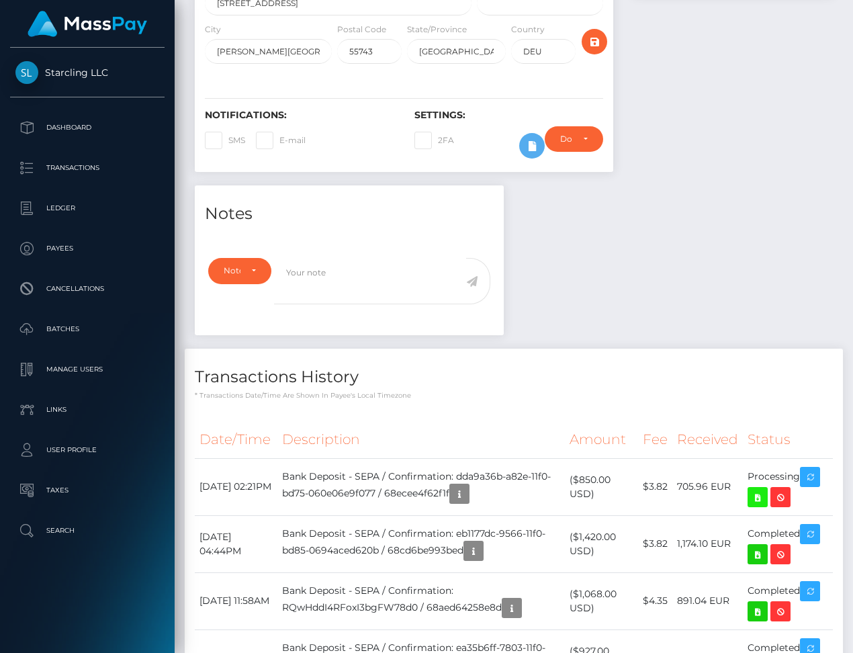
scroll to position [0, 0]
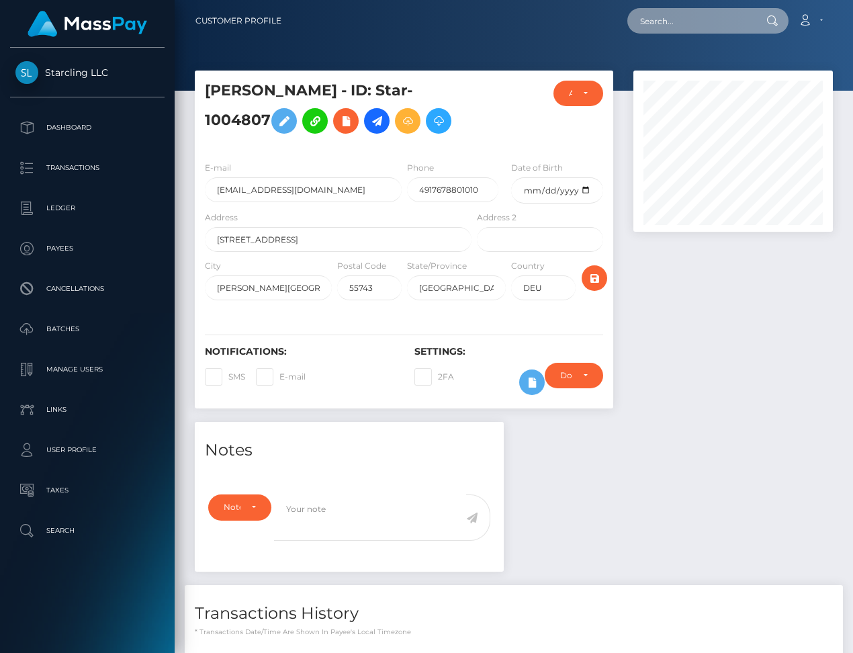
click at [681, 19] on input "text" at bounding box center [690, 21] width 126 height 26
paste input "877273"
type input "877273"
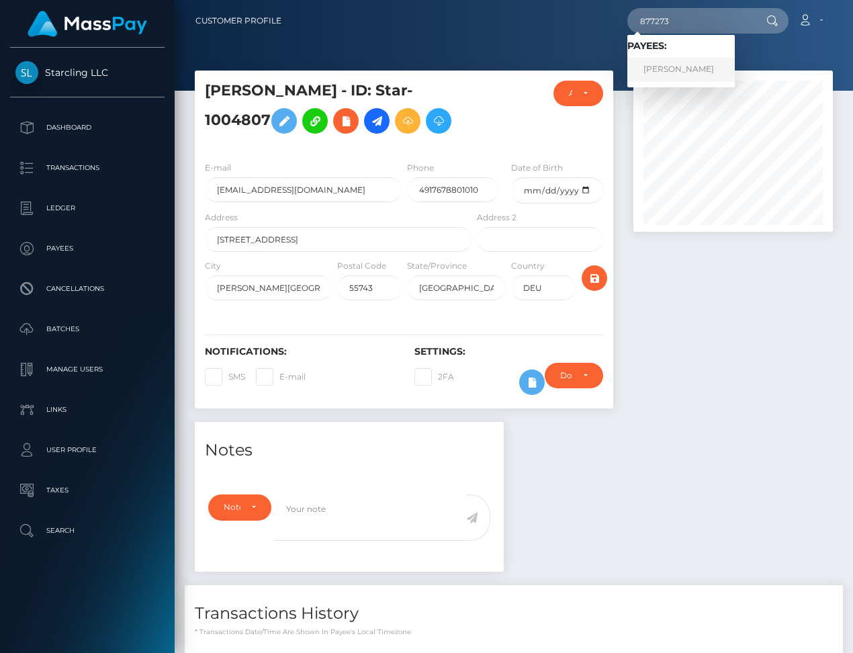
click at [697, 72] on link "[PERSON_NAME]" at bounding box center [680, 69] width 107 height 25
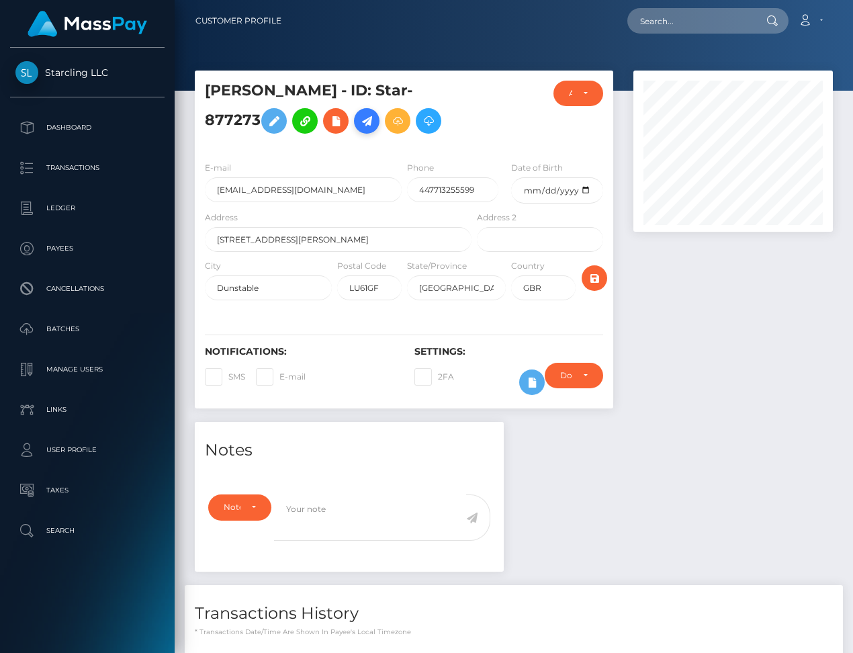
click at [374, 124] on icon at bounding box center [367, 121] width 16 height 17
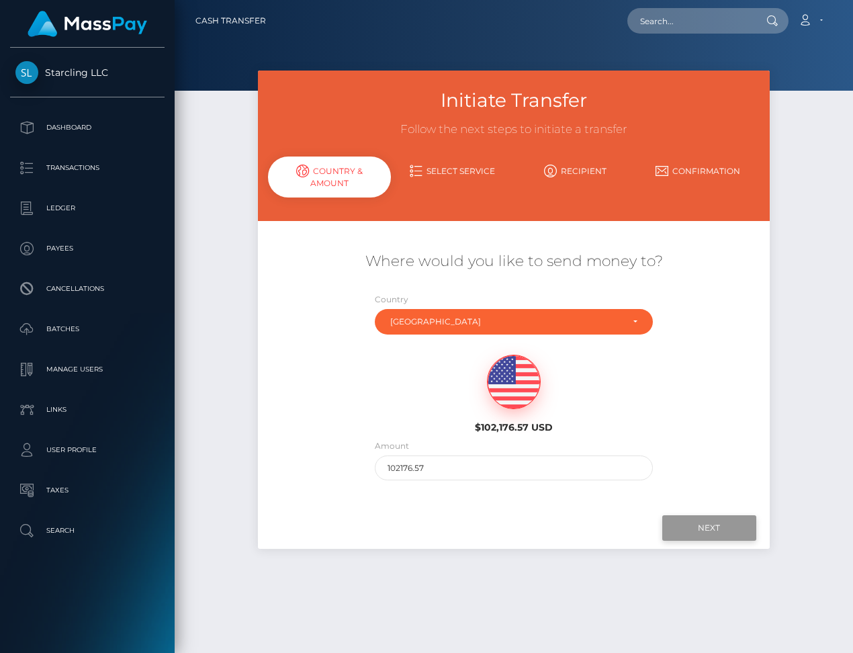
click at [715, 528] on input "Next" at bounding box center [709, 528] width 94 height 26
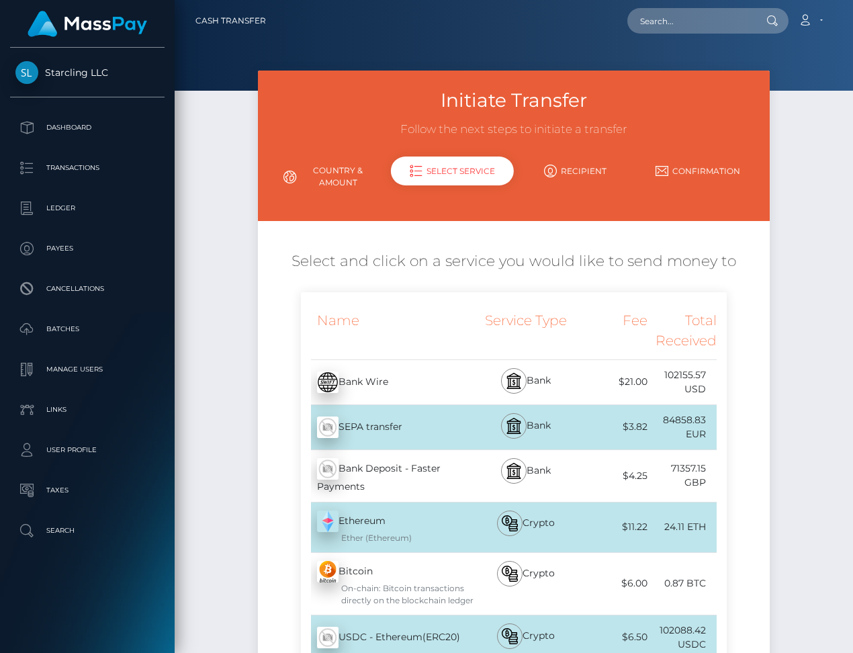
click at [451, 467] on div "Bank Deposit - Faster Payments - GBP" at bounding box center [387, 476] width 173 height 52
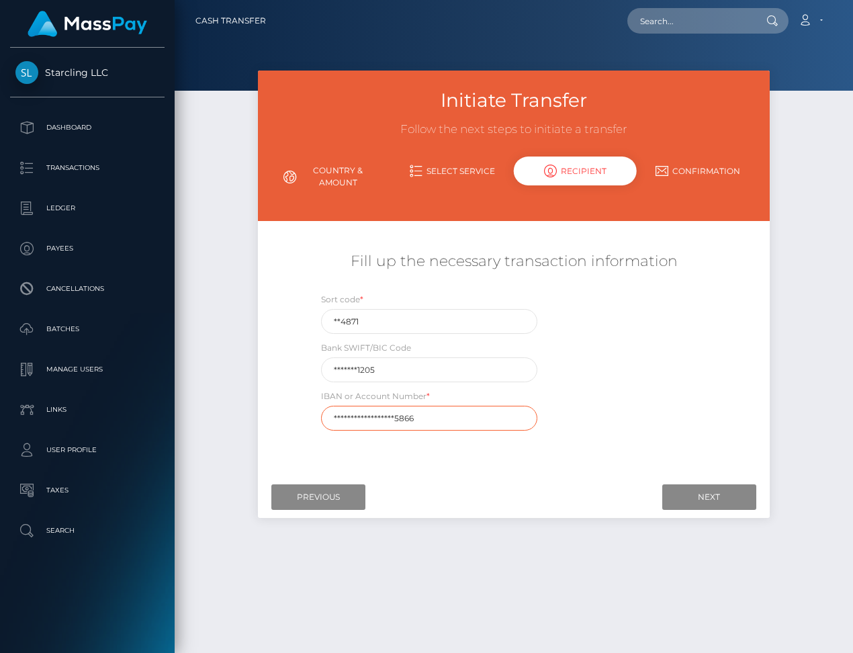
click at [405, 413] on input "**********" at bounding box center [429, 418] width 217 height 25
paste input "GB62BOFS8048711039"
type input "GB62BOFS80487110395866"
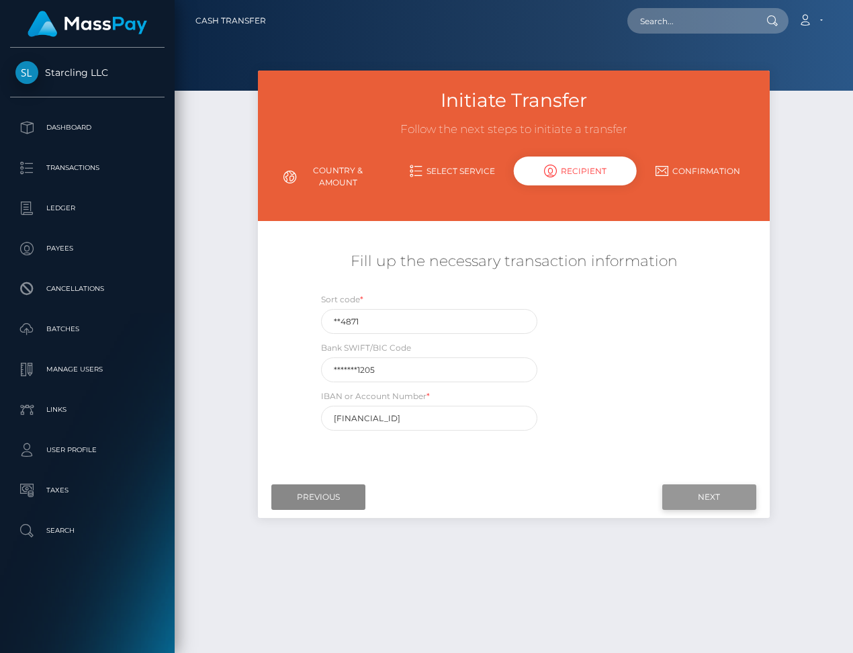
click at [710, 497] on input "Next" at bounding box center [709, 497] width 94 height 26
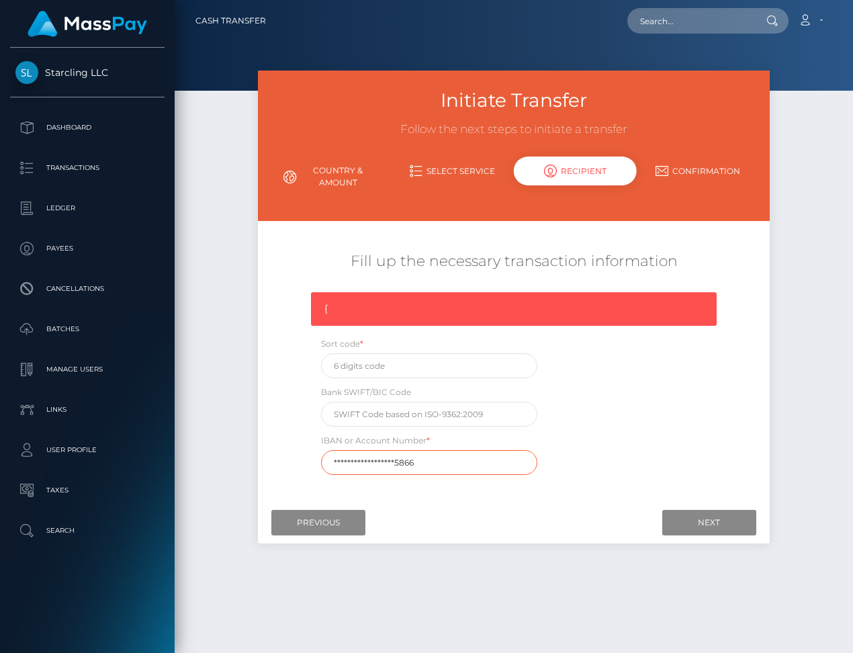
click at [349, 455] on input "**********" at bounding box center [429, 462] width 217 height 25
paste input "GB62BOFS8048711039"
type input "GB62BOFS80487110395866"
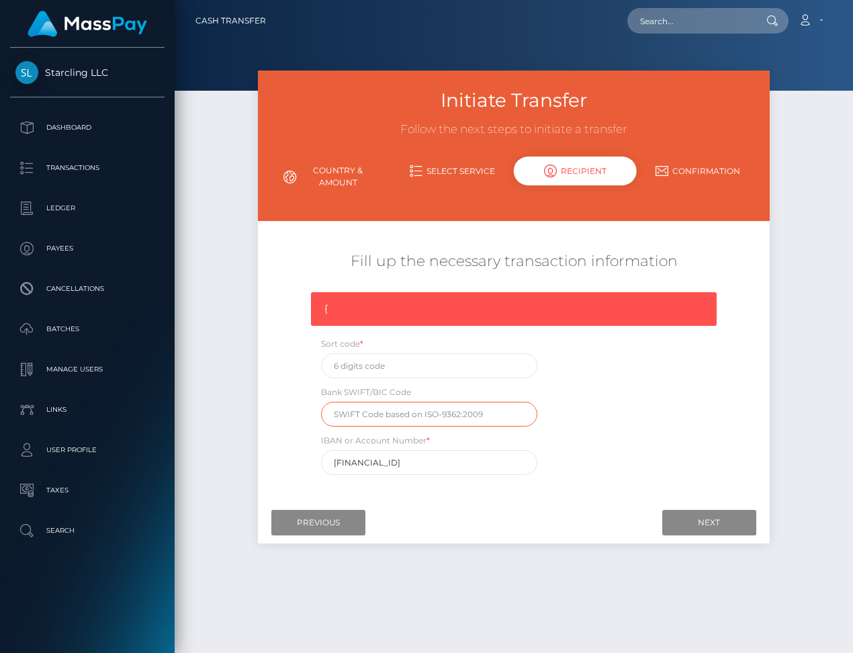
click at [457, 411] on input "text" at bounding box center [429, 414] width 217 height 25
paste input "BOFSGBS1205"
type input "BOFSGBS1205"
click at [708, 21] on input "text" at bounding box center [690, 21] width 126 height 26
paste input "877273"
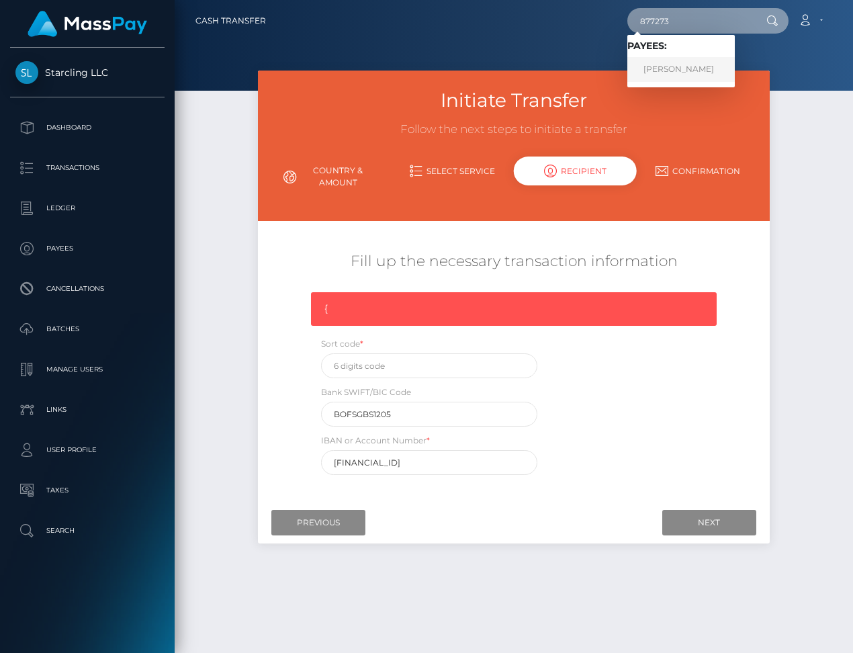
type input "877273"
click at [689, 69] on link "SHANE MICHAEL LOTT" at bounding box center [680, 69] width 107 height 25
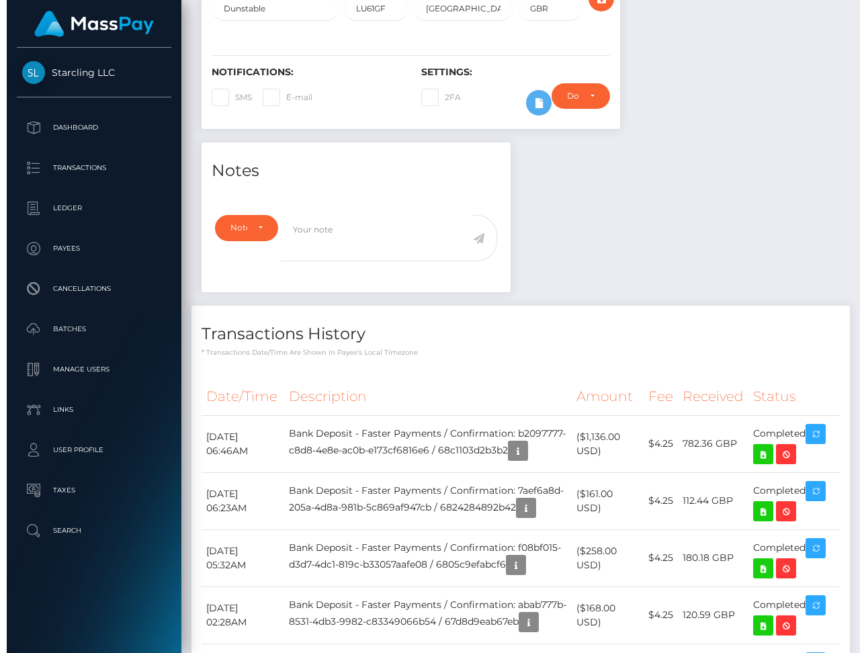
scroll to position [161, 199]
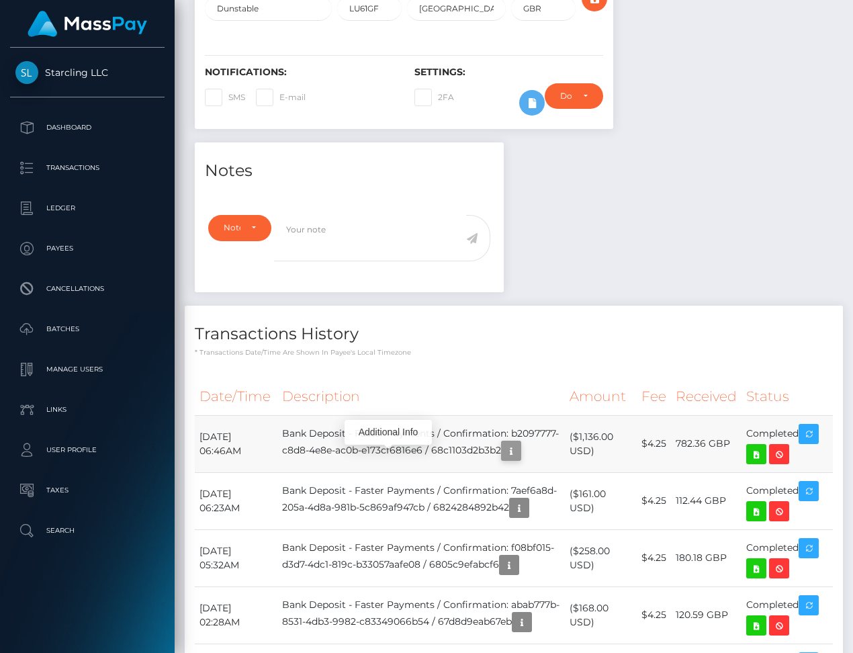
click at [503, 459] on icon "button" at bounding box center [511, 451] width 16 height 17
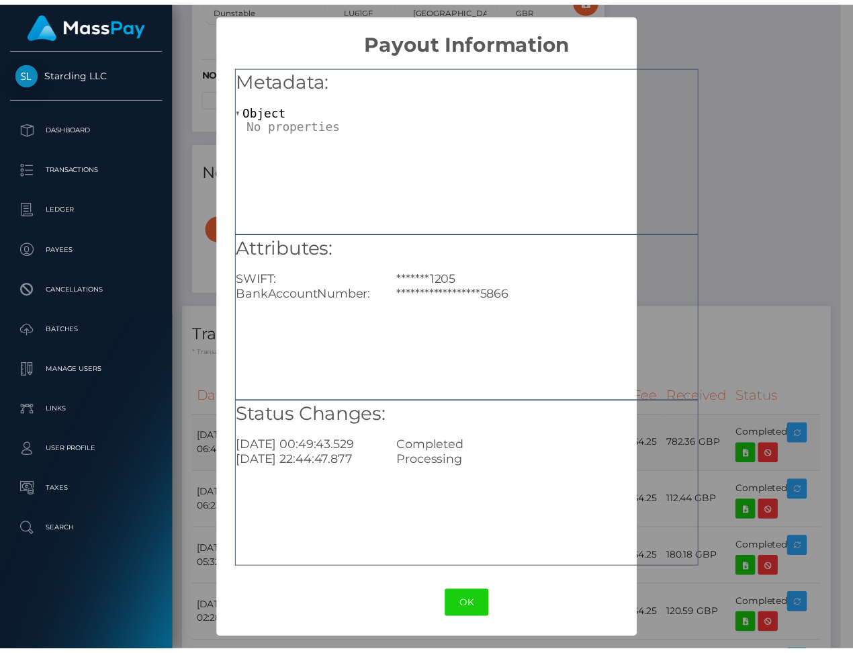
scroll to position [671616, 671578]
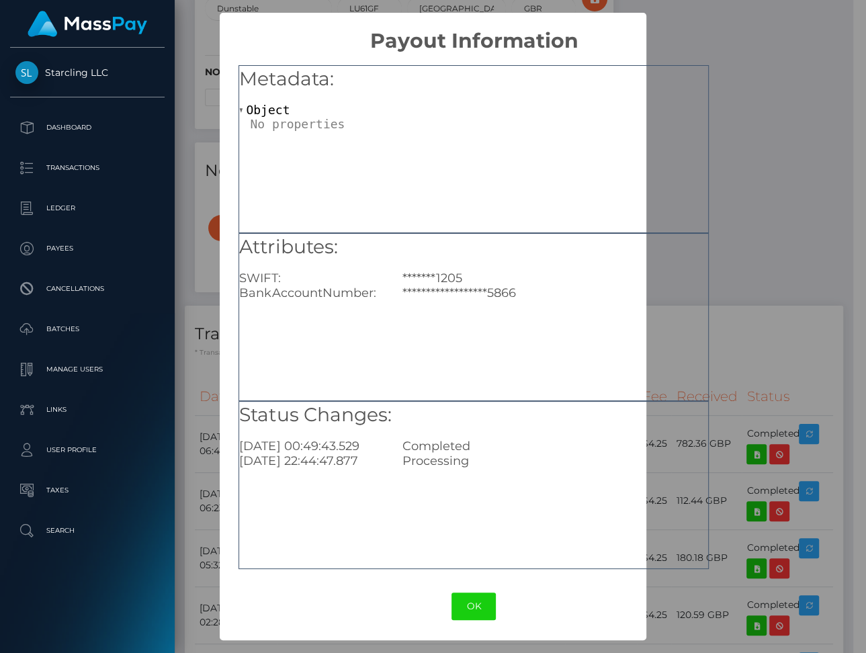
click at [757, 171] on div "**********" at bounding box center [433, 326] width 866 height 653
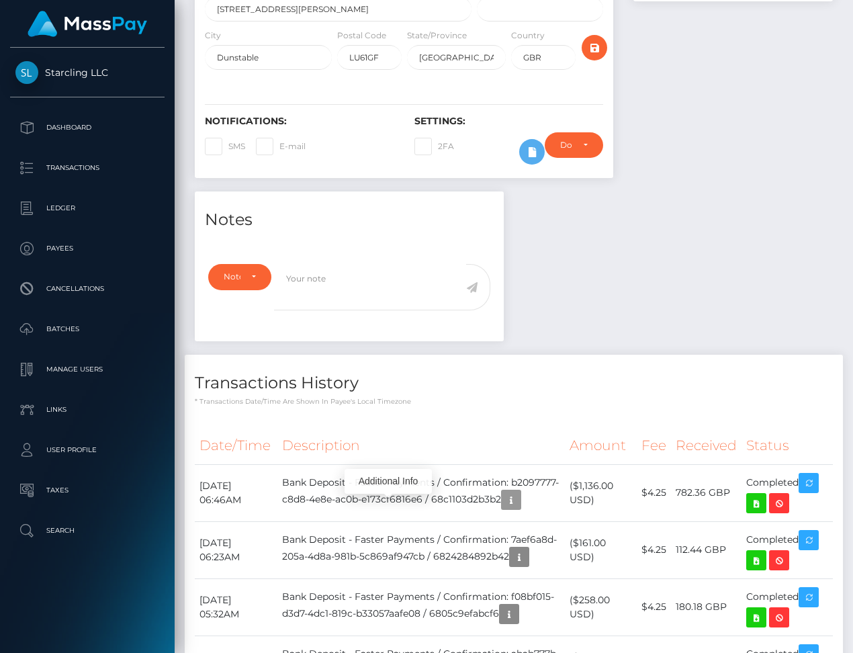
scroll to position [480, 0]
